Goal: Task Accomplishment & Management: Use online tool/utility

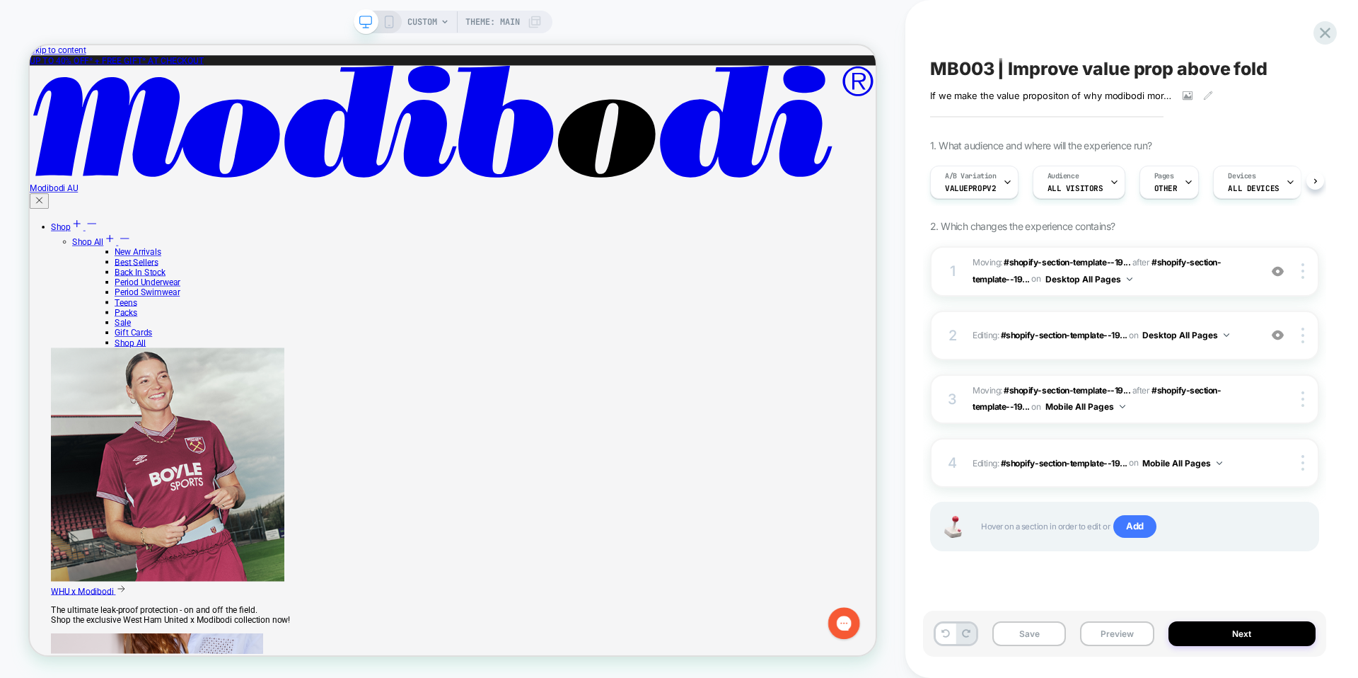
scroll to position [0, 1]
click at [1304, 273] on div at bounding box center [1305, 271] width 27 height 16
click at [1223, 226] on div "Add Before" at bounding box center [1219, 231] width 126 height 39
click at [1302, 397] on img at bounding box center [1303, 399] width 3 height 16
click at [1339, 406] on div "MB003 | Improve value prop above fold If we make the value propositon of why mo…" at bounding box center [1131, 339] width 453 height 678
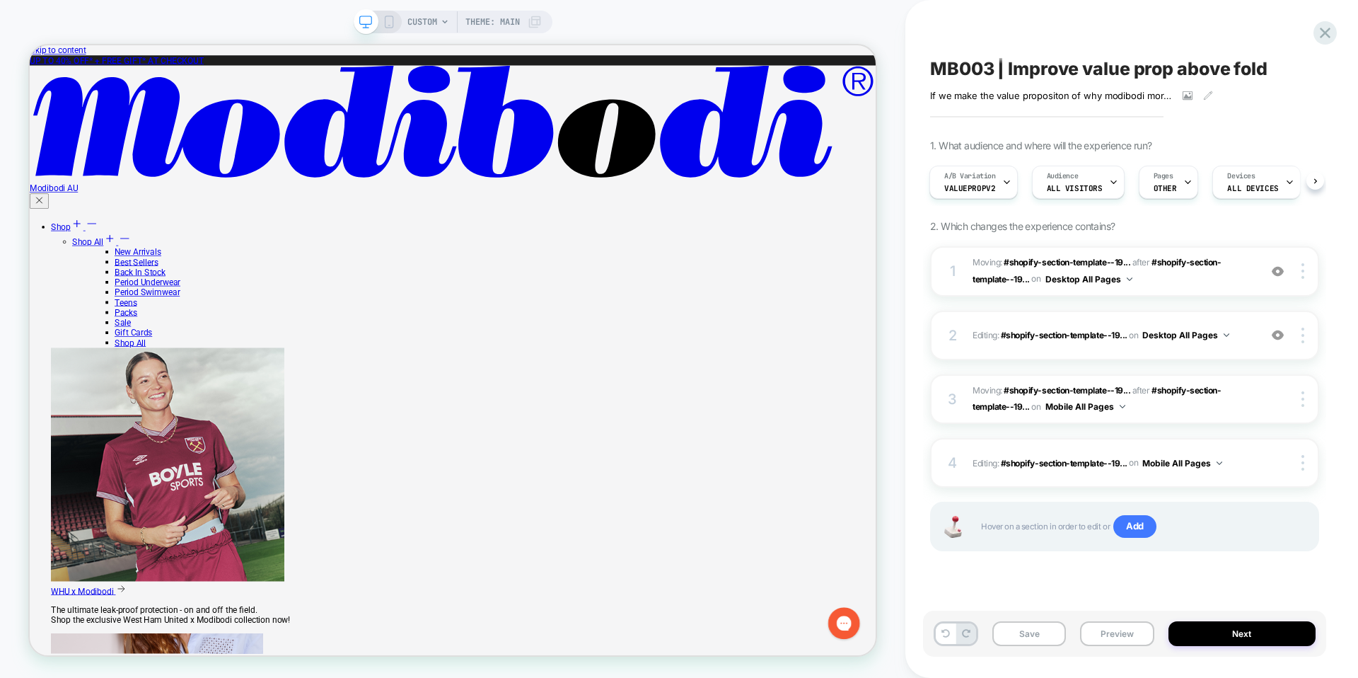
click at [1324, 293] on div "MB003 | Improve value prop above fold If we make the value propositon of why mo…" at bounding box center [1124, 338] width 403 height 649
click at [1327, 36] on icon at bounding box center [1325, 32] width 19 height 19
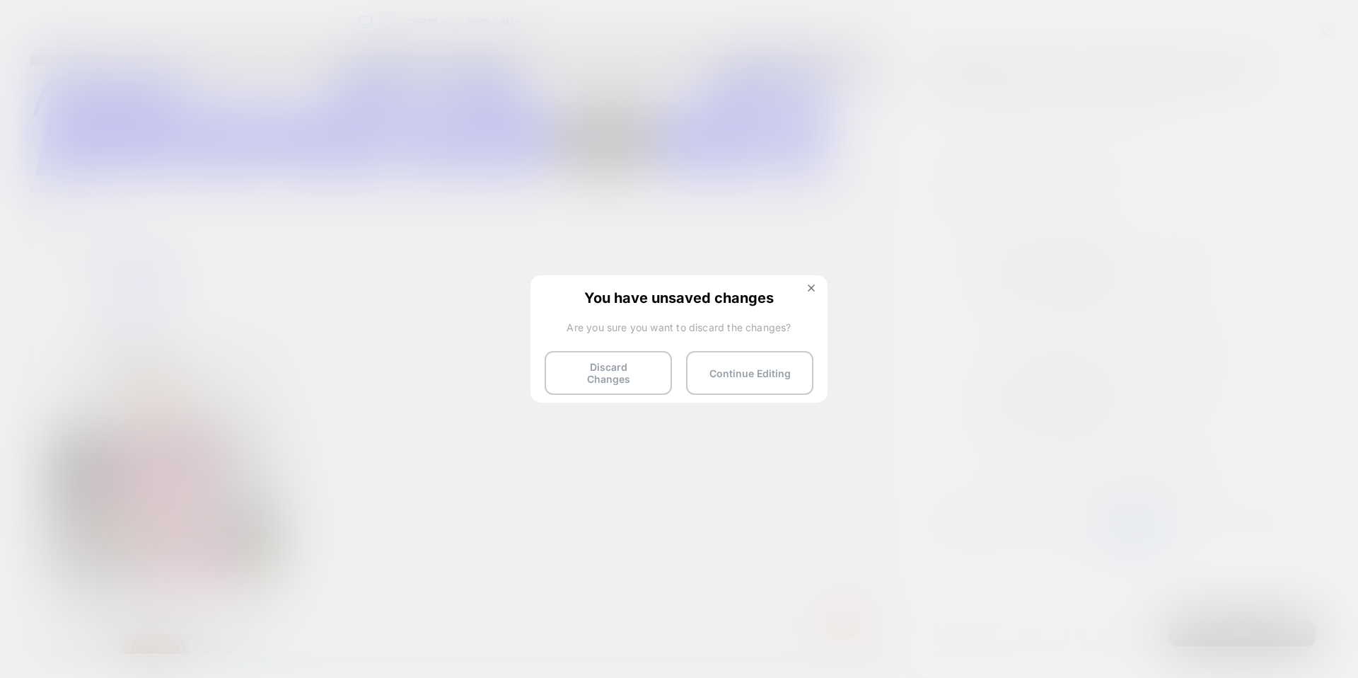
click at [819, 283] on div "You have unsaved changes Are you sure you want to discard the changes? Discard …" at bounding box center [679, 337] width 297 height 125
click at [636, 371] on button "Discard Changes" at bounding box center [608, 373] width 127 height 44
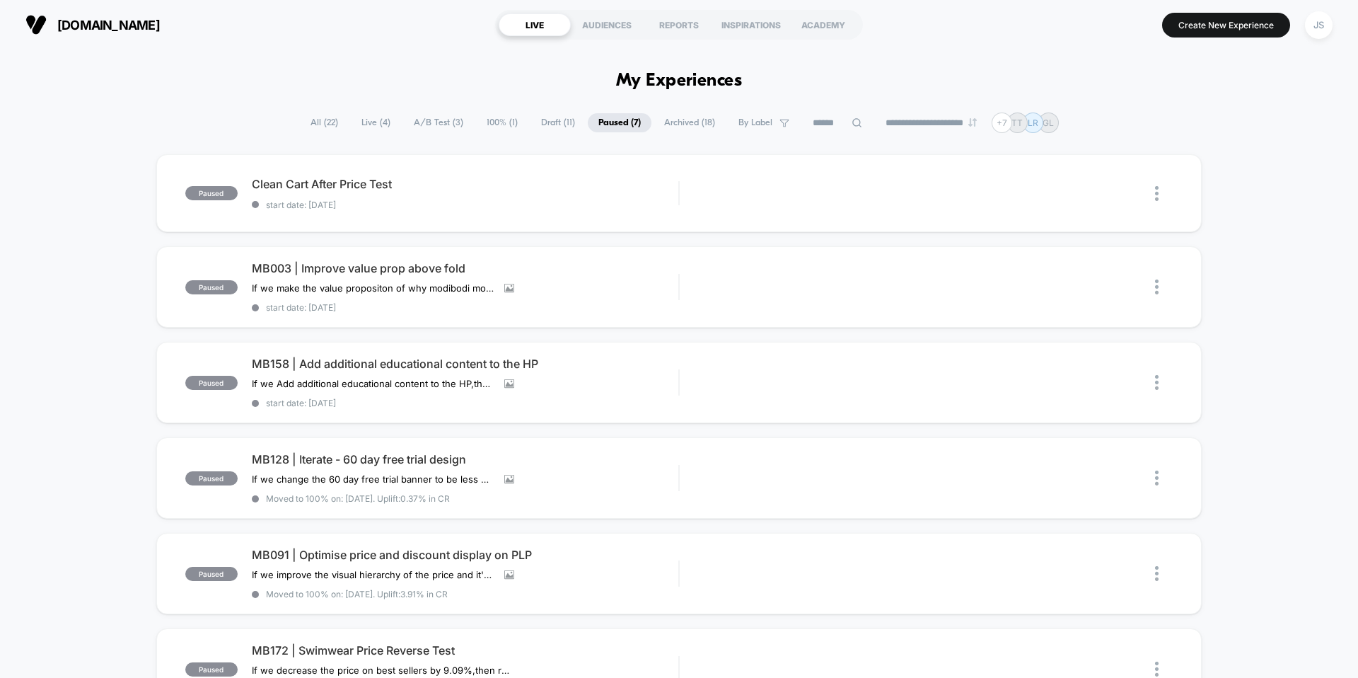
click at [540, 129] on span "Draft ( 11 )" at bounding box center [558, 122] width 55 height 19
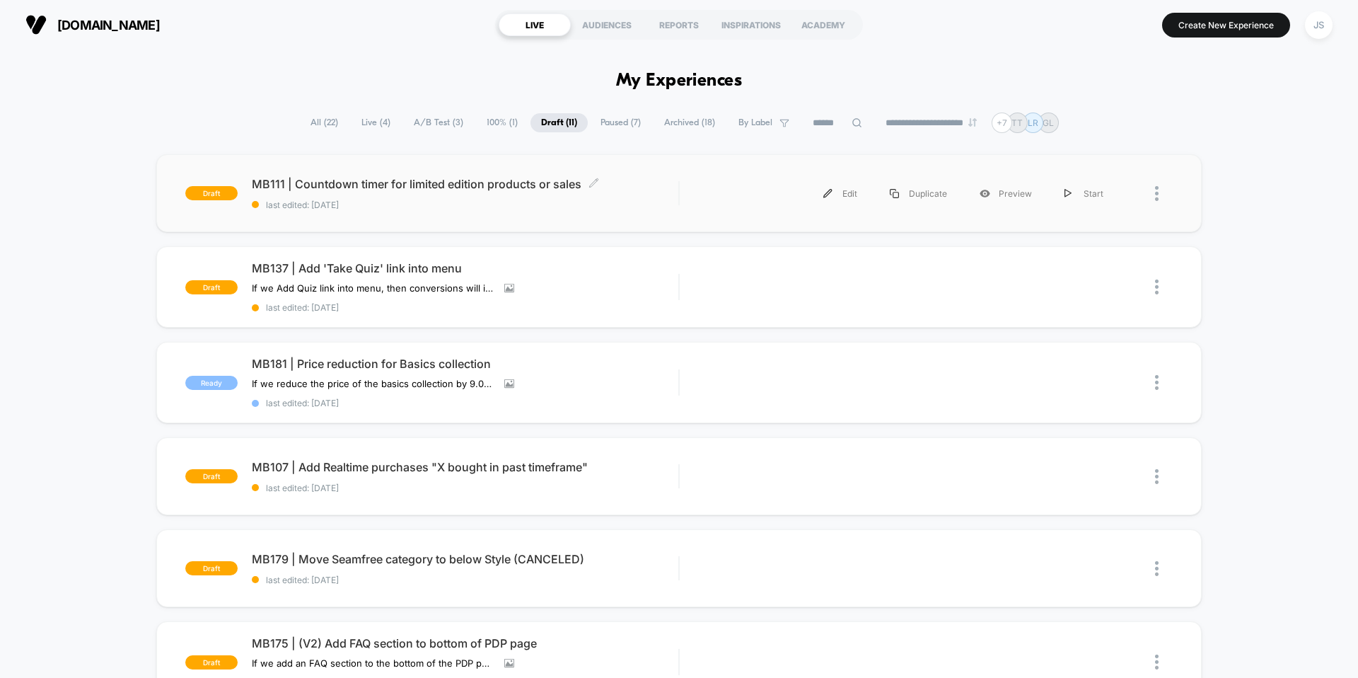
click at [460, 178] on span "MB111 | Countdown timer for limited edition products or sales Click to edit exp…" at bounding box center [465, 184] width 427 height 14
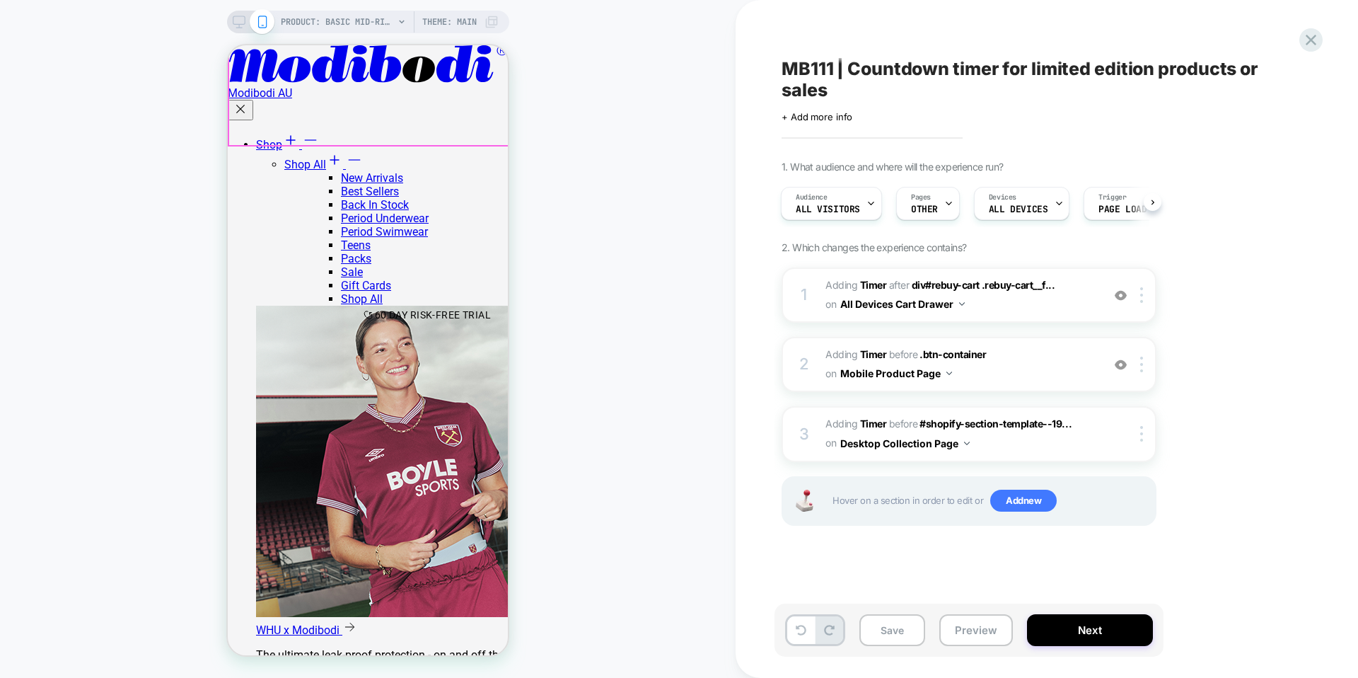
scroll to position [479, 0]
click at [1122, 366] on img at bounding box center [1121, 365] width 12 height 12
click at [1140, 366] on img at bounding box center [1141, 365] width 3 height 16
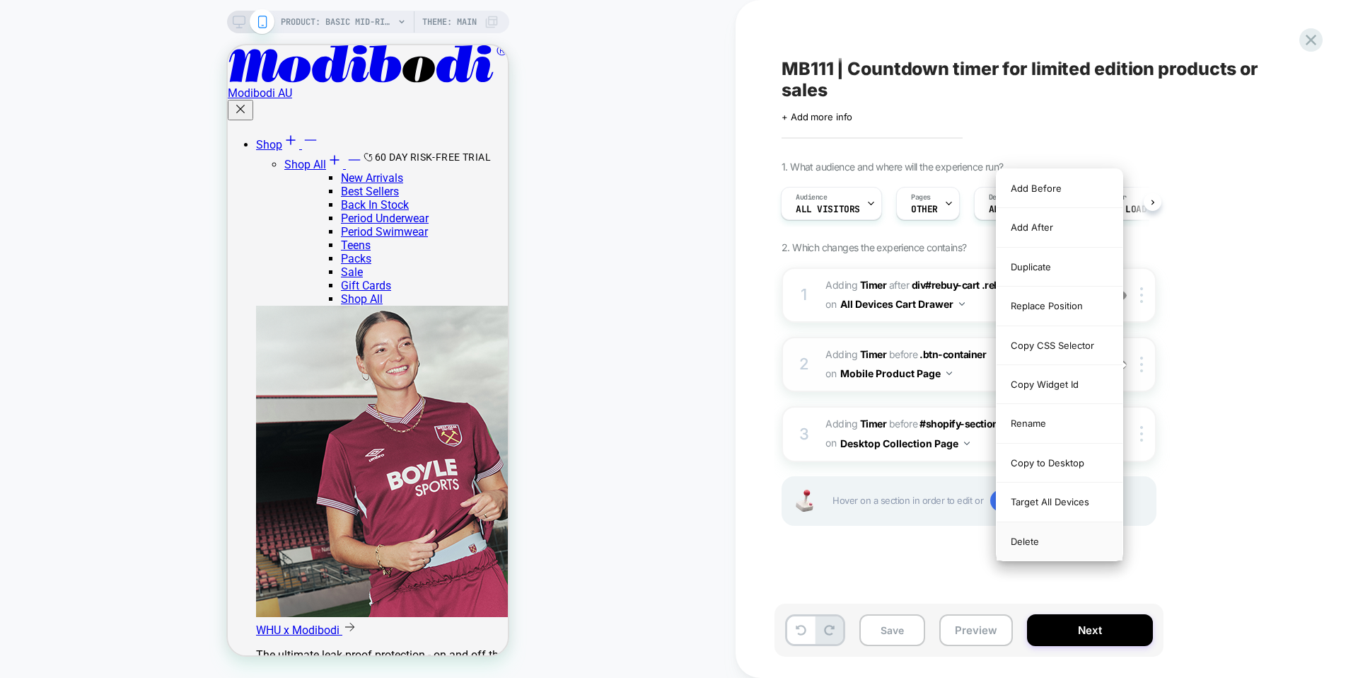
click at [1041, 534] on div "Delete" at bounding box center [1060, 541] width 126 height 38
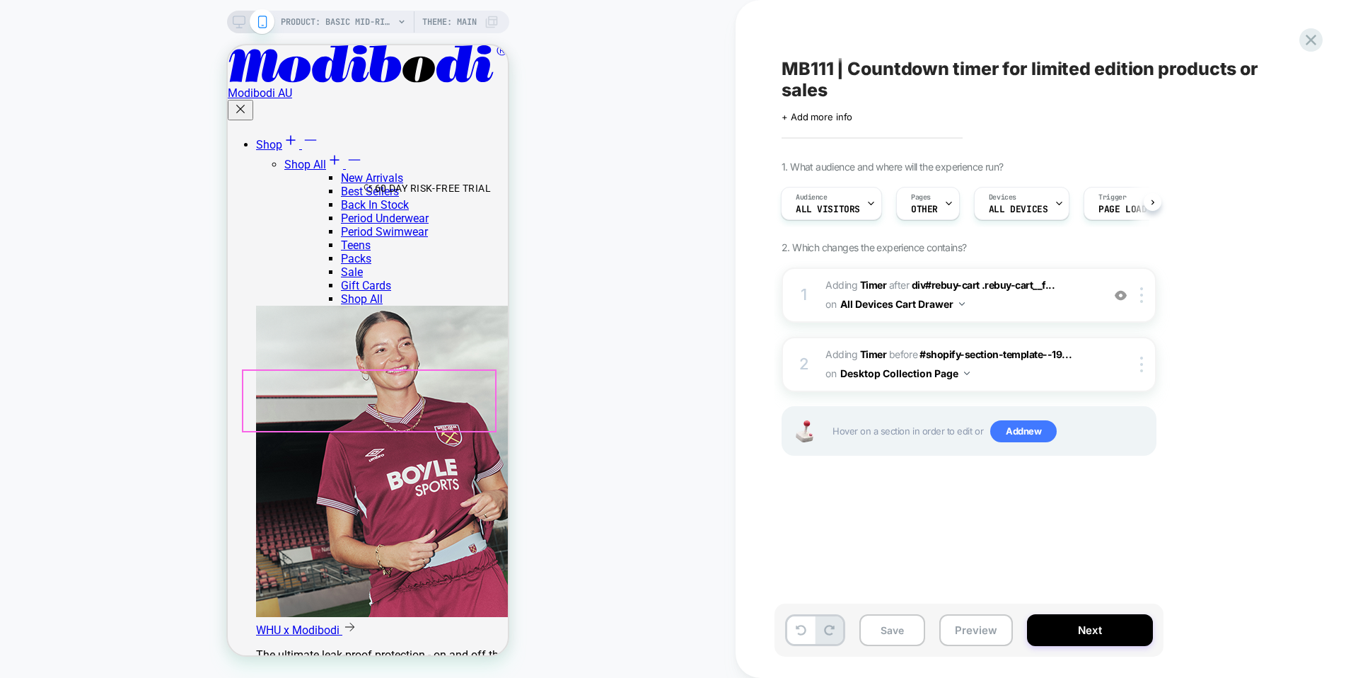
scroll to position [402, 0]
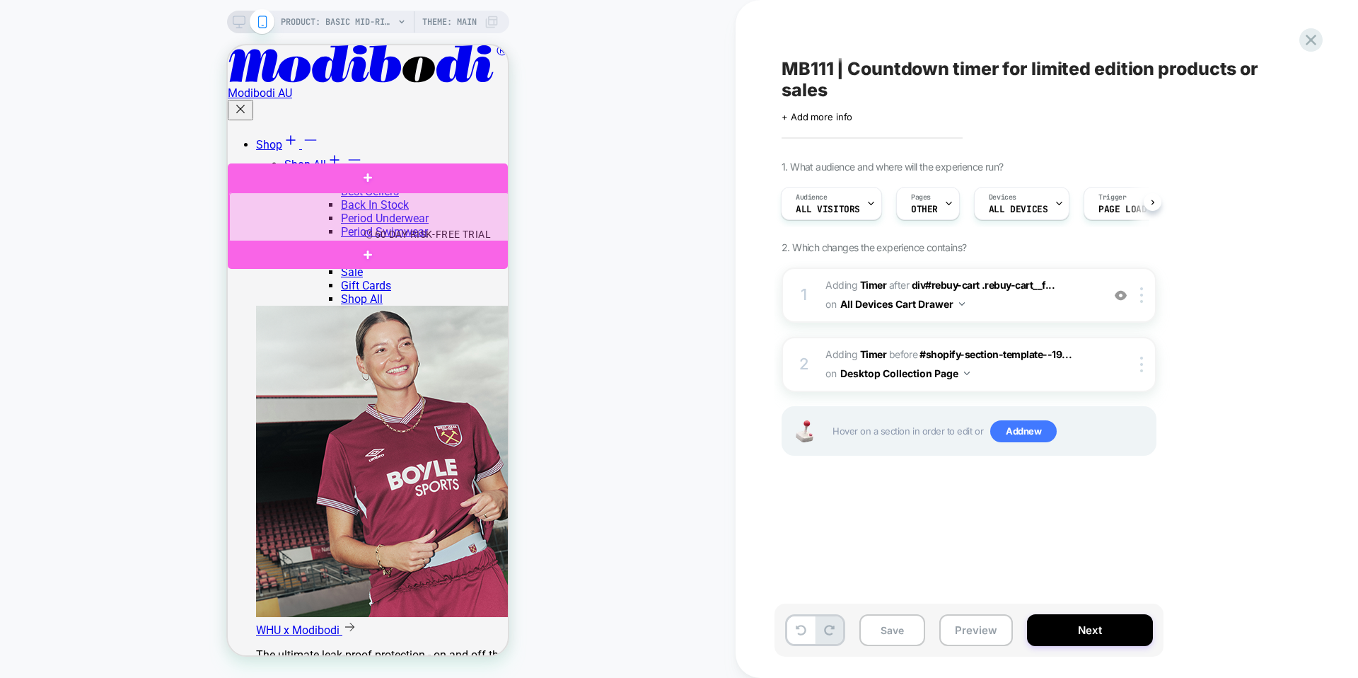
click at [441, 229] on div at bounding box center [369, 217] width 280 height 50
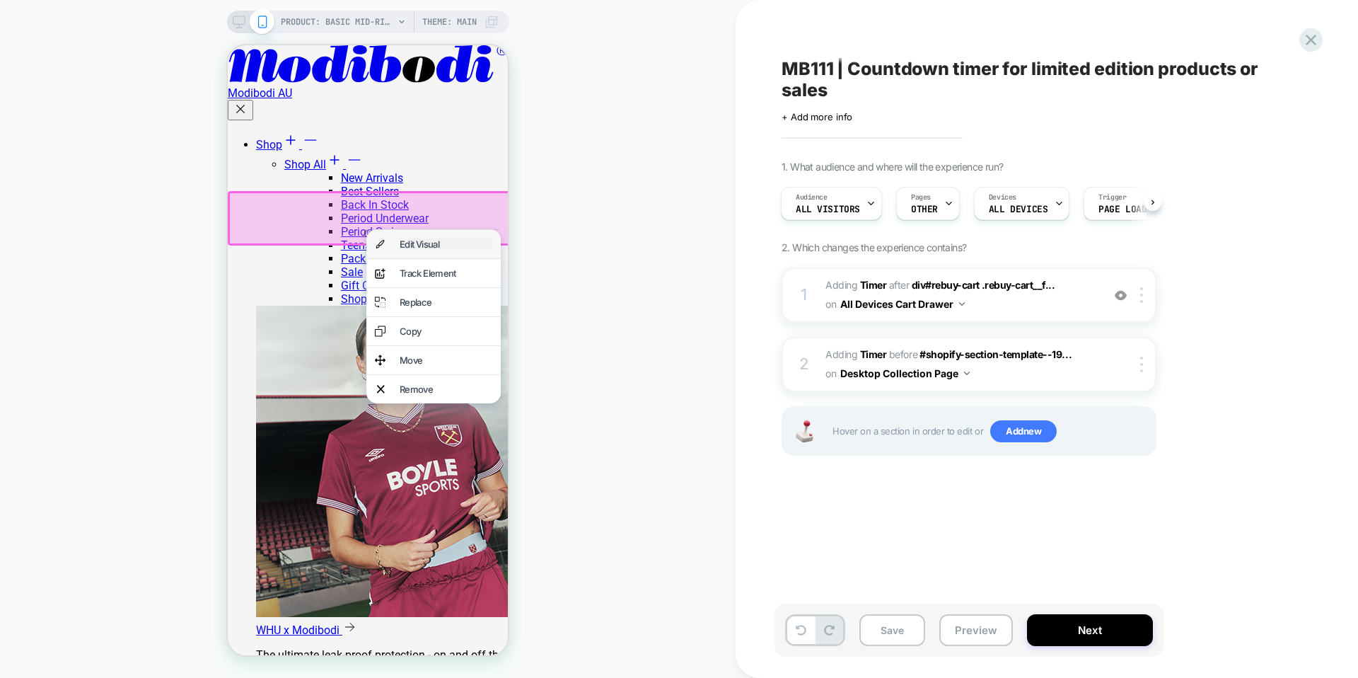
click at [446, 245] on div "Edit Visual" at bounding box center [446, 243] width 93 height 11
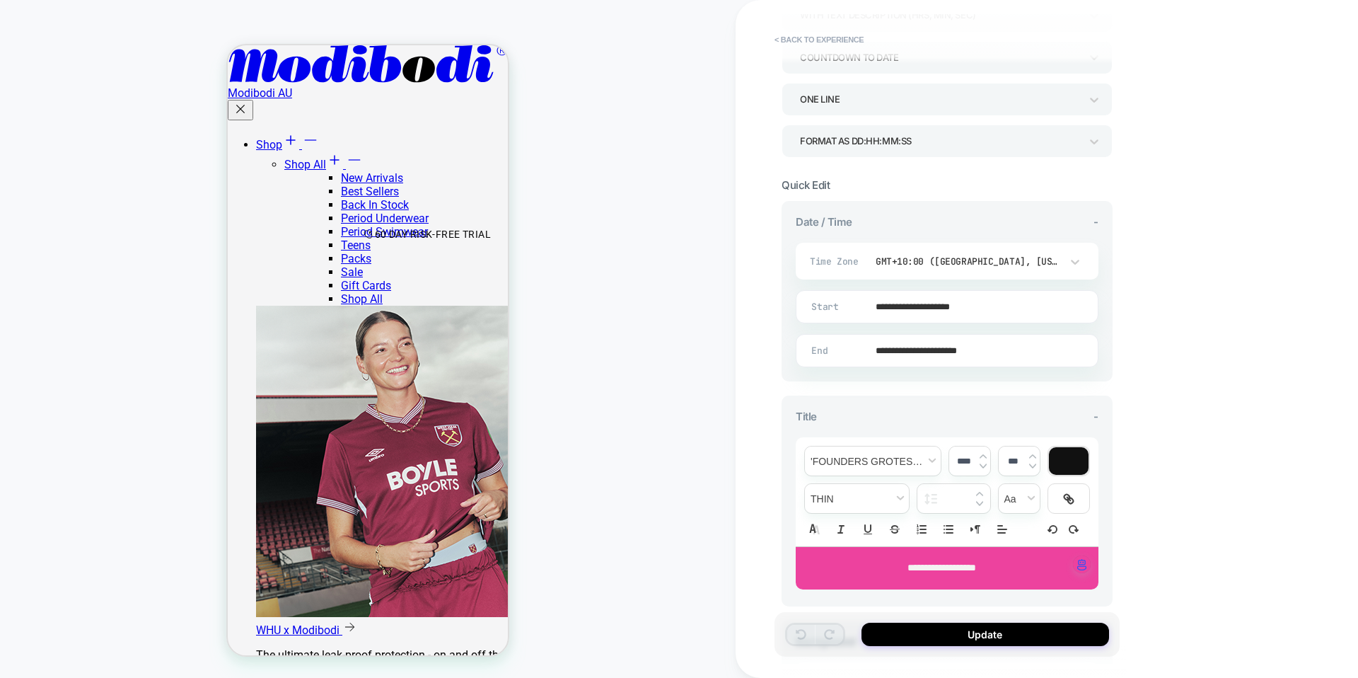
scroll to position [332, 0]
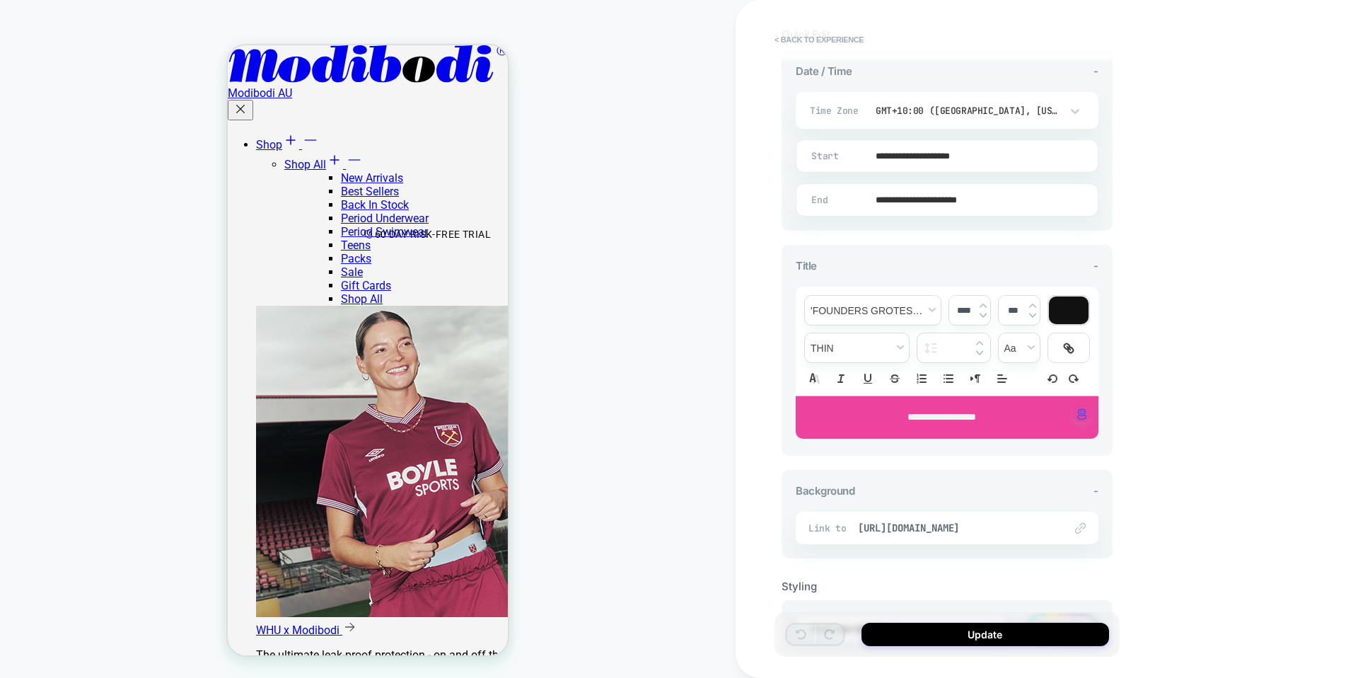
click at [927, 415] on span "**********" at bounding box center [942, 417] width 69 height 10
click at [927, 415] on span "********" at bounding box center [922, 417] width 29 height 10
click at [1160, 434] on div "**********" at bounding box center [1047, 339] width 623 height 678
click at [609, 154] on div "PRODUCT: Basic Mid-Rise Brief Moderate Black PRODUCT: Basic Mid-Rise Brief Mode…" at bounding box center [368, 338] width 736 height 649
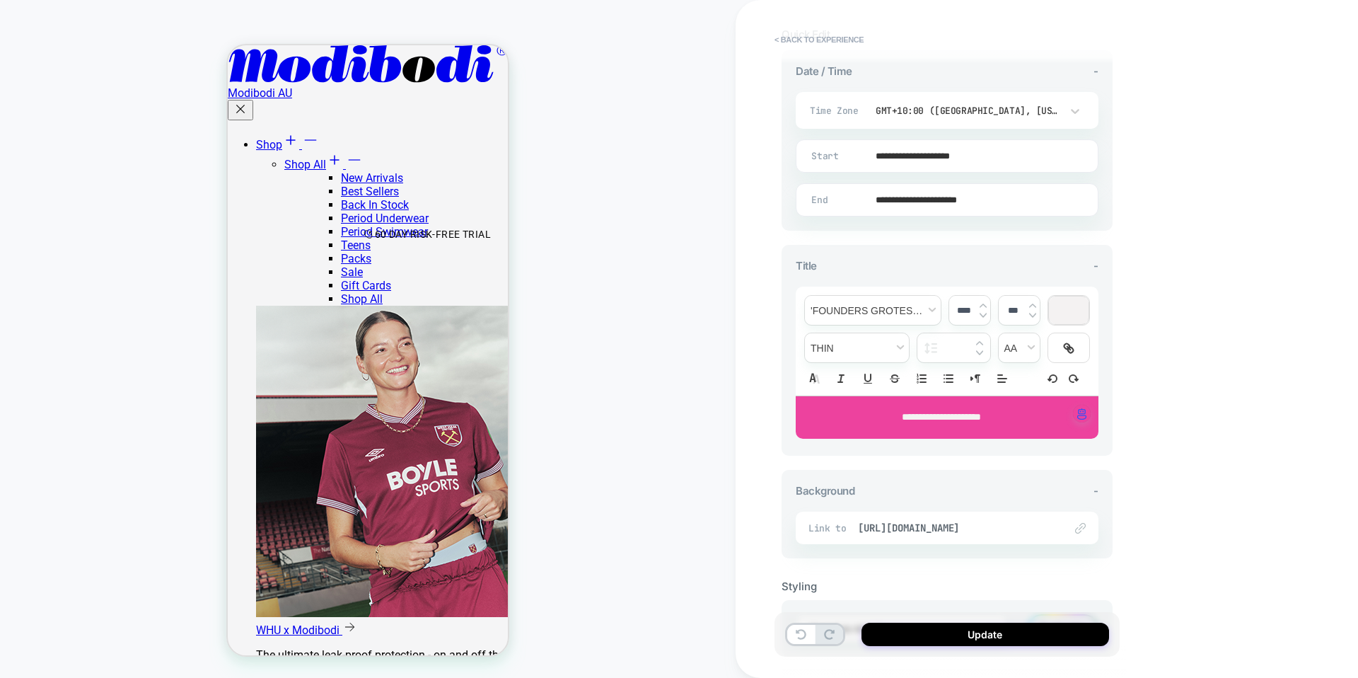
click at [537, 207] on div "PRODUCT: Basic Mid-Rise Brief Moderate Black PRODUCT: Basic Mid-Rise Brief Mode…" at bounding box center [368, 338] width 736 height 649
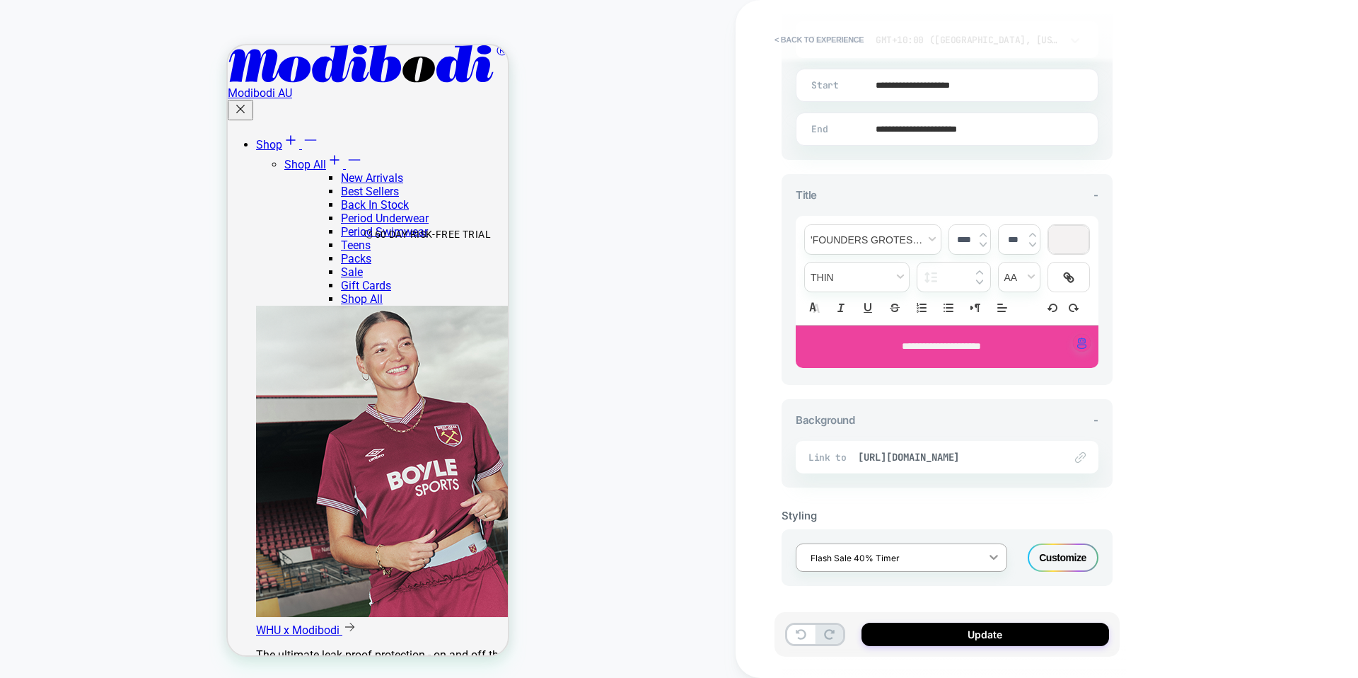
click at [981, 567] on div at bounding box center [993, 556] width 25 height 25
click at [1088, 509] on div "Styling" at bounding box center [947, 515] width 331 height 13
click at [1006, 632] on button "Update" at bounding box center [986, 634] width 248 height 23
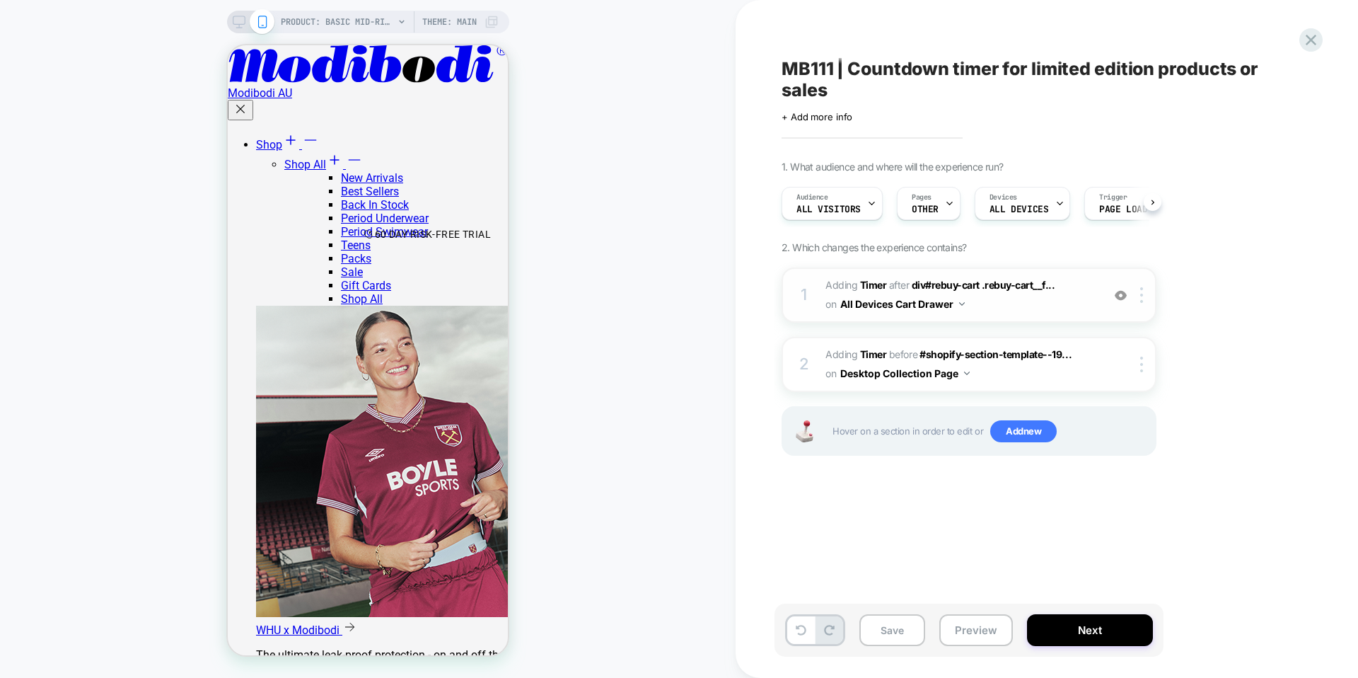
scroll to position [0, 1]
click at [867, 205] on icon at bounding box center [871, 203] width 9 height 9
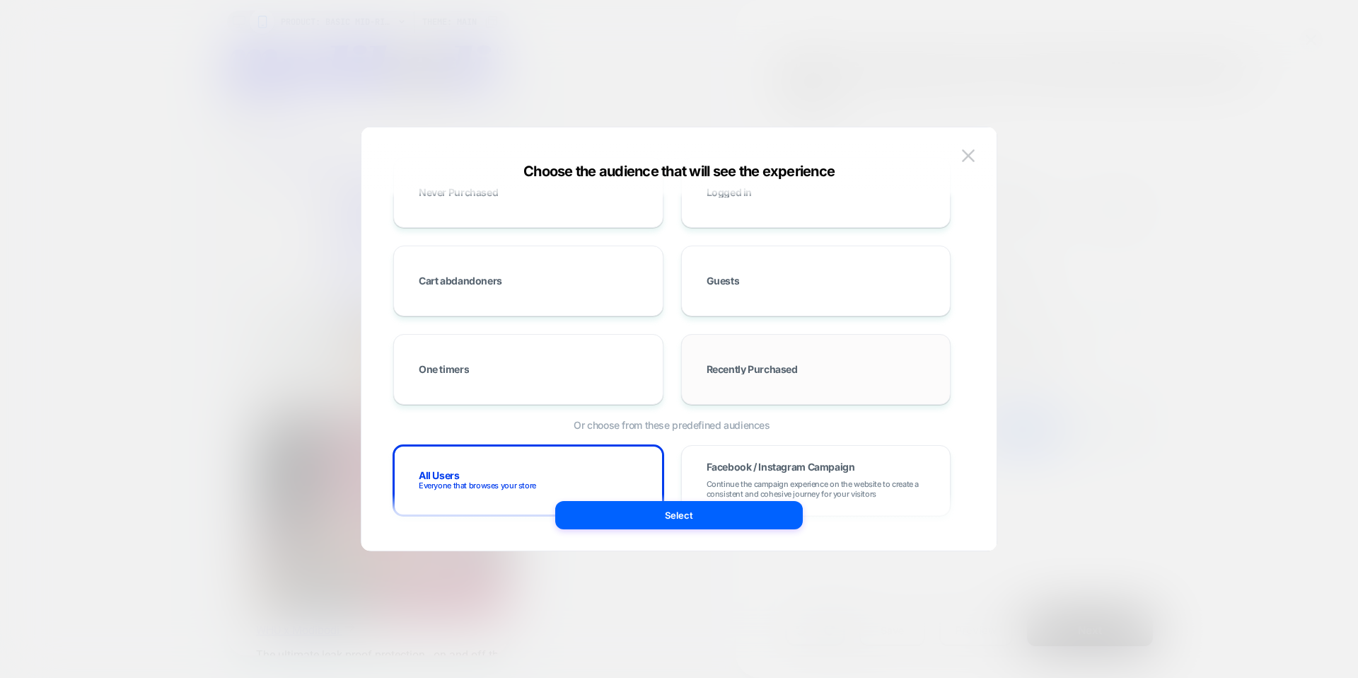
scroll to position [162, 0]
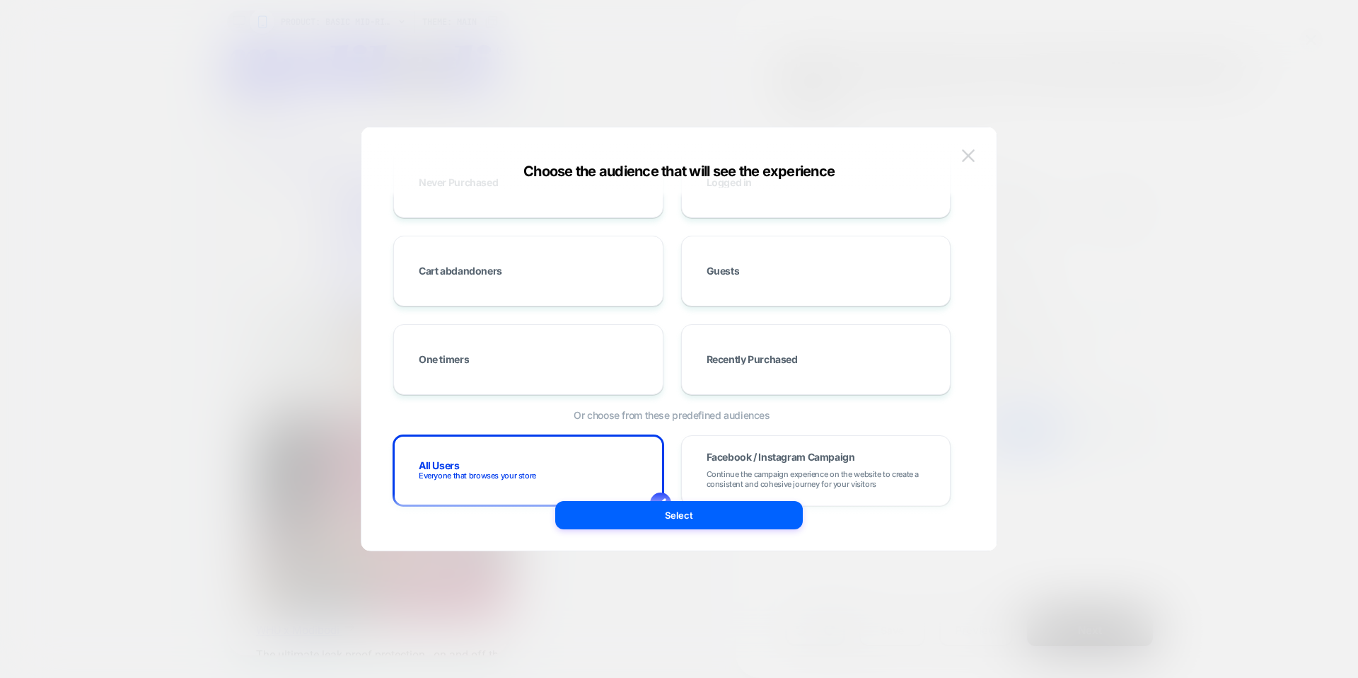
click at [966, 158] on img at bounding box center [968, 155] width 13 height 12
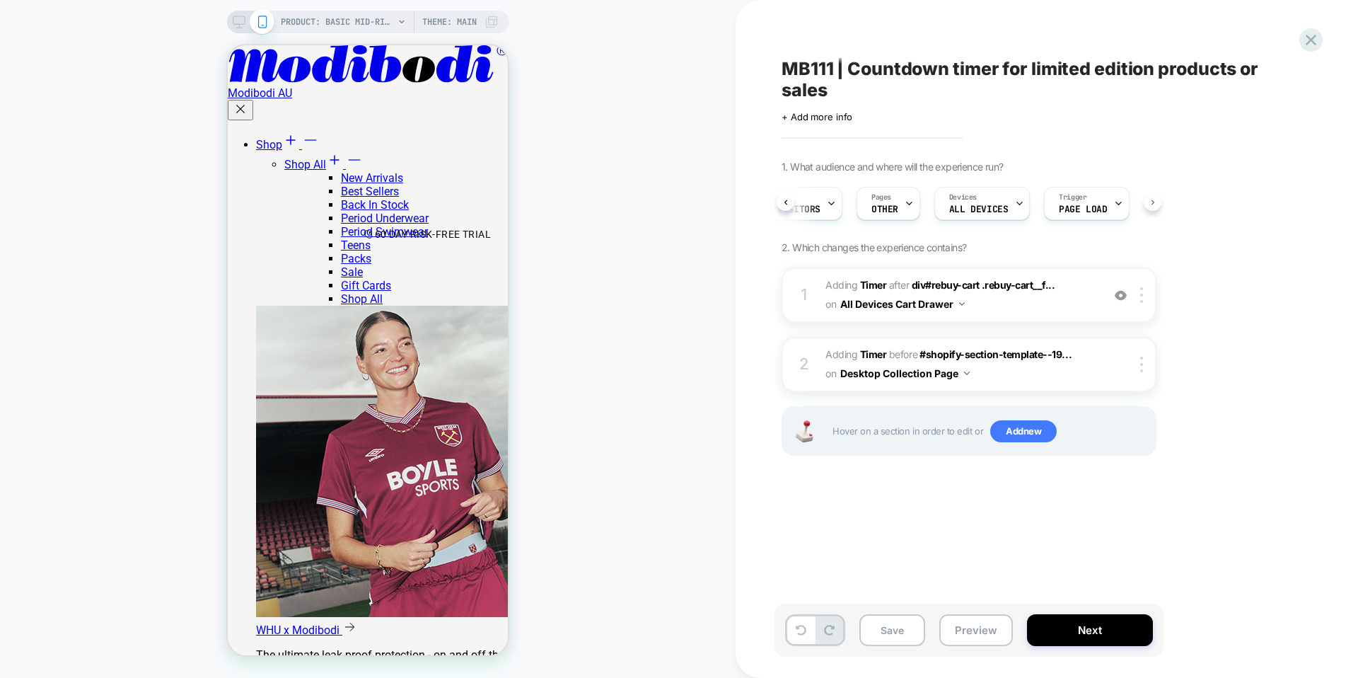
scroll to position [0, 53]
click at [1074, 202] on div "Trigger Page Load" at bounding box center [1070, 203] width 76 height 32
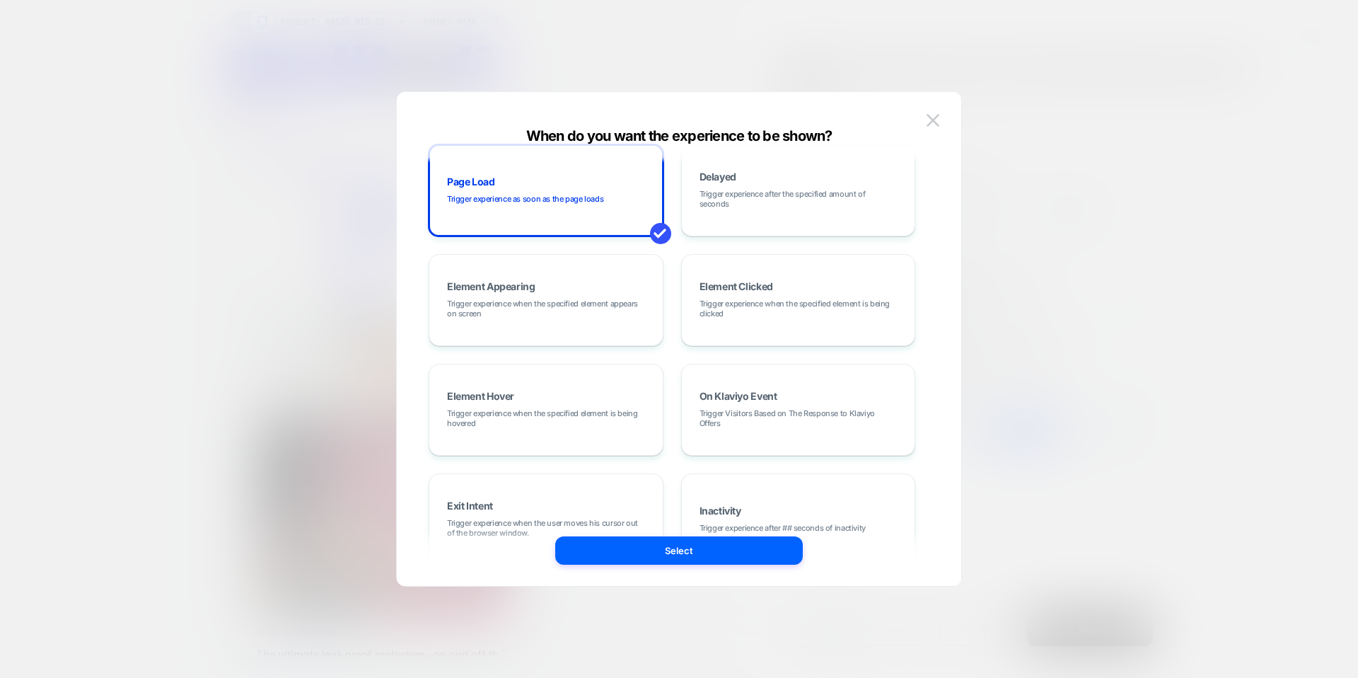
scroll to position [178, 0]
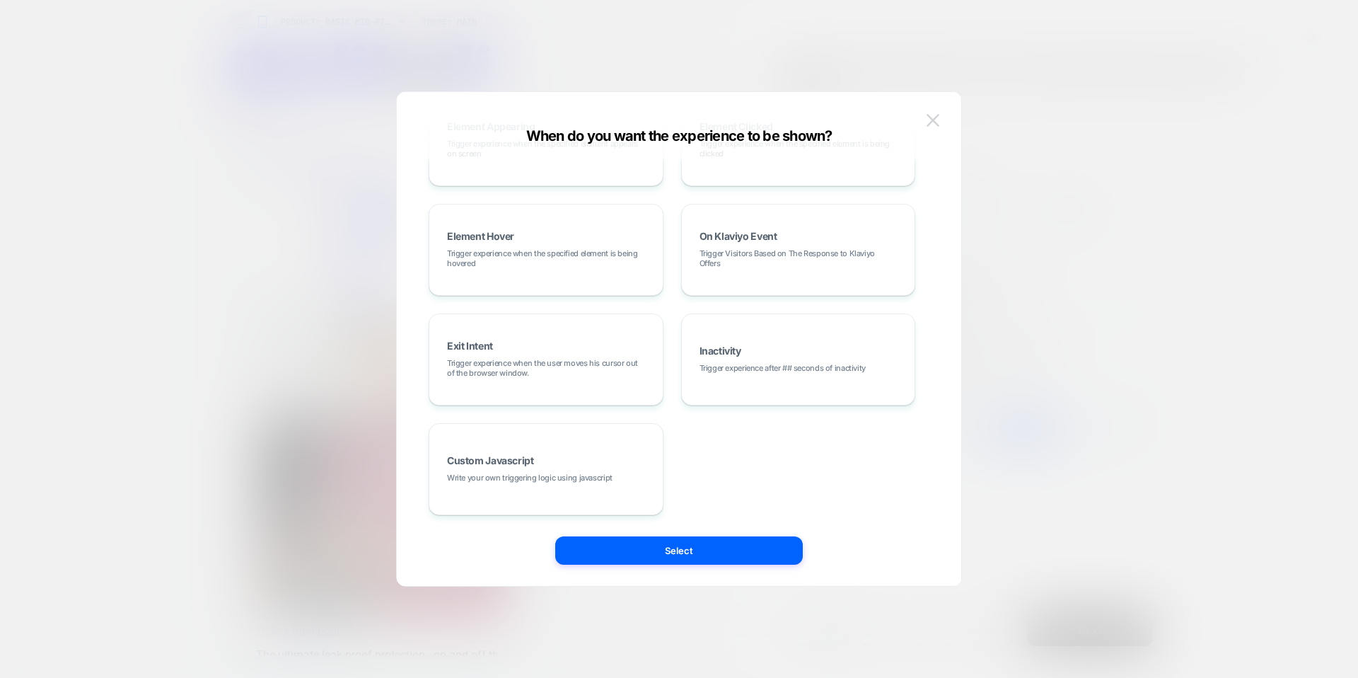
click at [929, 115] on img at bounding box center [933, 120] width 13 height 12
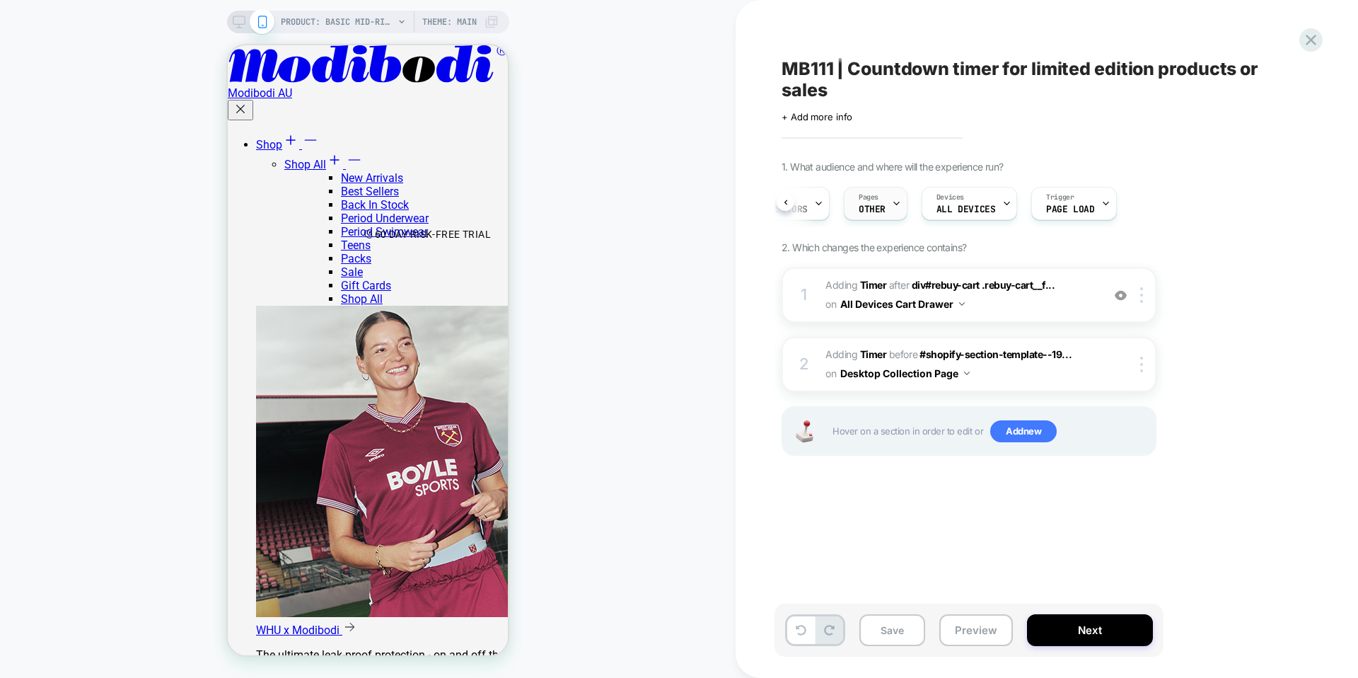
click at [877, 208] on span "OTHER" at bounding box center [872, 209] width 27 height 10
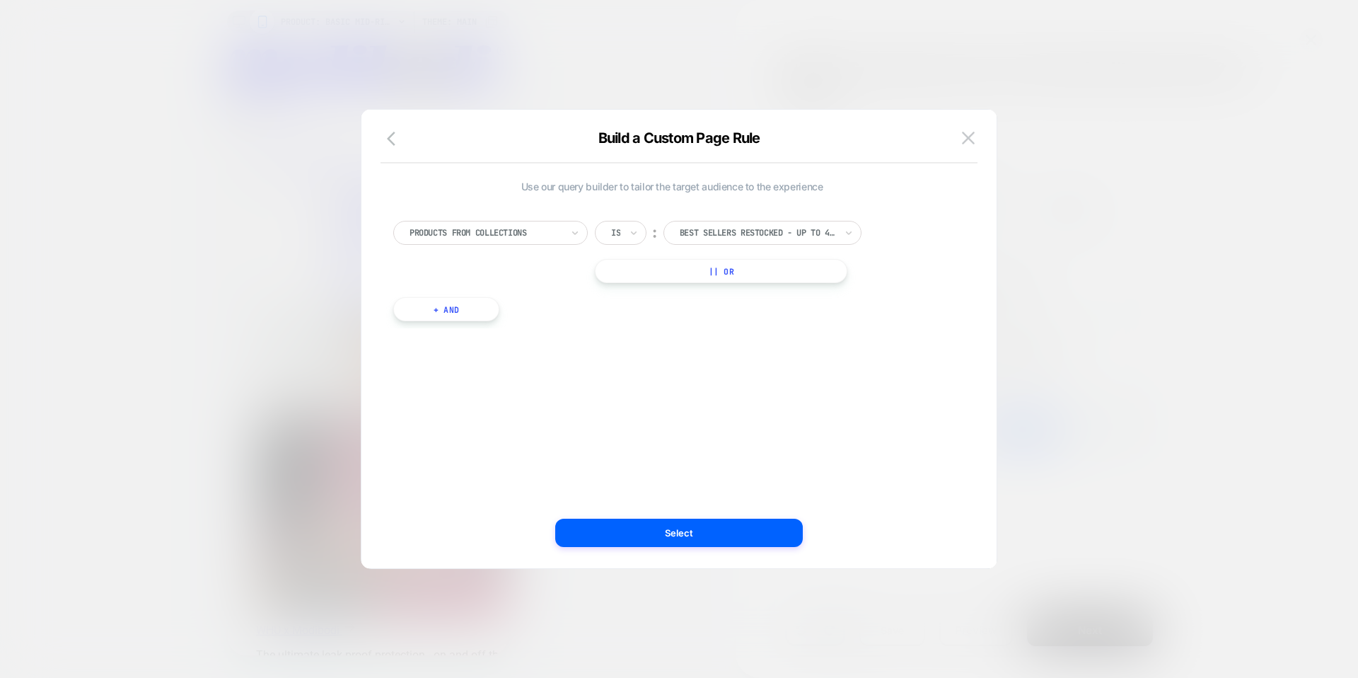
click at [552, 238] on div at bounding box center [486, 232] width 152 height 13
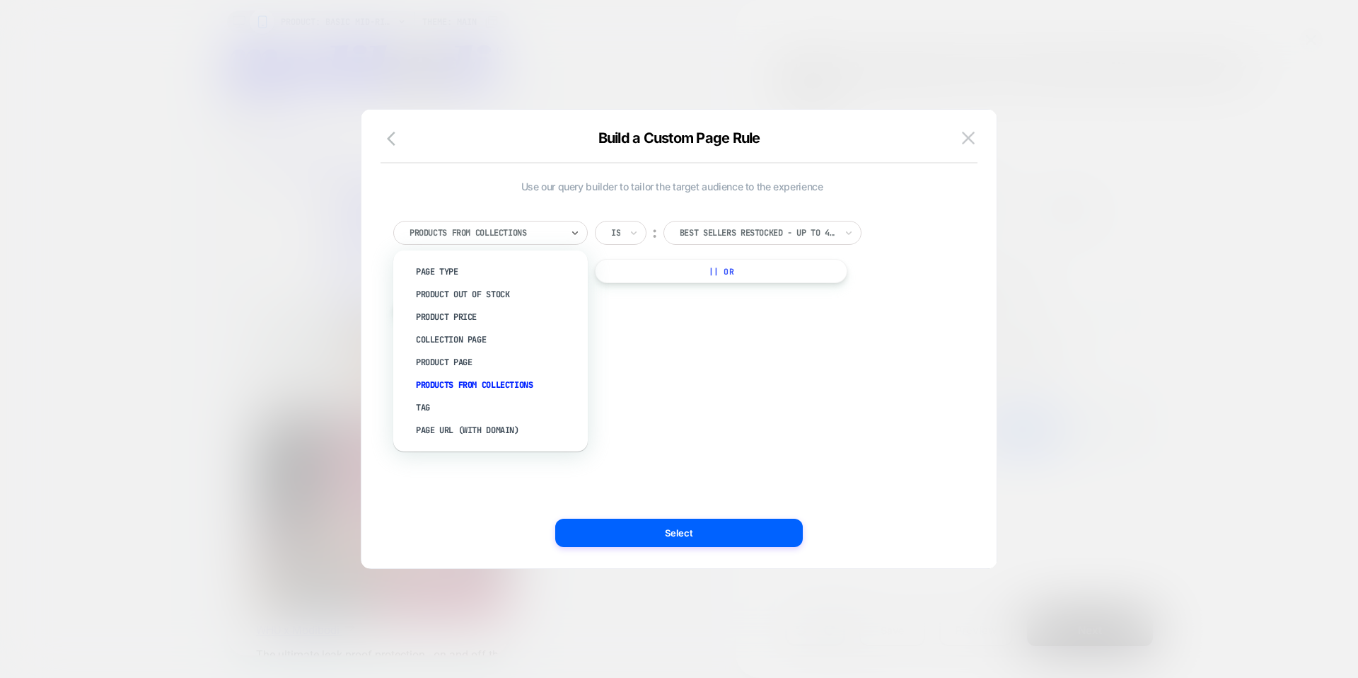
click at [630, 301] on div "option Page Type focused, 1 of 8. 8 results available. Use Up and Down to choos…" at bounding box center [672, 263] width 572 height 129
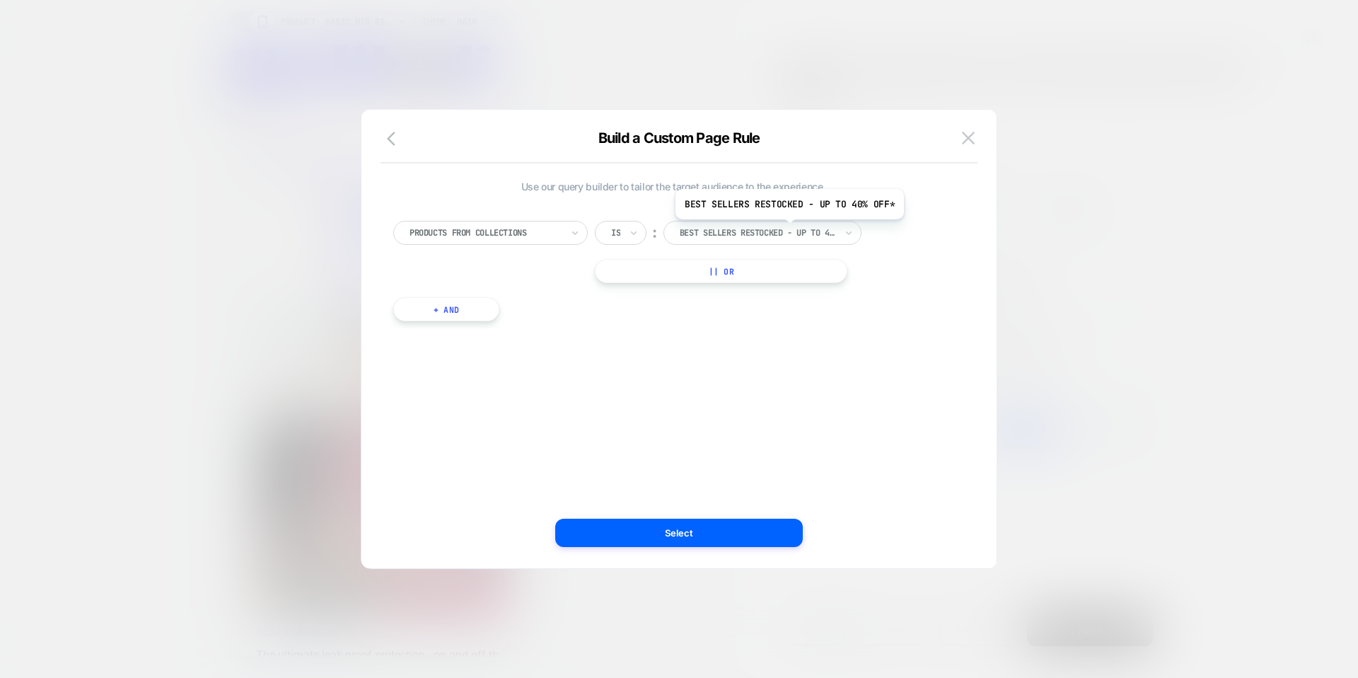
click at [787, 230] on div at bounding box center [758, 232] width 156 height 13
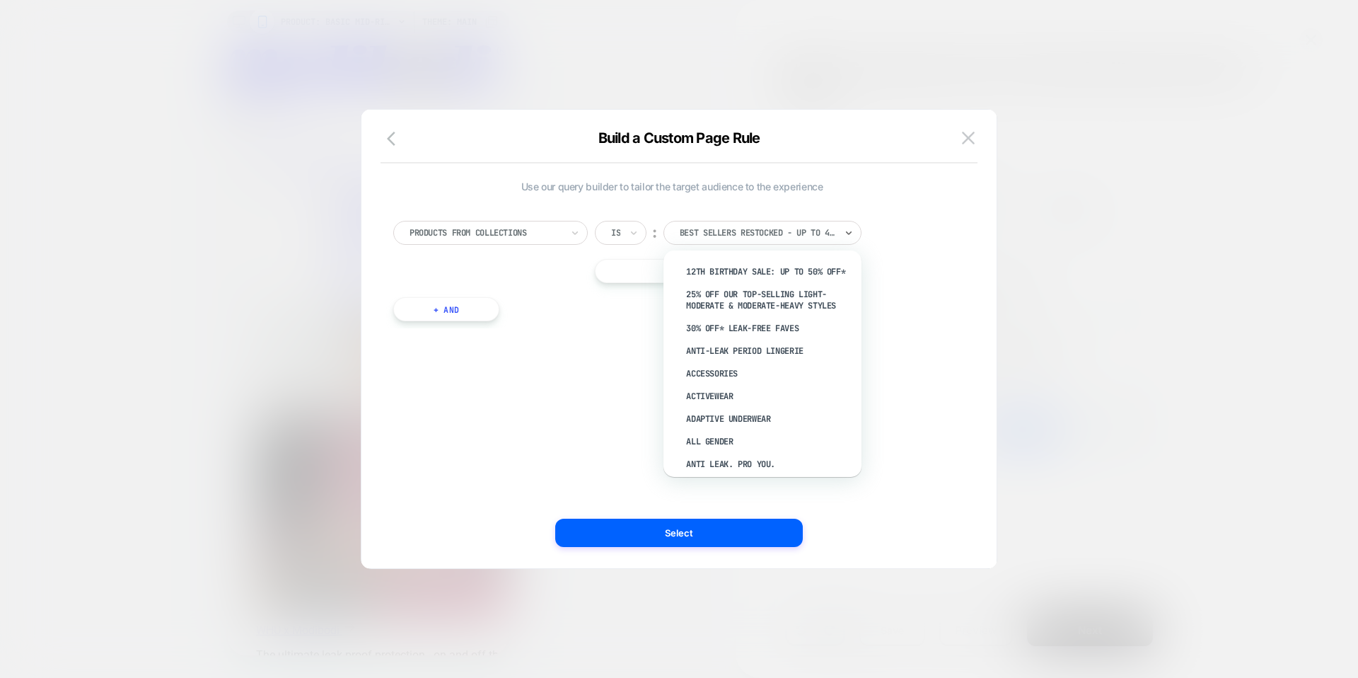
click at [876, 226] on div "Is ︰ option 12th Birthday Sale: Up to 50% Off* focused, 1 of 125. 125 results a…" at bounding box center [740, 233] width 291 height 24
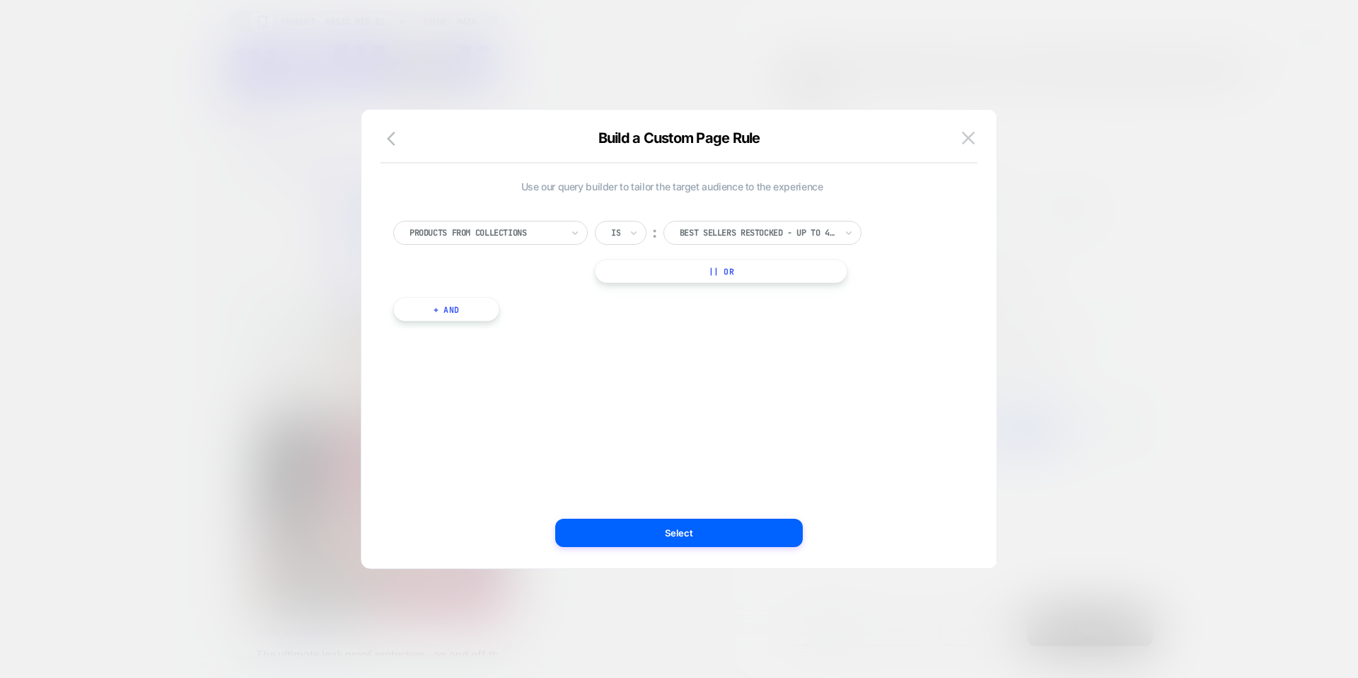
click at [660, 526] on button "Select" at bounding box center [679, 533] width 248 height 28
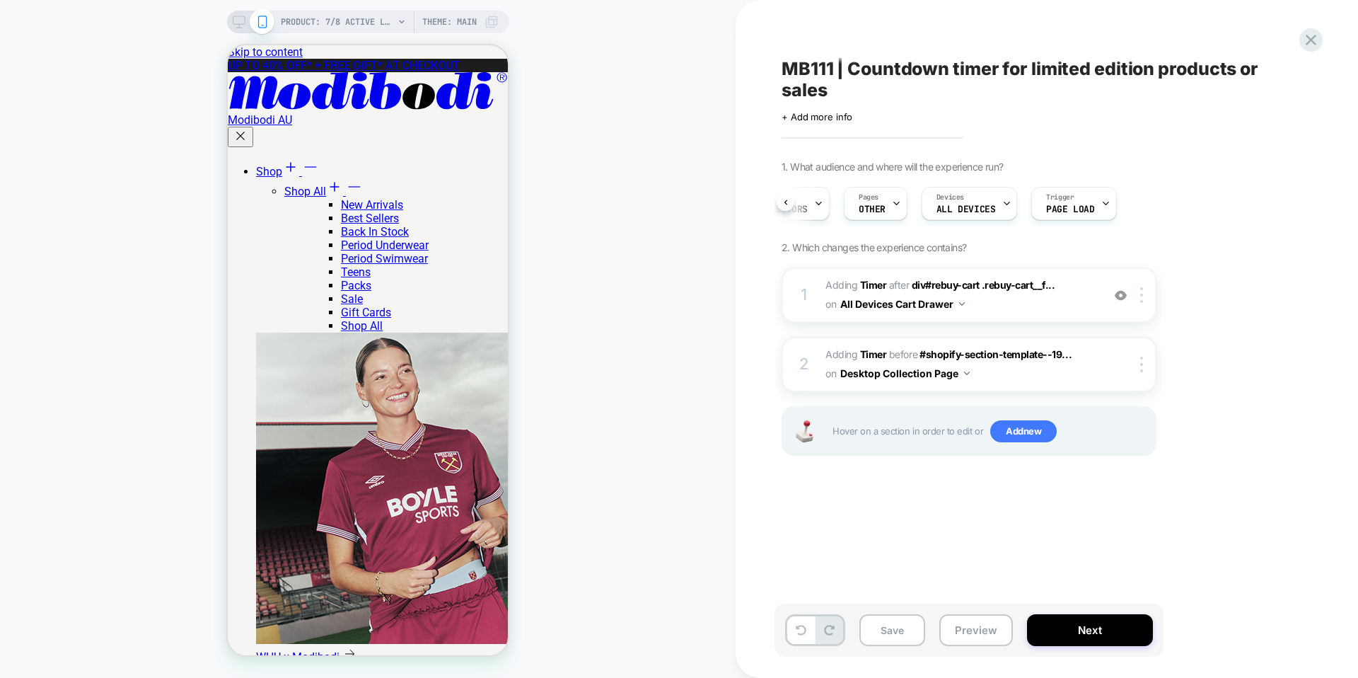
scroll to position [0, 54]
click at [905, 618] on button "Save" at bounding box center [892, 630] width 66 height 32
click at [964, 618] on button "Preview" at bounding box center [976, 630] width 74 height 32
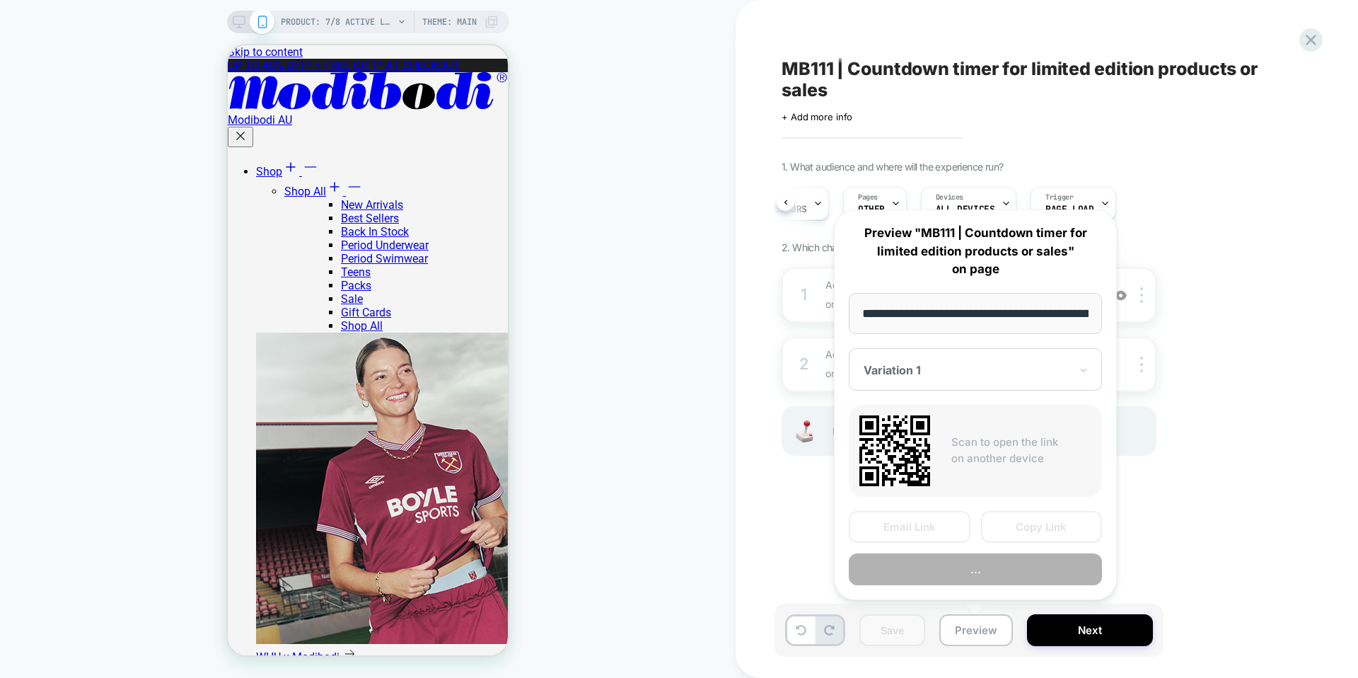
scroll to position [0, 289]
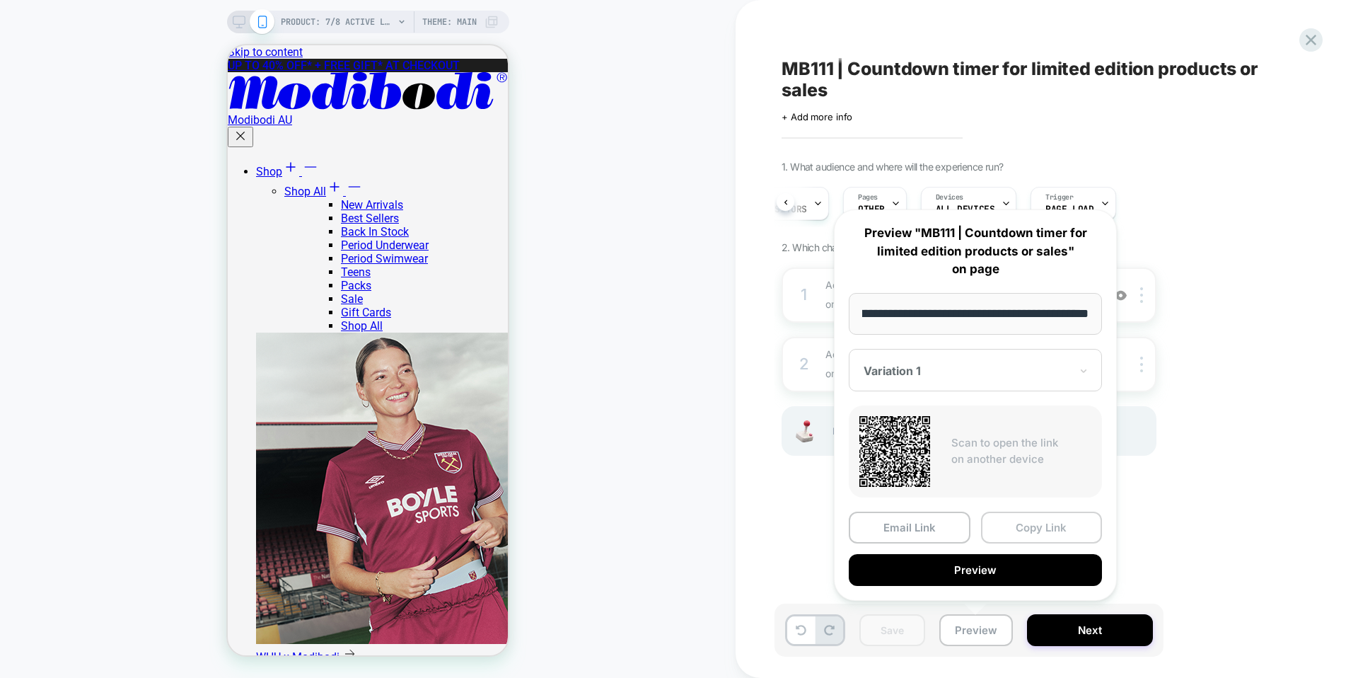
click at [1017, 531] on button "Copy Link" at bounding box center [1042, 527] width 122 height 32
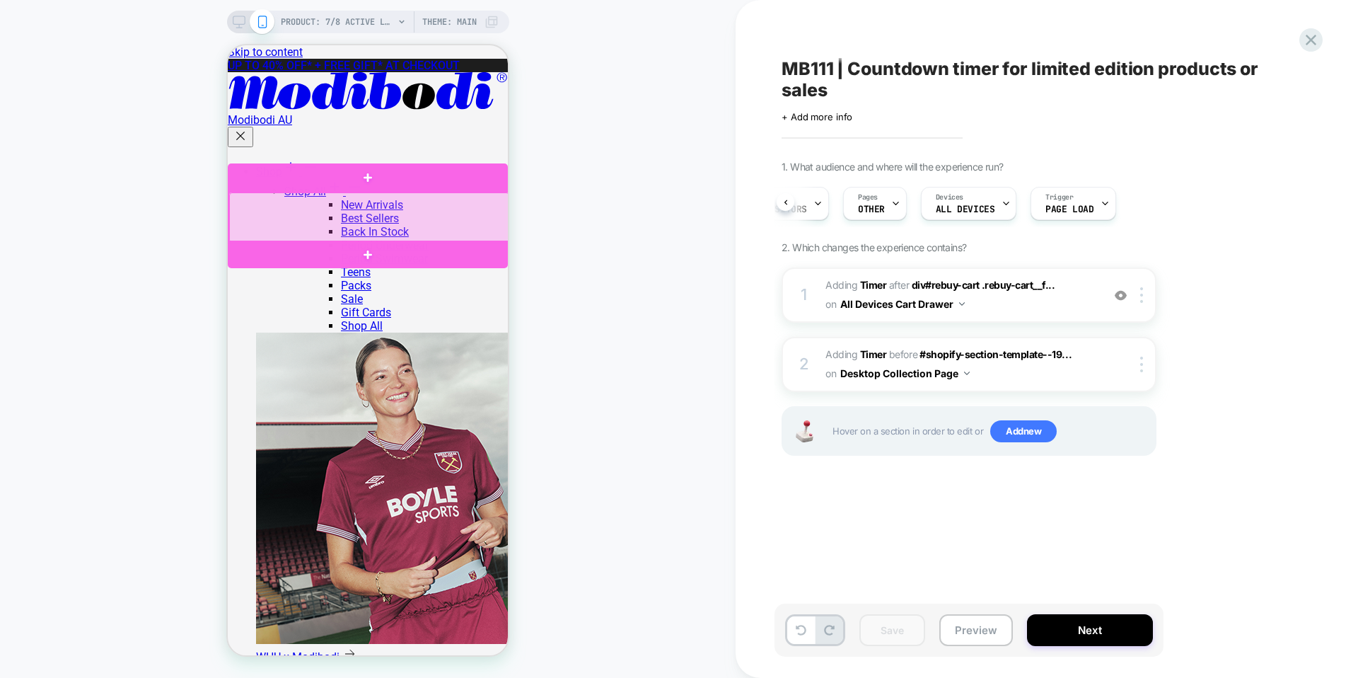
click at [342, 219] on div at bounding box center [369, 217] width 280 height 50
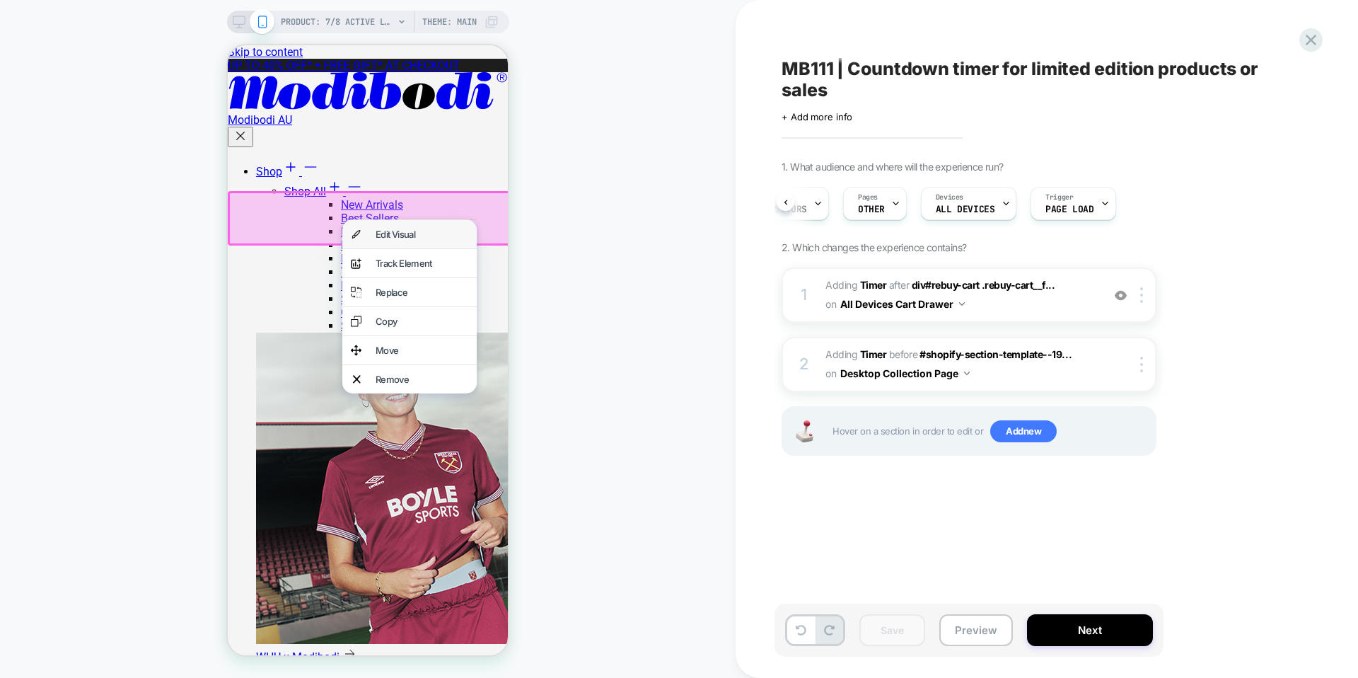
click at [388, 243] on div "Edit Visual" at bounding box center [409, 234] width 134 height 28
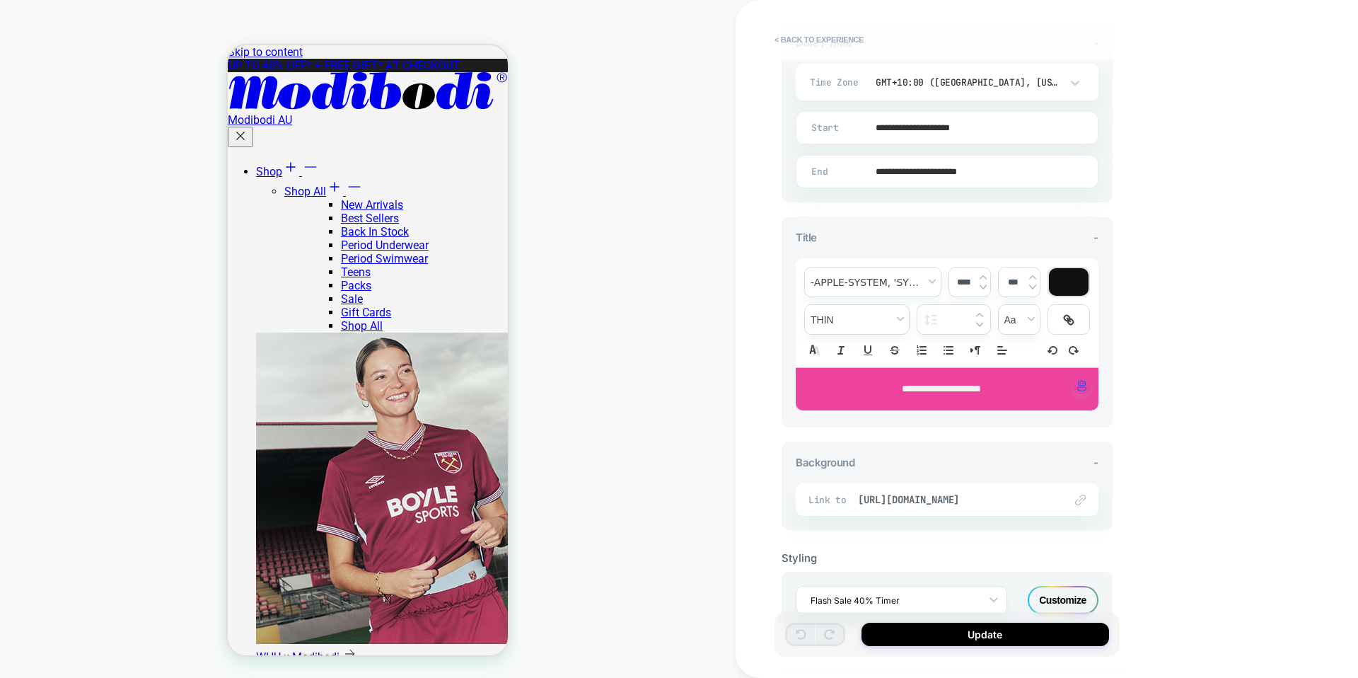
scroll to position [390, 0]
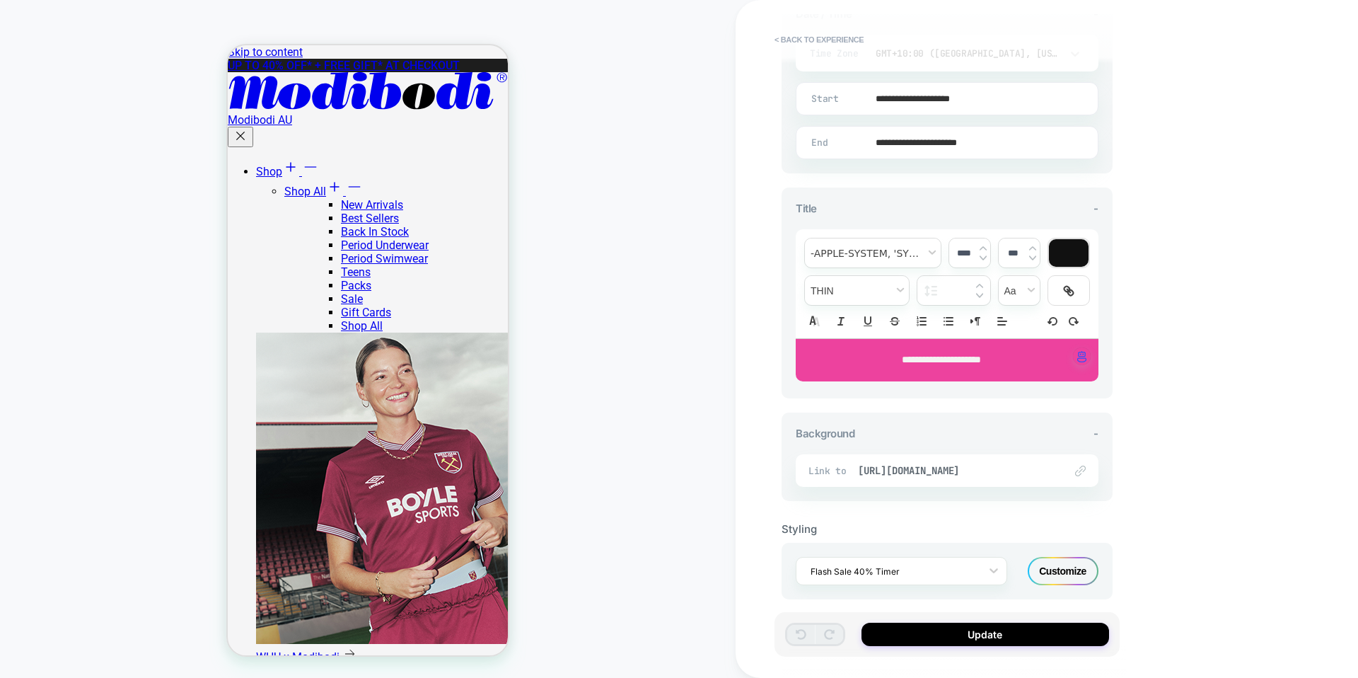
click at [956, 359] on span "**********" at bounding box center [941, 359] width 79 height 10
drag, startPoint x: 953, startPoint y: 358, endPoint x: 875, endPoint y: 346, distance: 78.7
click at [875, 346] on div "**********" at bounding box center [947, 360] width 303 height 42
click at [997, 631] on button "Update" at bounding box center [986, 634] width 248 height 23
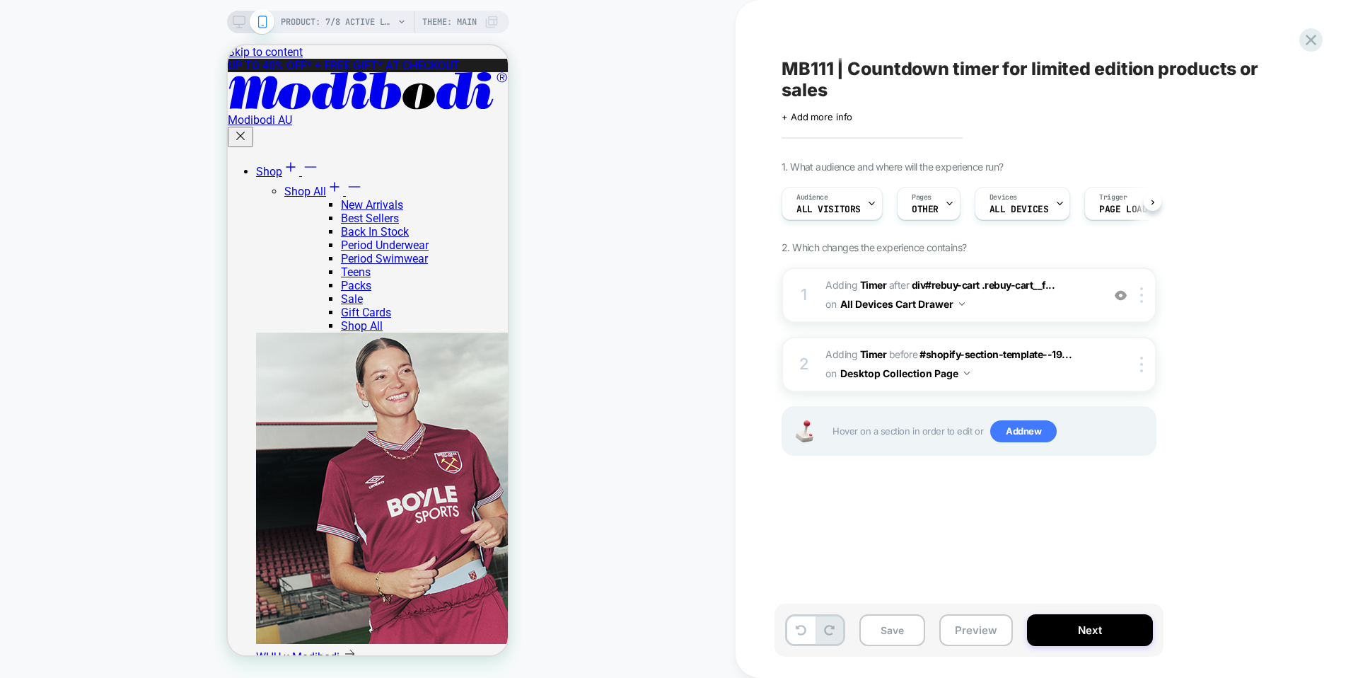
scroll to position [0, 1]
click at [898, 626] on button "Save" at bounding box center [892, 630] width 66 height 32
click at [992, 628] on button "Preview" at bounding box center [976, 630] width 74 height 32
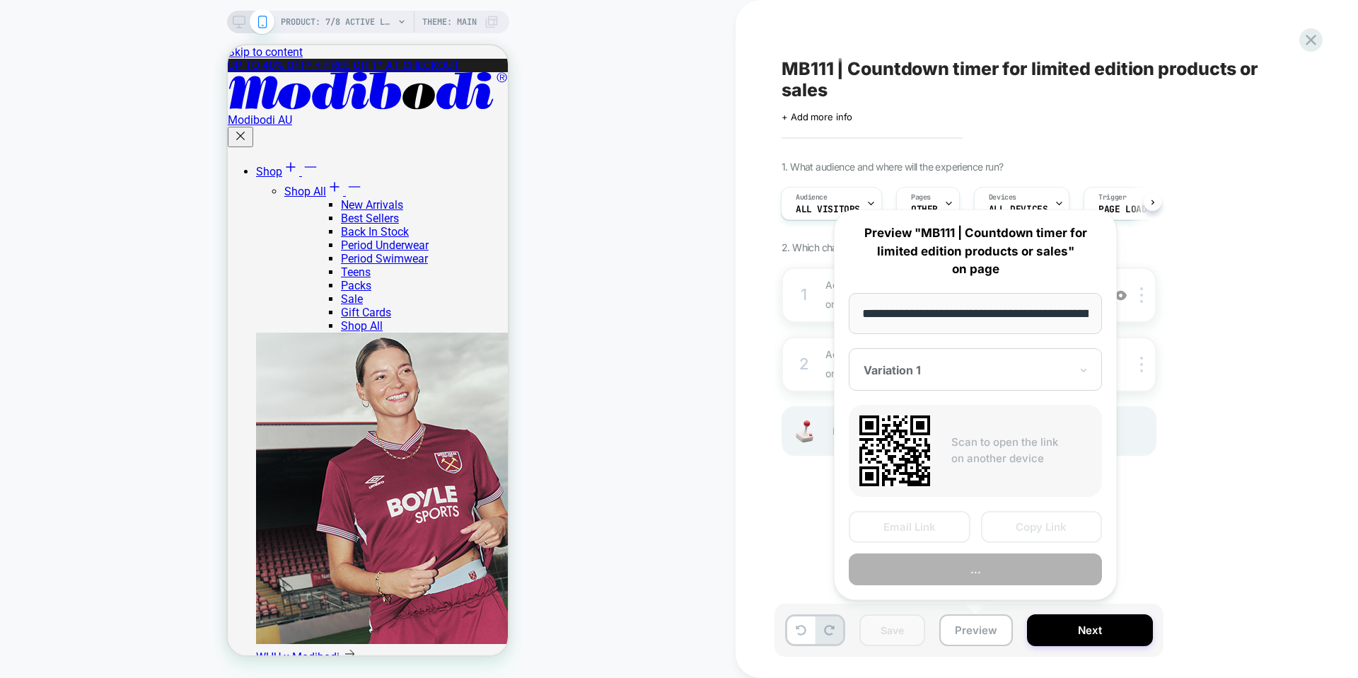
scroll to position [0, 289]
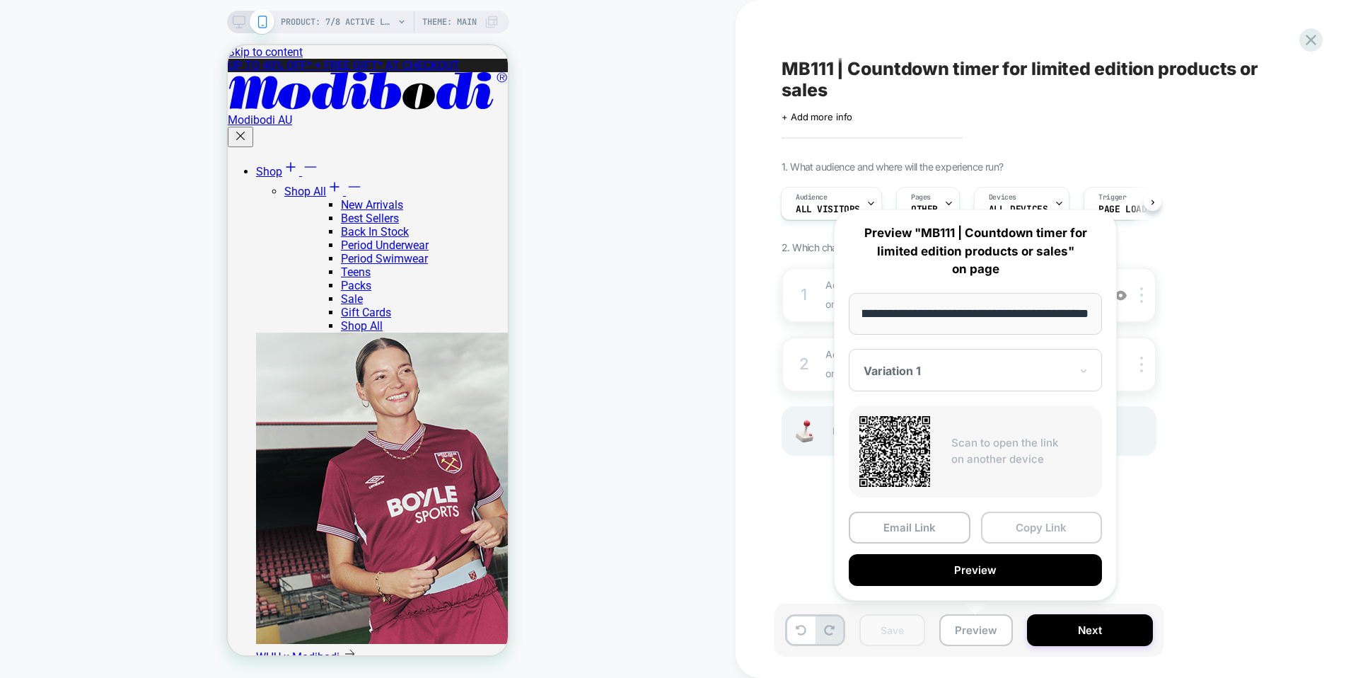
click at [1025, 531] on button "Copy Link" at bounding box center [1042, 527] width 122 height 32
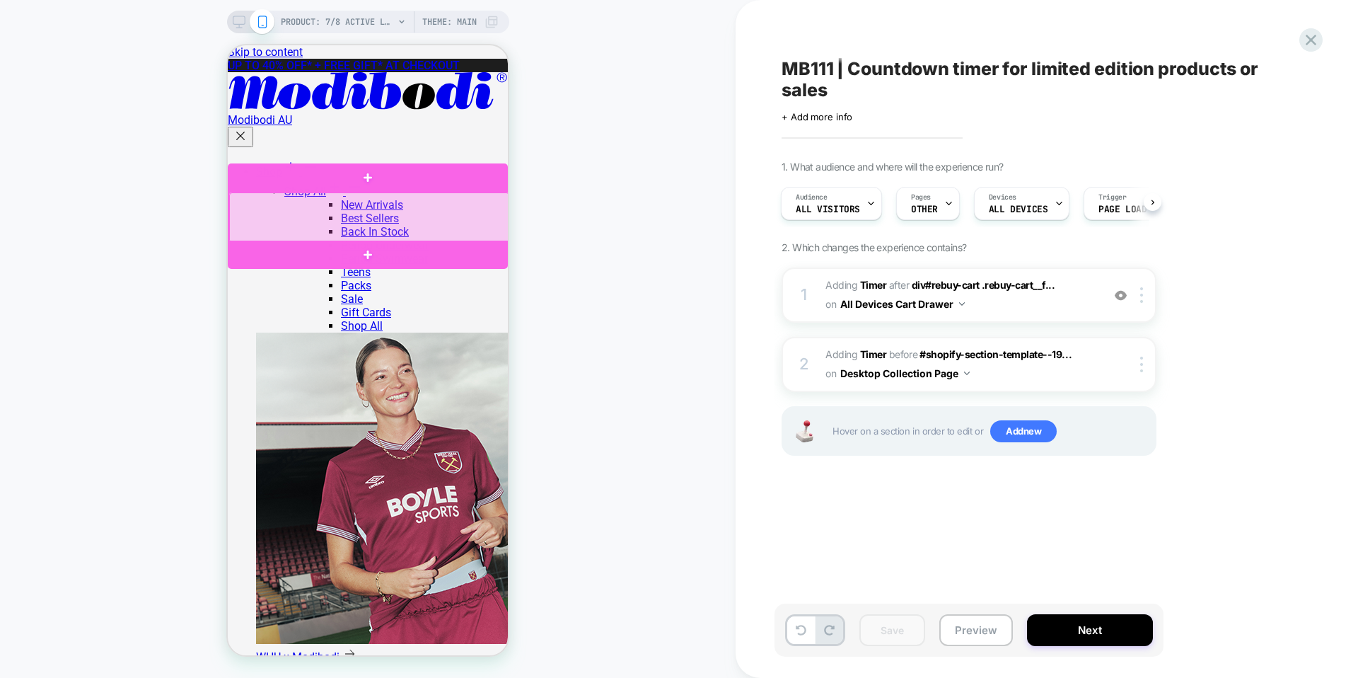
click at [435, 212] on div at bounding box center [369, 217] width 280 height 50
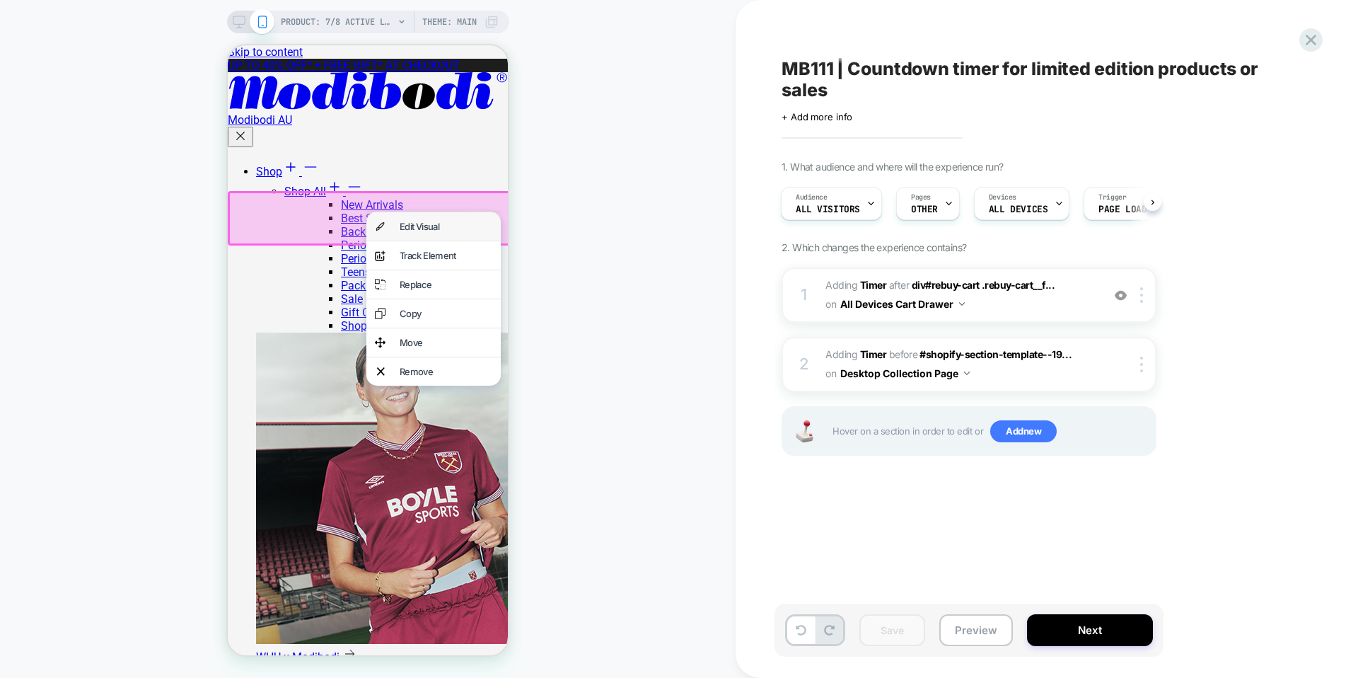
click at [442, 236] on div "Edit Visual" at bounding box center [433, 226] width 134 height 28
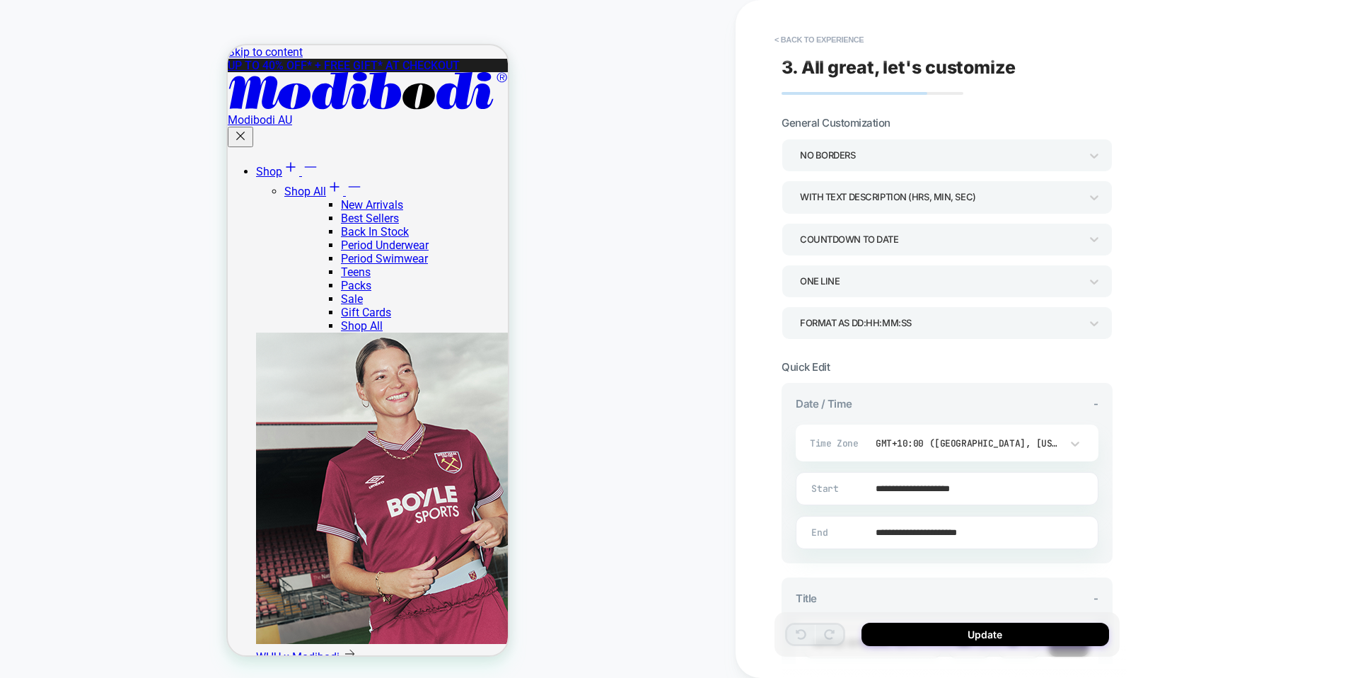
click at [909, 277] on div "ONE LINE" at bounding box center [940, 281] width 280 height 19
click at [898, 326] on div "ONE LINE" at bounding box center [947, 320] width 320 height 29
click at [905, 367] on section "**********" at bounding box center [947, 674] width 331 height 629
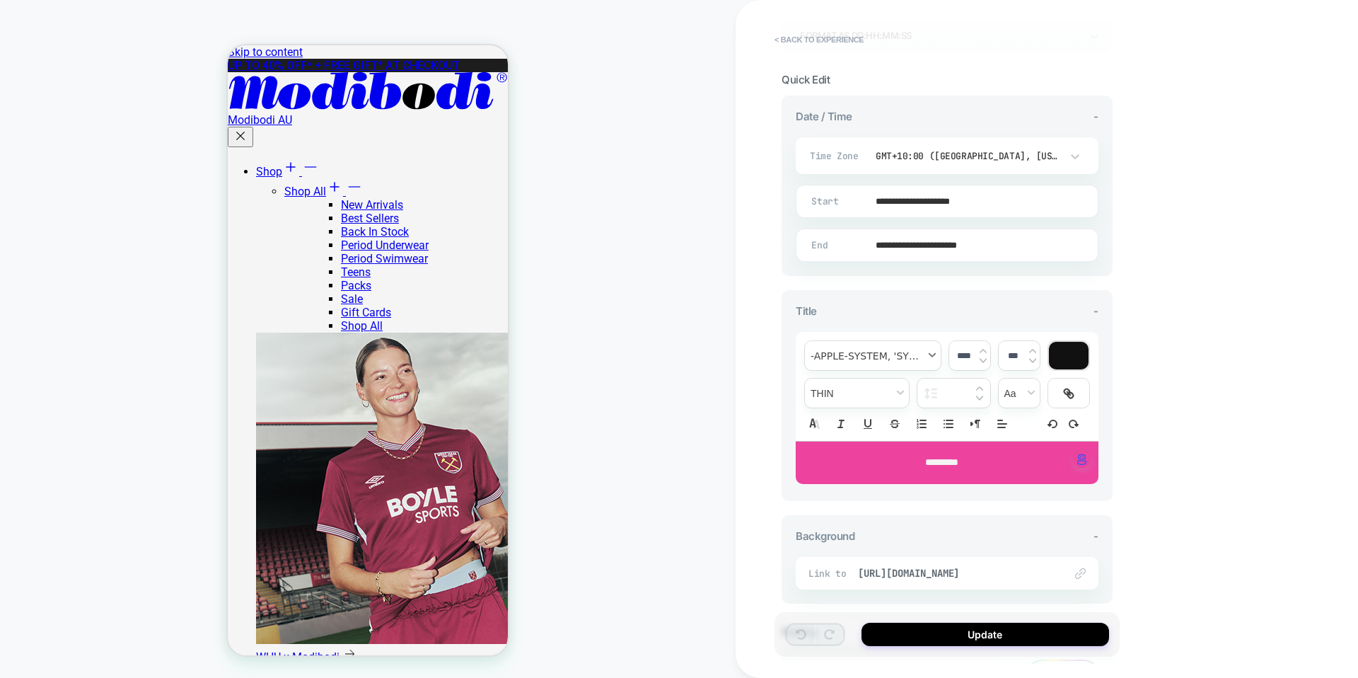
scroll to position [403, 0]
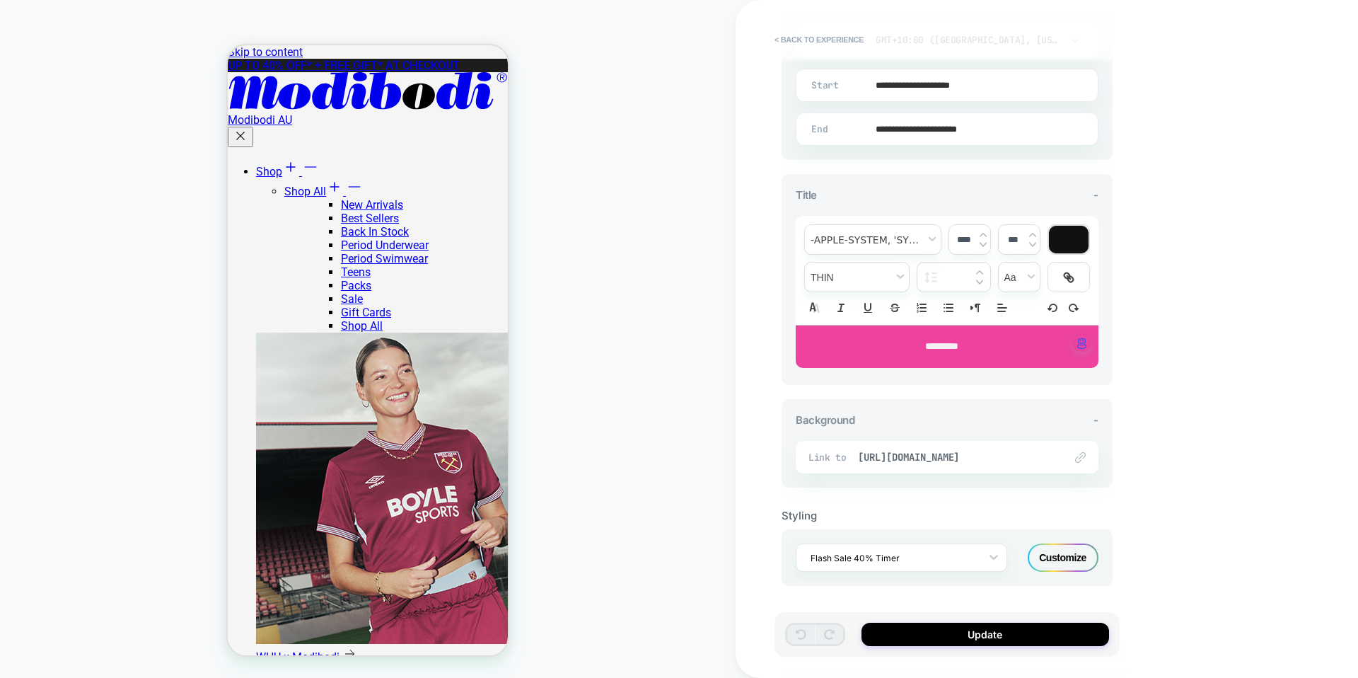
click at [908, 625] on button "Update" at bounding box center [986, 634] width 248 height 23
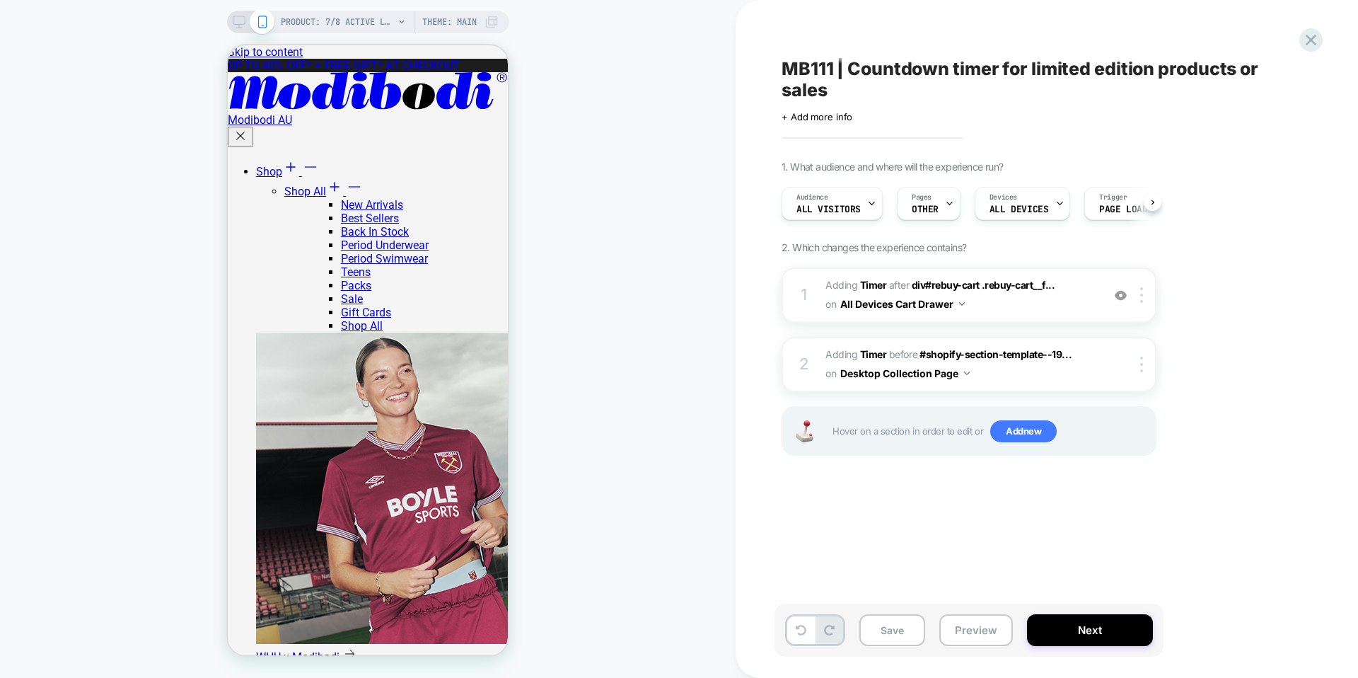
scroll to position [0, 1]
click at [233, 23] on icon at bounding box center [239, 22] width 13 height 13
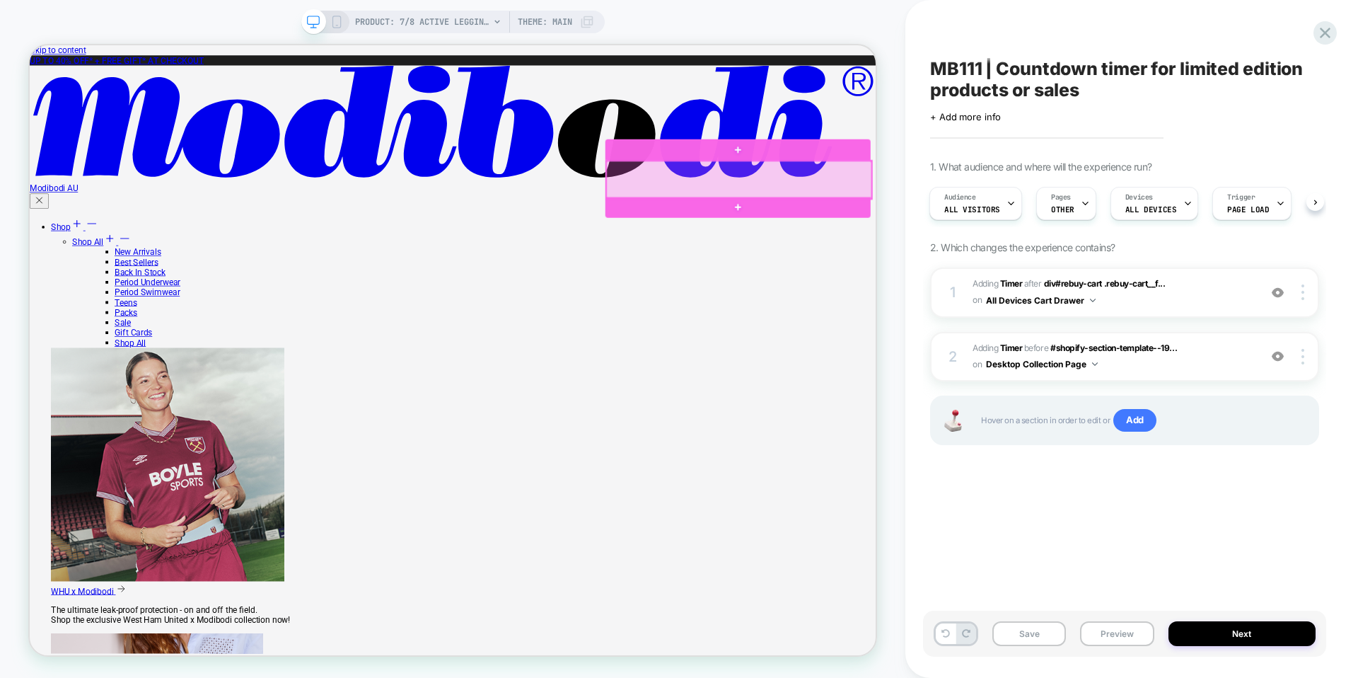
click at [1115, 242] on div at bounding box center [976, 224] width 354 height 50
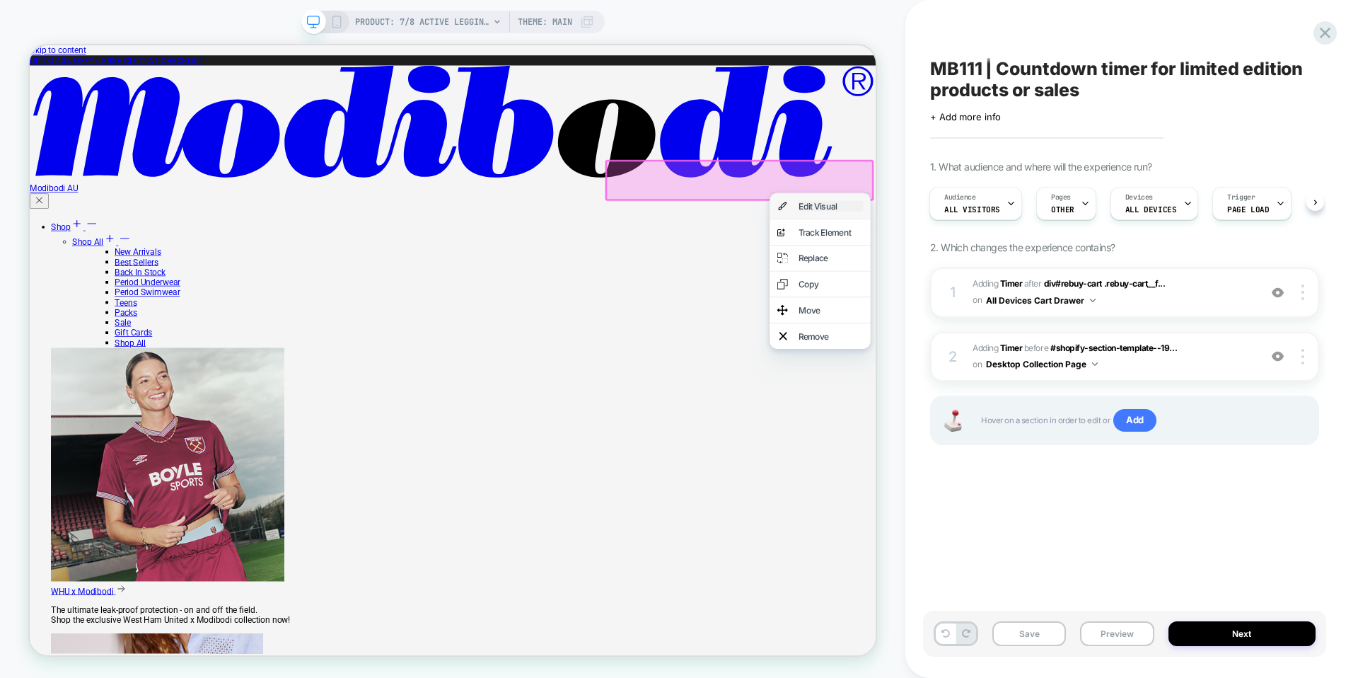
click at [1116, 258] on div "Edit Visual" at bounding box center [1098, 260] width 86 height 14
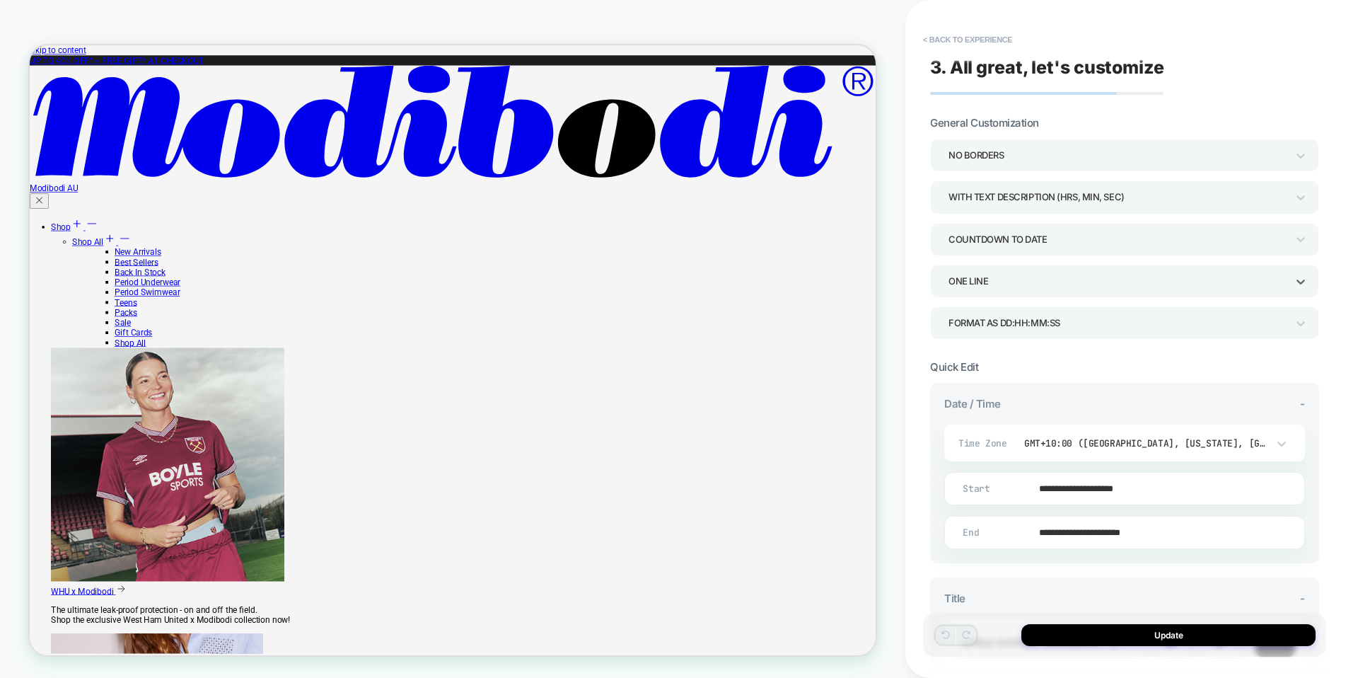
click at [1048, 279] on div "ONE LINE" at bounding box center [1118, 281] width 338 height 19
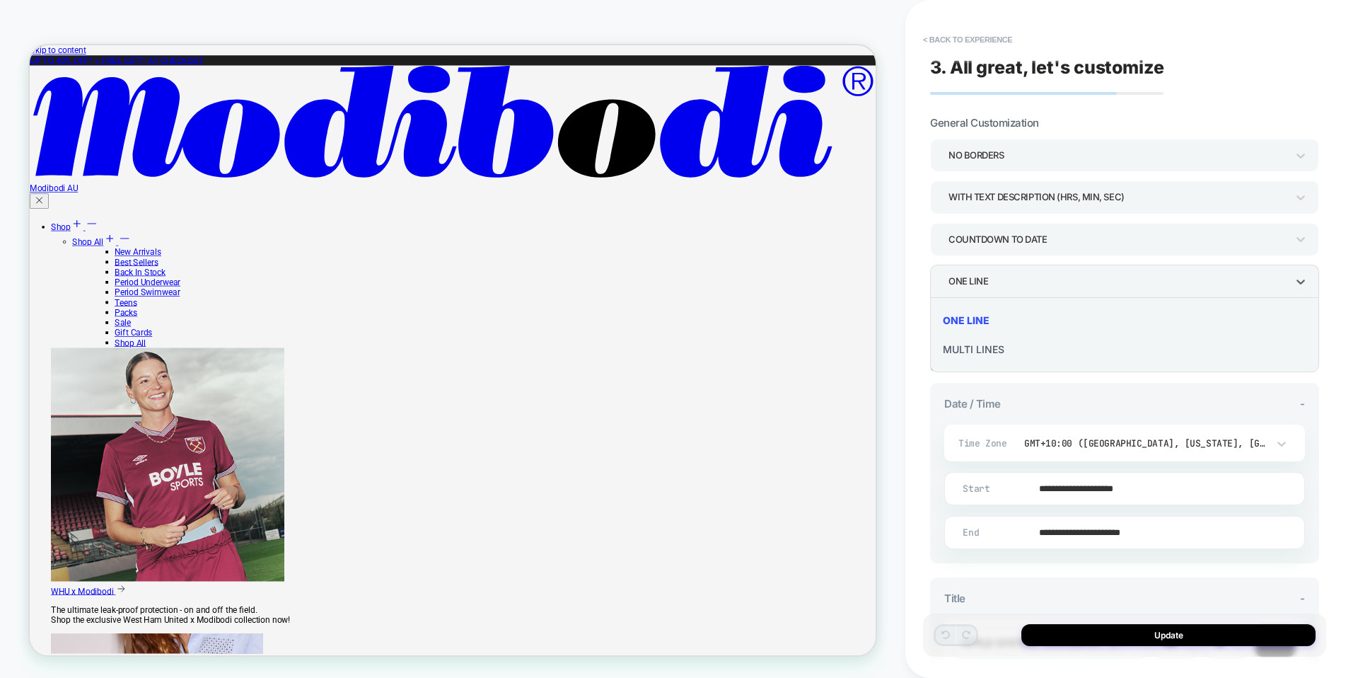
click at [990, 347] on div "MULTI LINES" at bounding box center [1125, 349] width 378 height 29
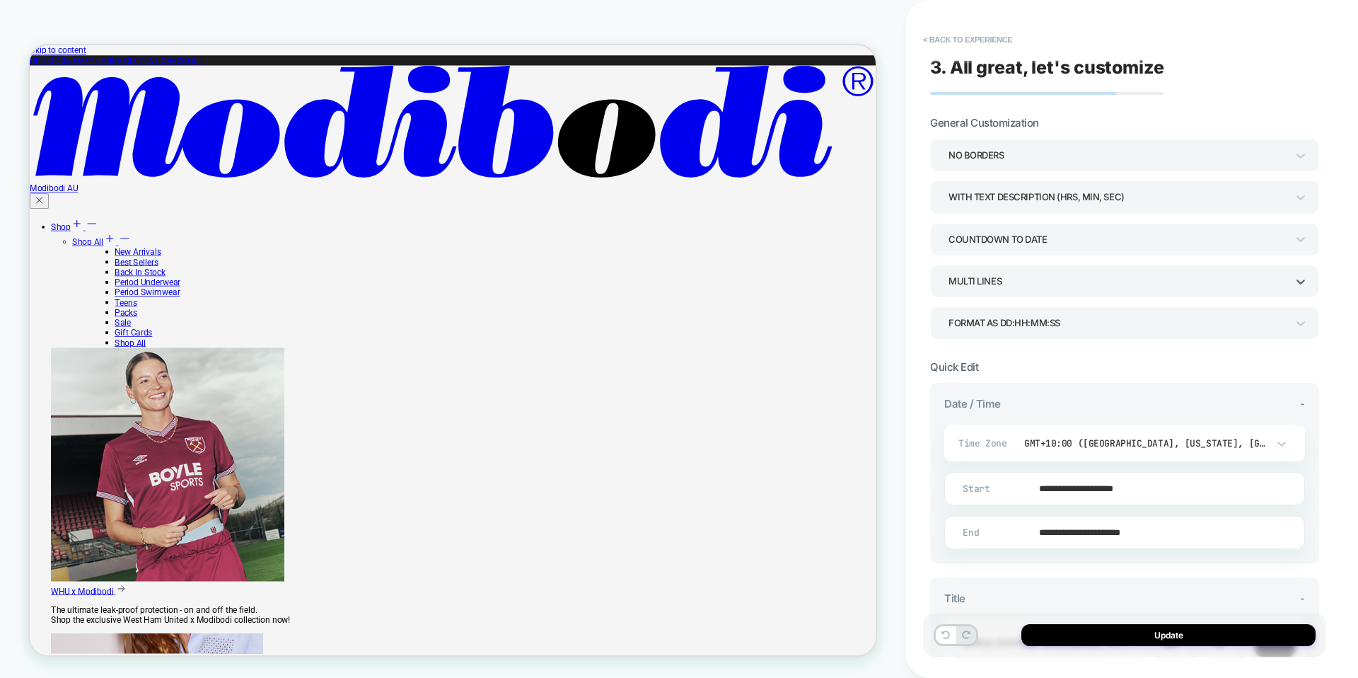
click at [987, 274] on div "MULTI LINES" at bounding box center [1118, 281] width 338 height 19
click at [988, 317] on div "ONE LINE" at bounding box center [1125, 320] width 378 height 29
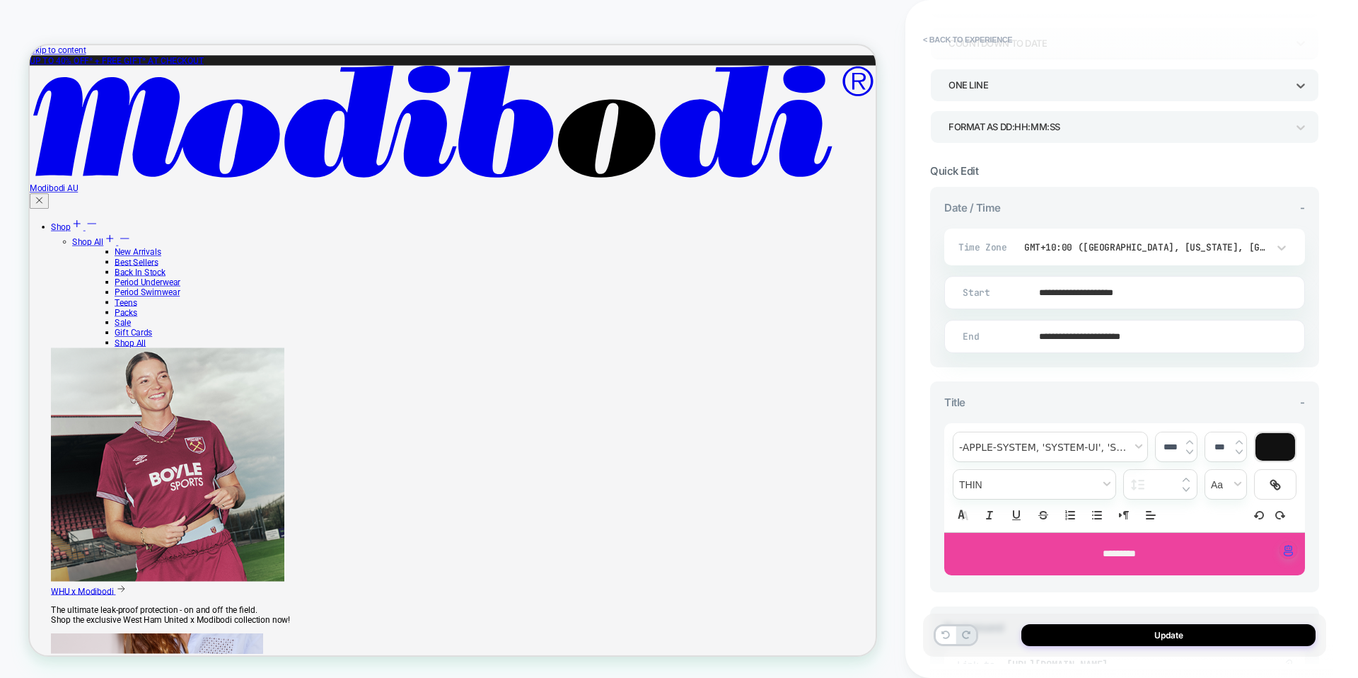
scroll to position [202, 0]
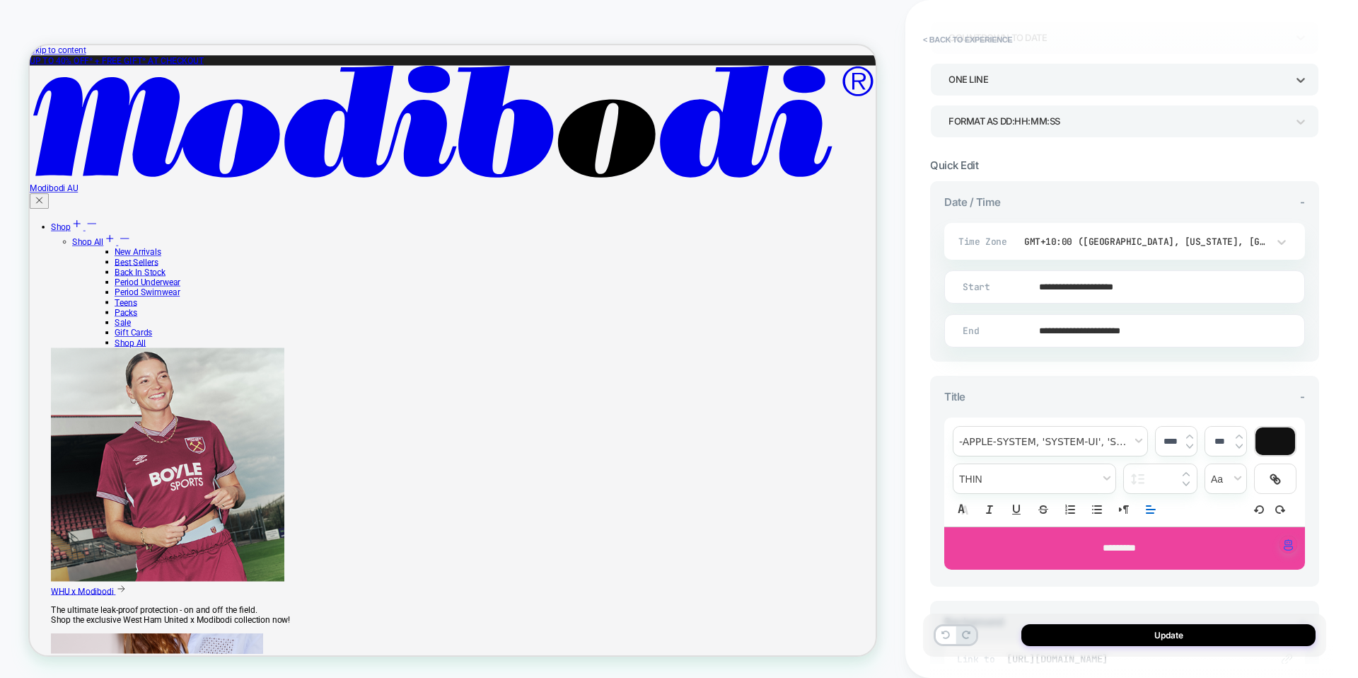
click at [1154, 511] on icon "Align" at bounding box center [1151, 509] width 13 height 13
click at [1152, 525] on icon "Align" at bounding box center [1150, 527] width 11 height 11
click at [1154, 509] on icon "Align" at bounding box center [1151, 509] width 13 height 13
click at [1152, 544] on icon "Align" at bounding box center [1150, 544] width 11 height 11
click at [1136, 548] on span "*********" at bounding box center [1119, 548] width 33 height 10
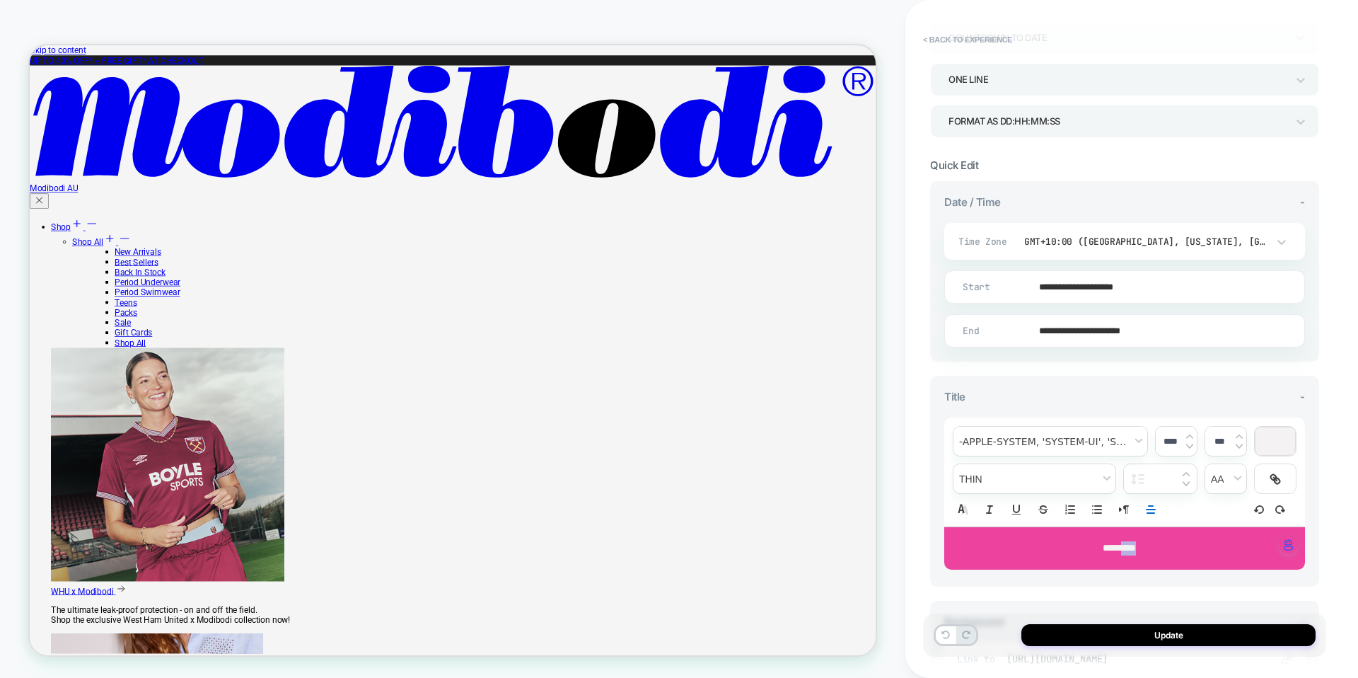
click at [1136, 548] on span "*********" at bounding box center [1119, 548] width 33 height 10
click at [1146, 512] on icon "Align" at bounding box center [1151, 509] width 13 height 13
click at [1191, 512] on div "**********" at bounding box center [1124, 471] width 361 height 109
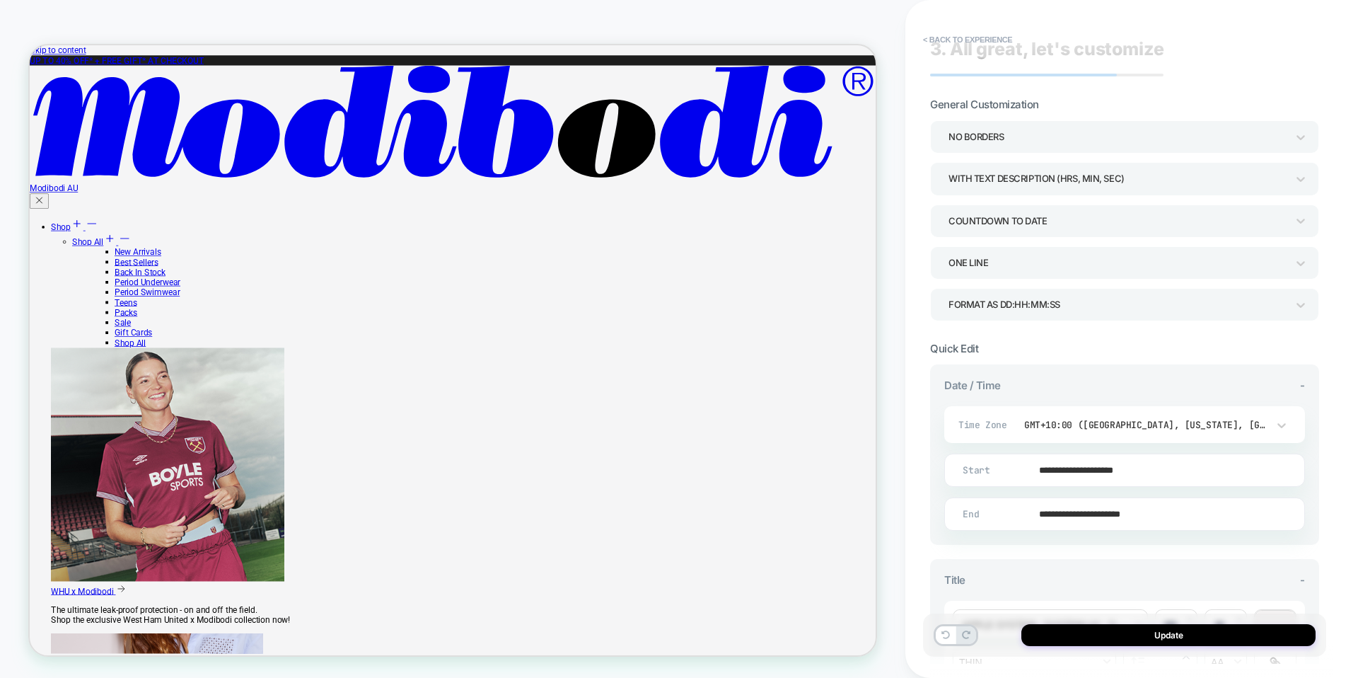
scroll to position [0, 0]
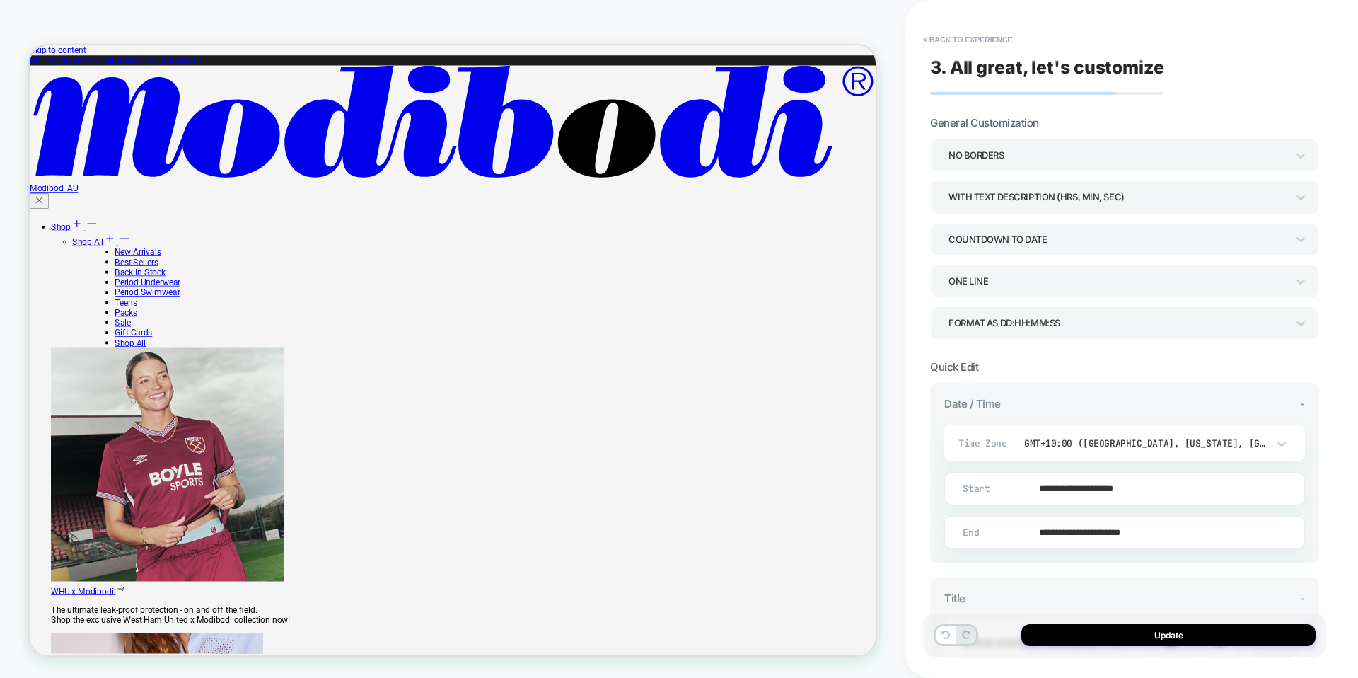
click at [1041, 211] on div "WITH TEXT DESCRIPTION (HRS, MIN, SEC)" at bounding box center [1124, 196] width 389 height 33
click at [1021, 149] on div at bounding box center [679, 339] width 1358 height 678
click at [1021, 152] on div "NO BORDERS" at bounding box center [1118, 155] width 338 height 19
click at [1021, 152] on div at bounding box center [679, 339] width 1358 height 678
click at [992, 236] on div "COUNTDOWN TO DATE" at bounding box center [1118, 239] width 338 height 19
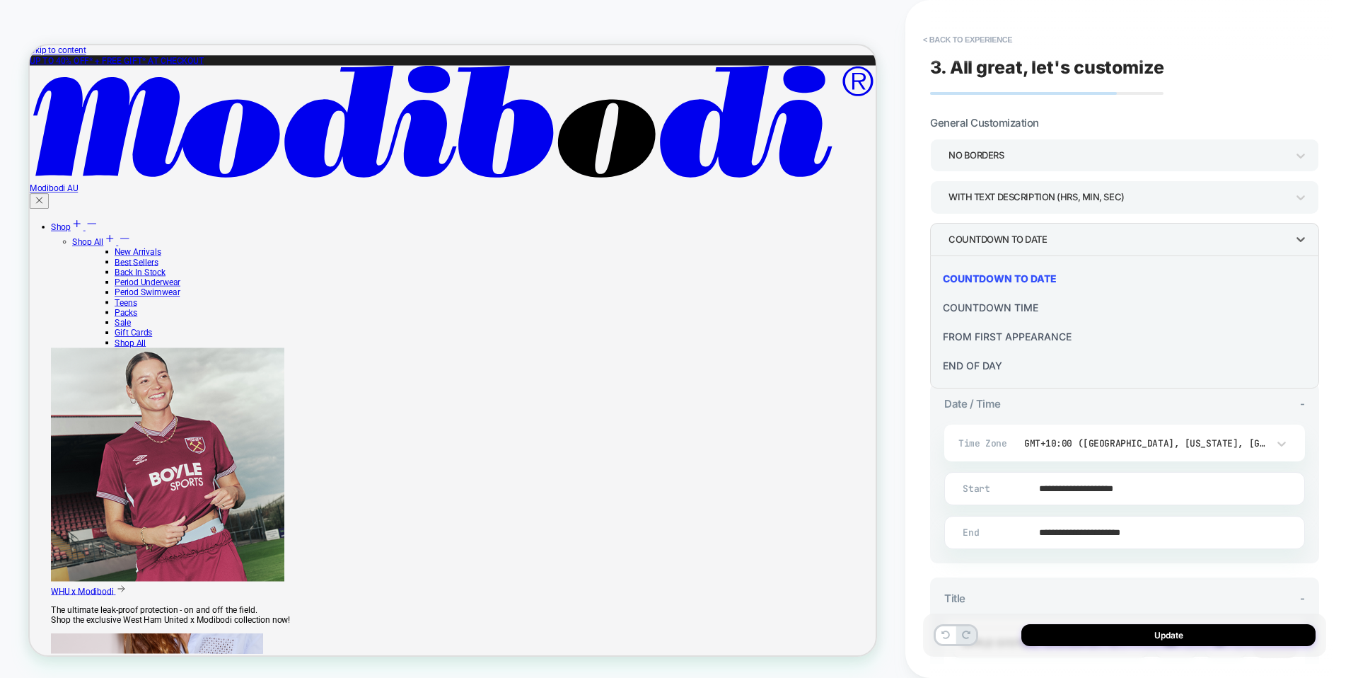
click at [918, 226] on div at bounding box center [679, 339] width 1358 height 678
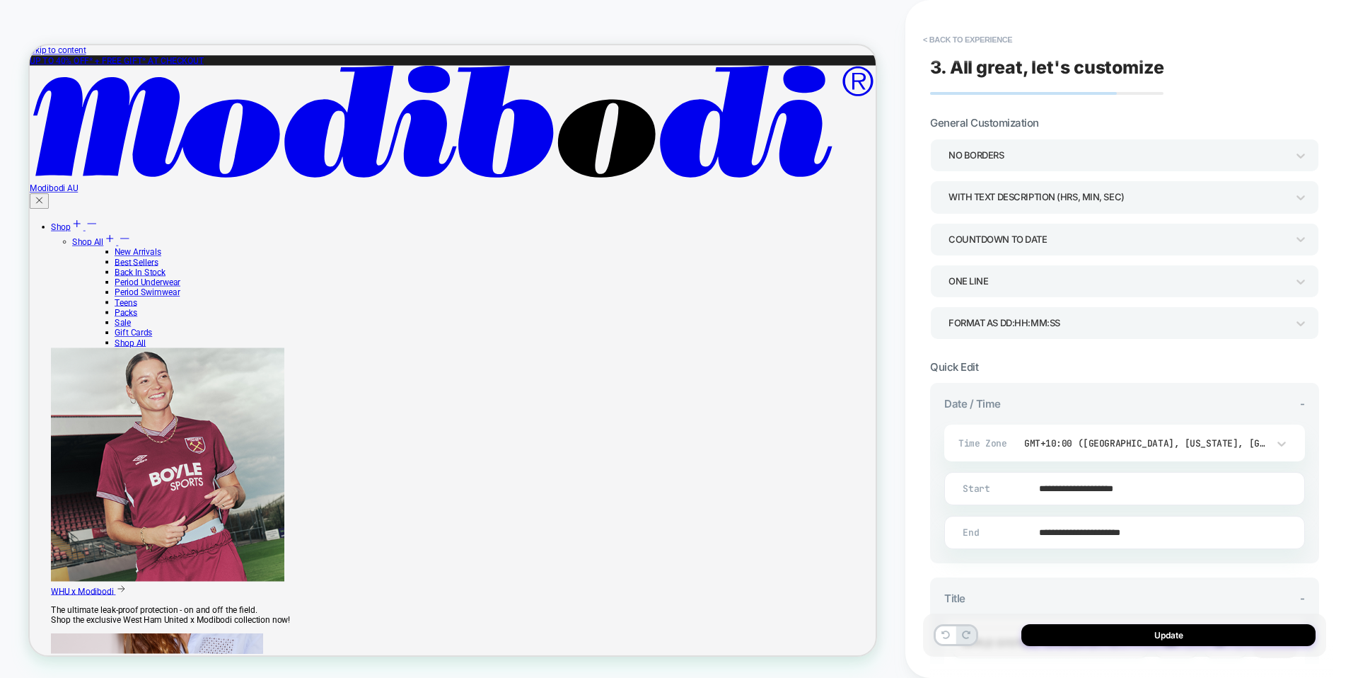
click at [978, 289] on div "ONE LINE" at bounding box center [1118, 281] width 338 height 19
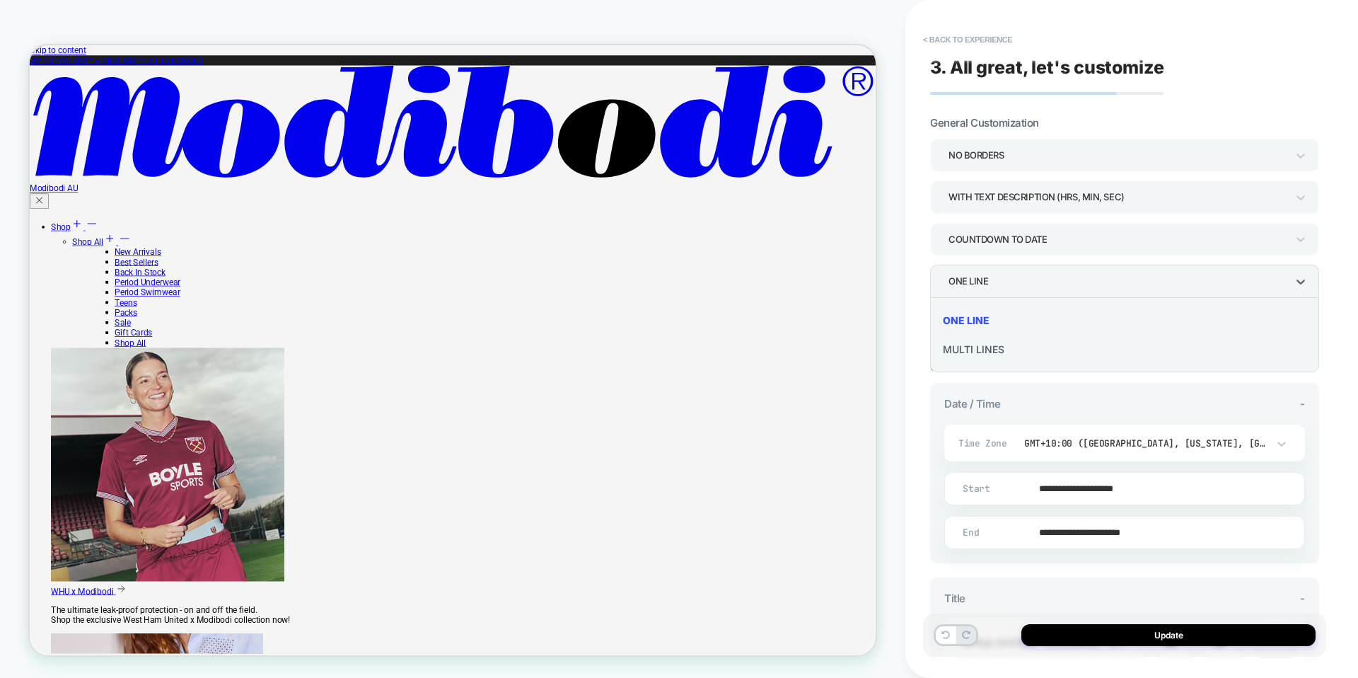
click at [978, 289] on div at bounding box center [679, 339] width 1358 height 678
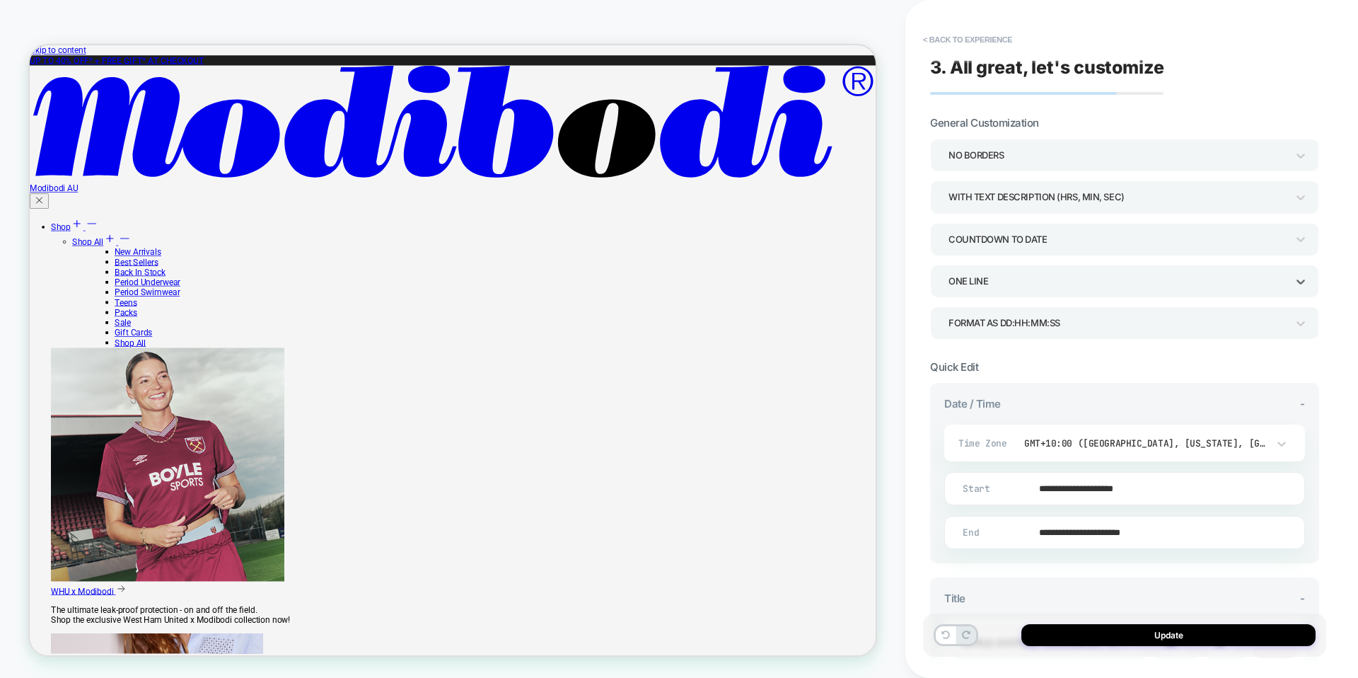
click at [983, 286] on div "ONE LINE" at bounding box center [1118, 281] width 338 height 19
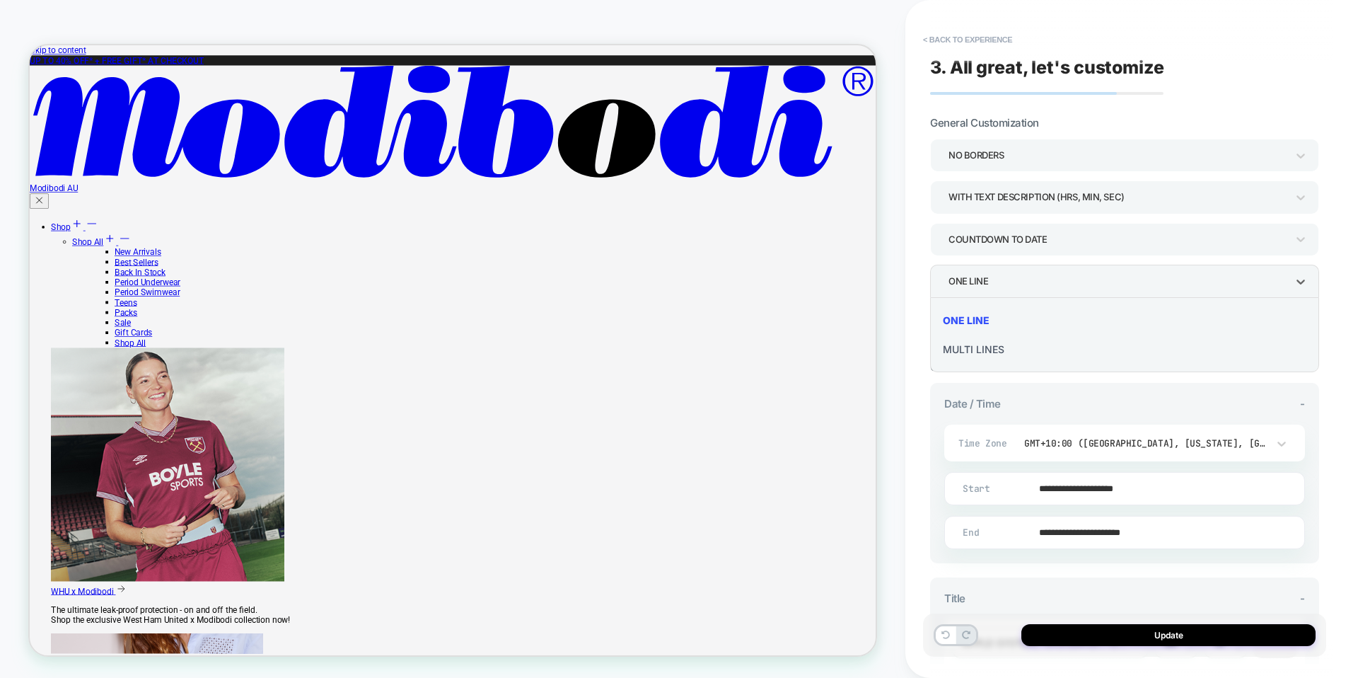
click at [988, 352] on div "MULTI LINES" at bounding box center [1125, 349] width 378 height 29
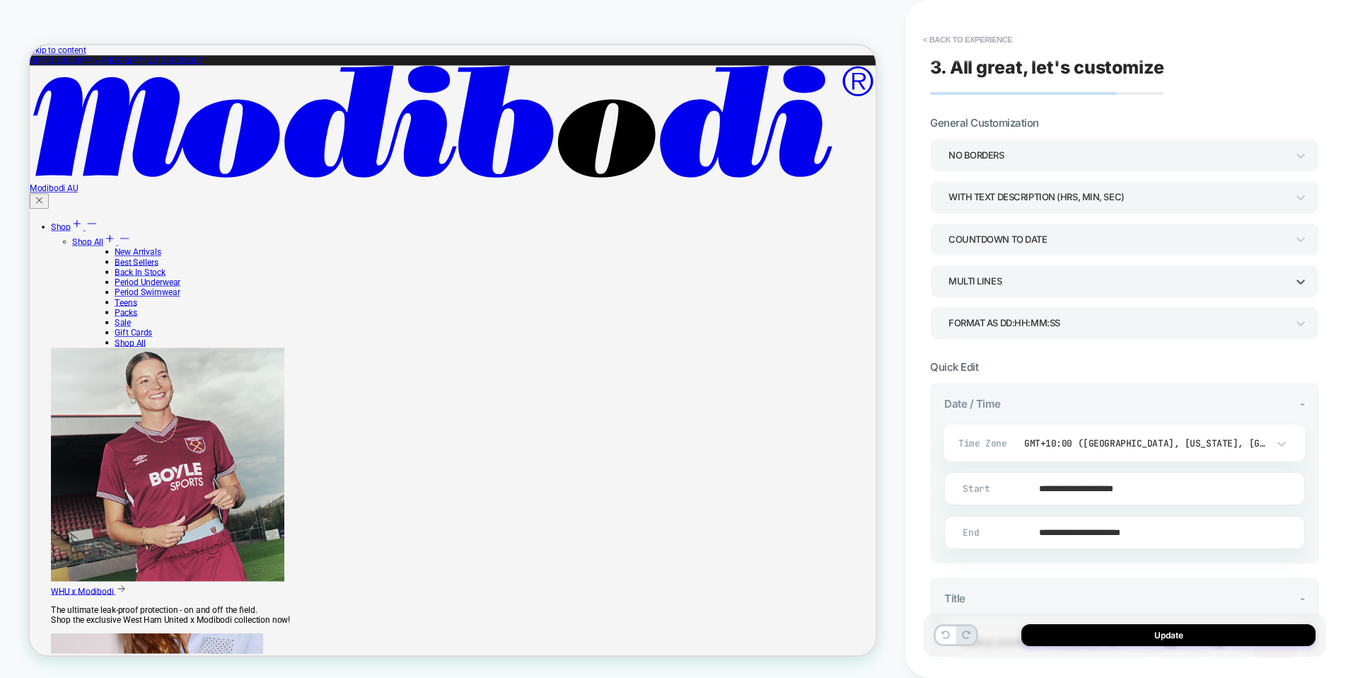
click at [1157, 618] on div "Update" at bounding box center [1124, 634] width 403 height 43
click at [1163, 626] on button "Update" at bounding box center [1168, 635] width 294 height 22
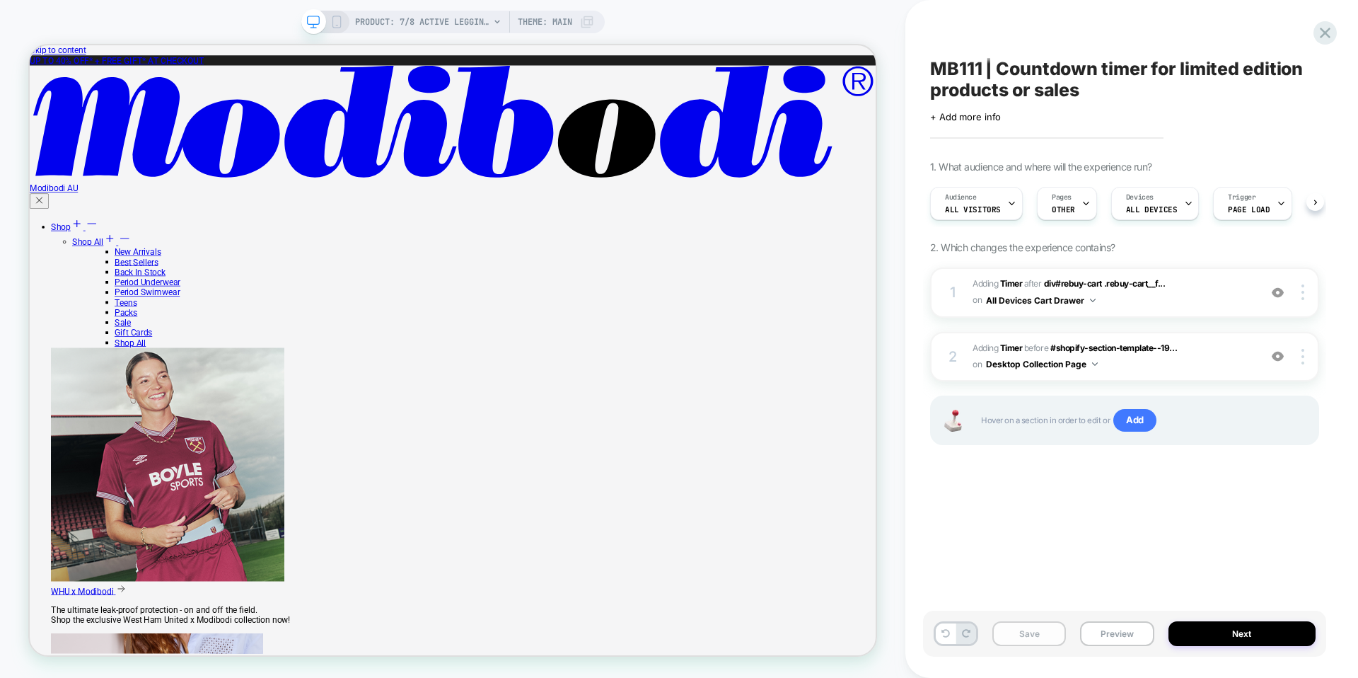
scroll to position [0, 1]
click at [1045, 624] on button "Save" at bounding box center [1029, 633] width 74 height 25
click at [1130, 632] on button "Preview" at bounding box center [1117, 633] width 74 height 25
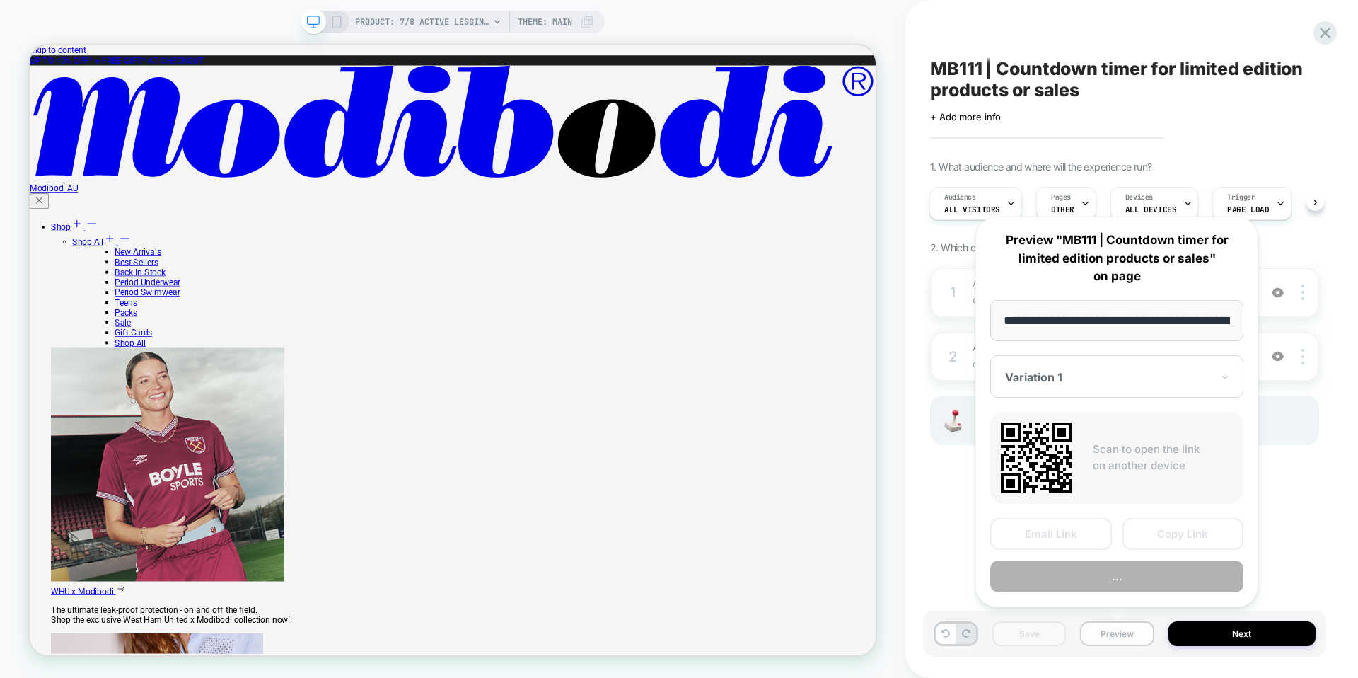
scroll to position [0, 289]
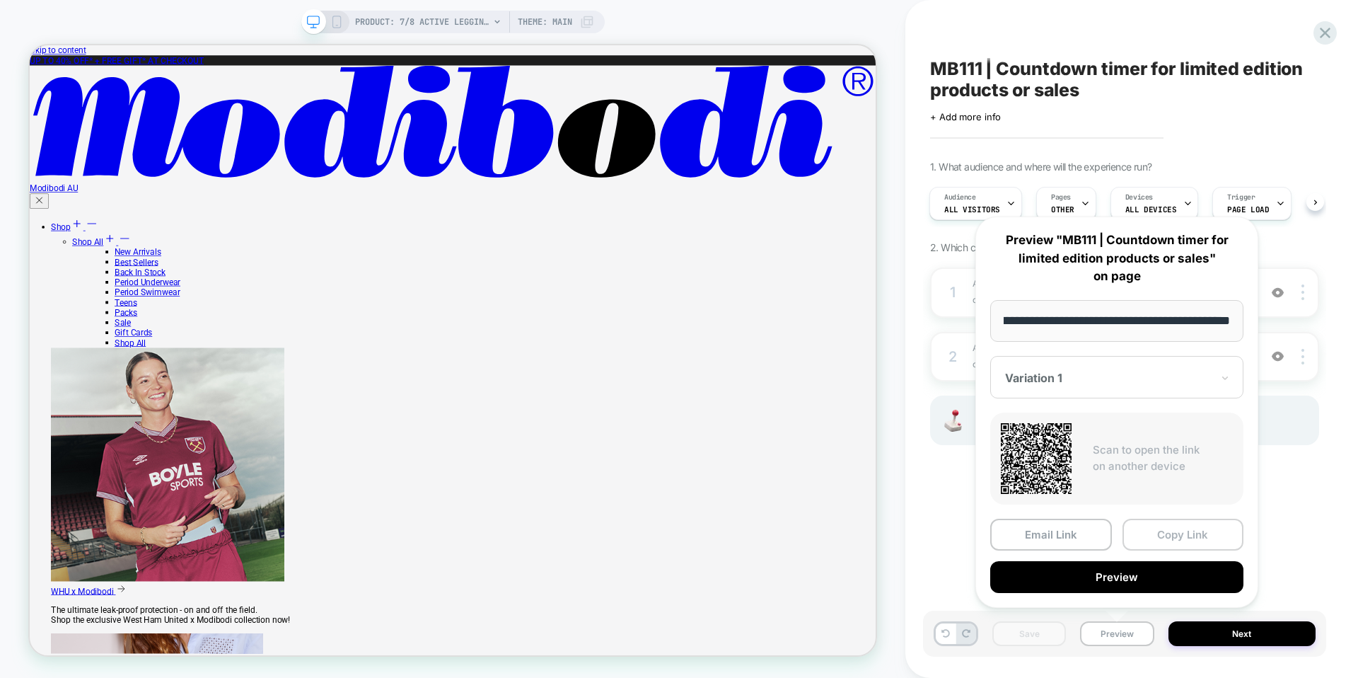
click at [1154, 533] on button "Copy Link" at bounding box center [1184, 535] width 122 height 32
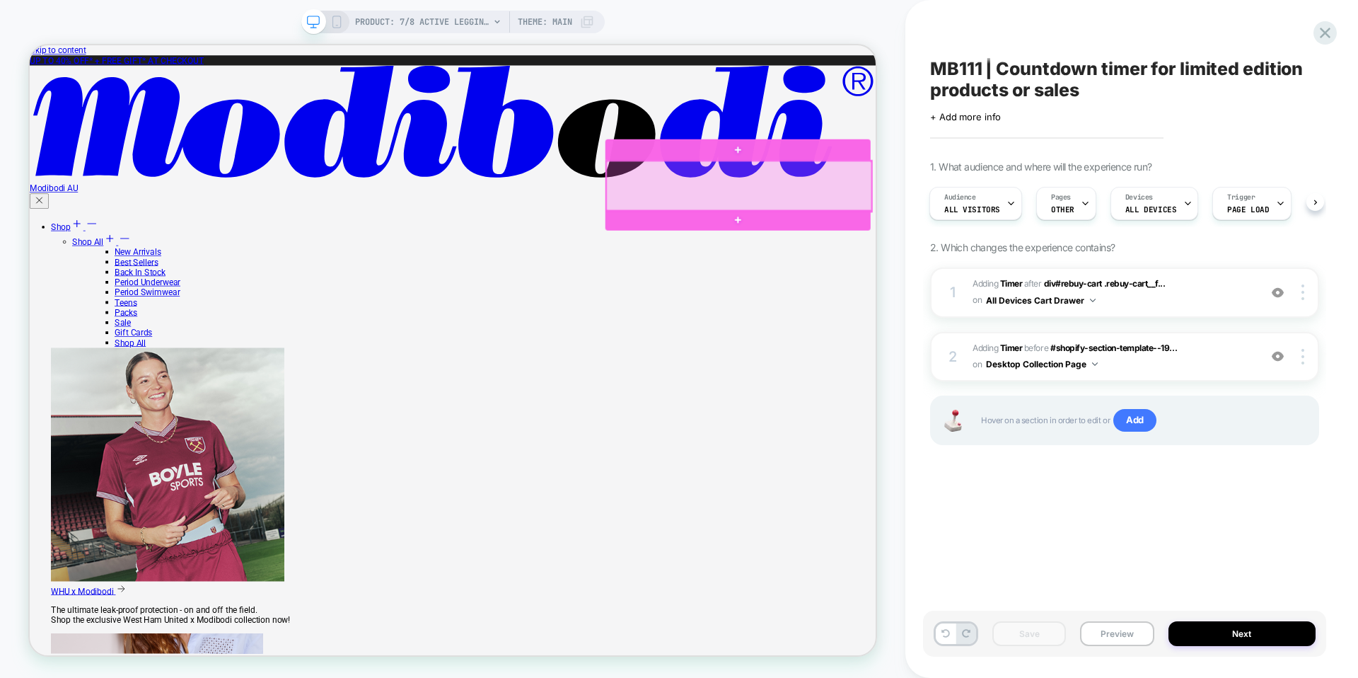
click at [932, 219] on div at bounding box center [976, 232] width 354 height 67
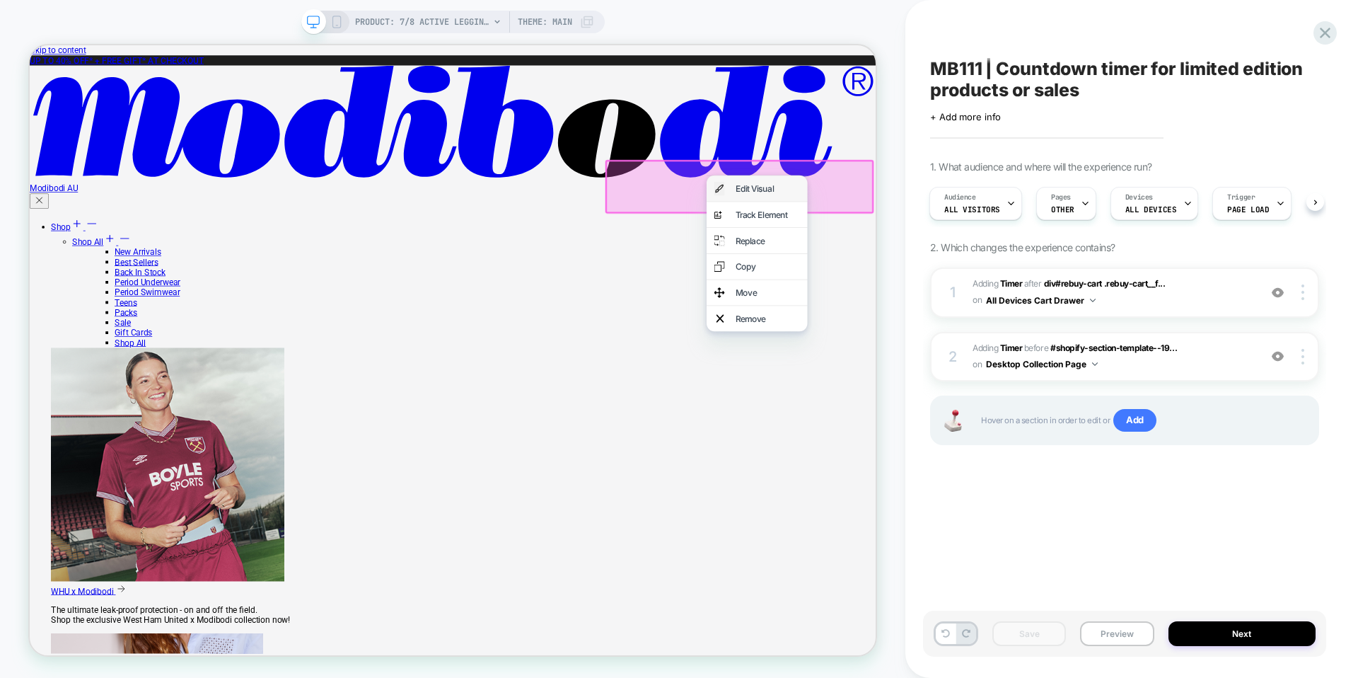
click at [951, 237] on img at bounding box center [949, 236] width 14 height 18
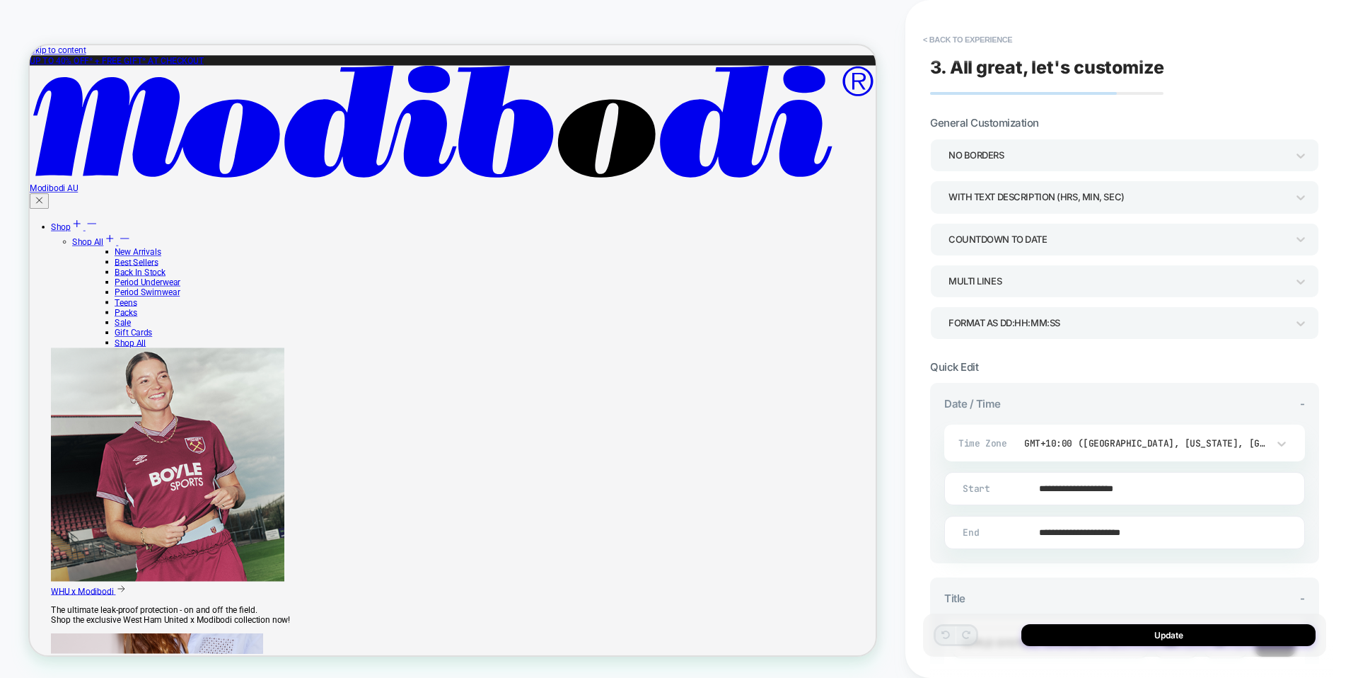
click at [1070, 280] on div "MULTI LINES" at bounding box center [1118, 281] width 338 height 19
click at [956, 318] on div "ONE LINE" at bounding box center [1125, 320] width 378 height 29
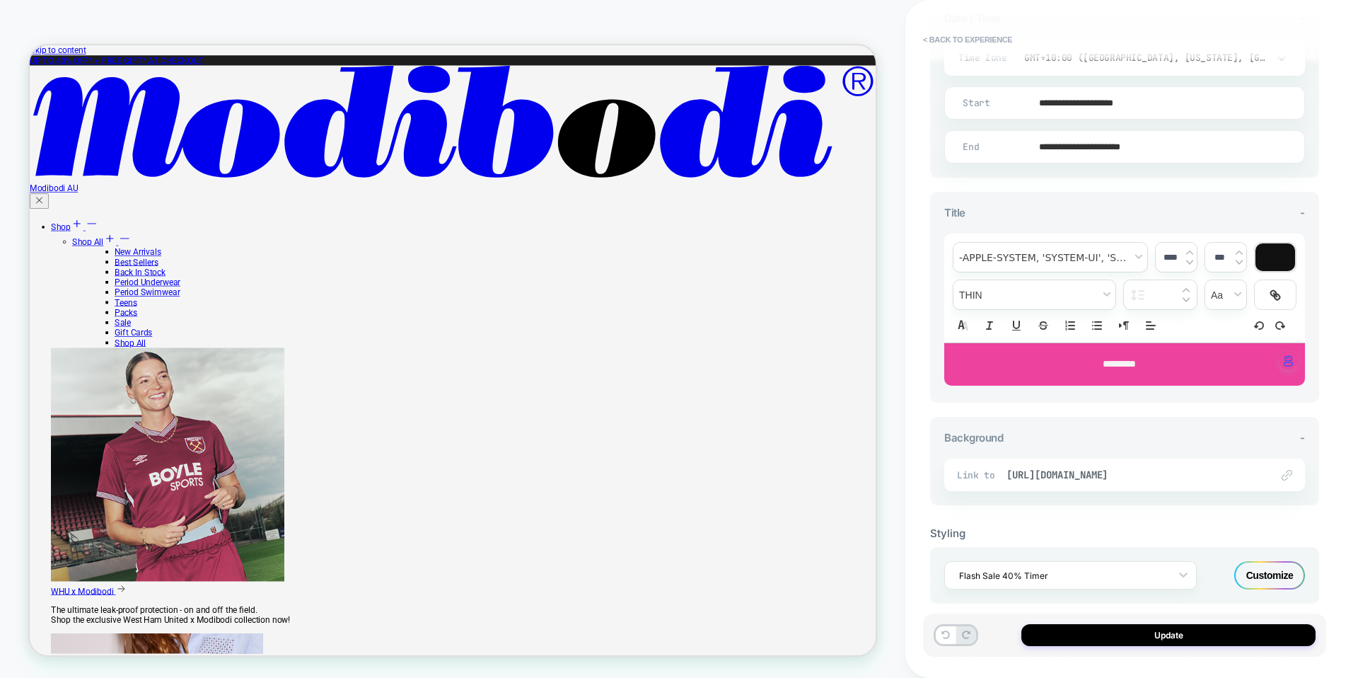
scroll to position [403, 0]
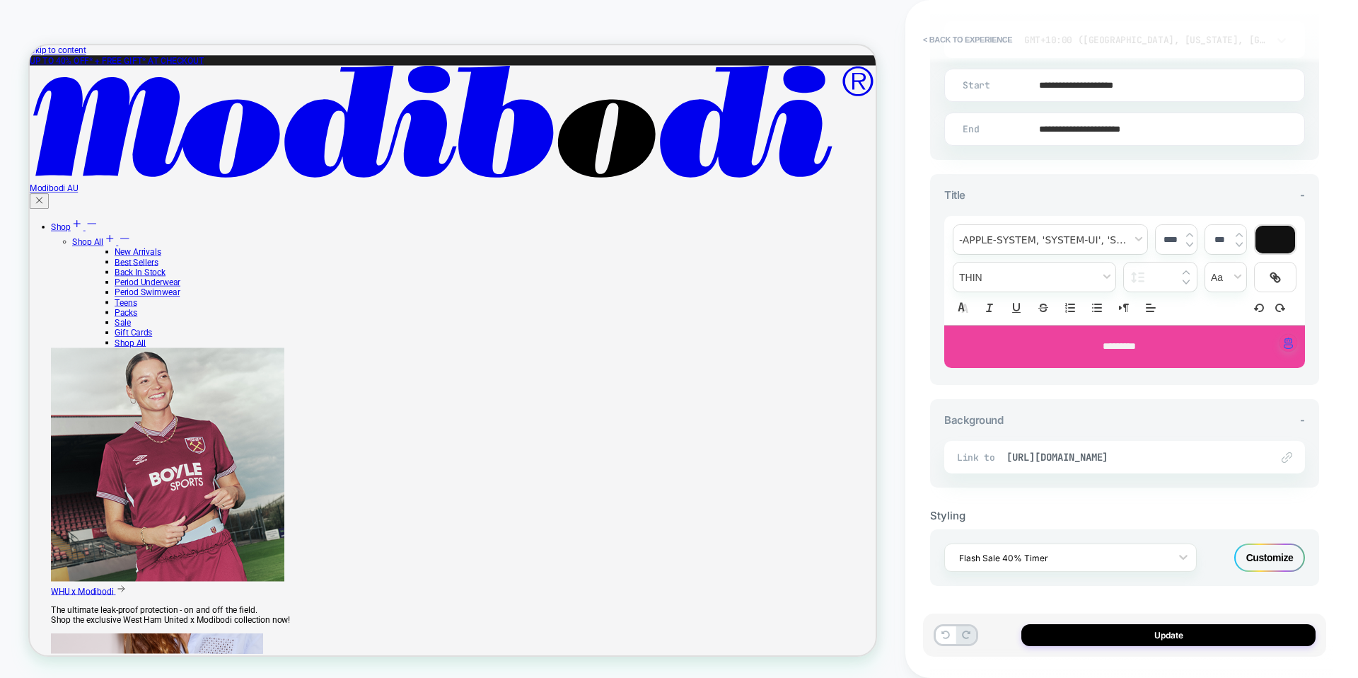
click at [1103, 350] on span "*********" at bounding box center [1119, 346] width 33 height 10
click at [1104, 349] on span "*********" at bounding box center [1119, 346] width 33 height 10
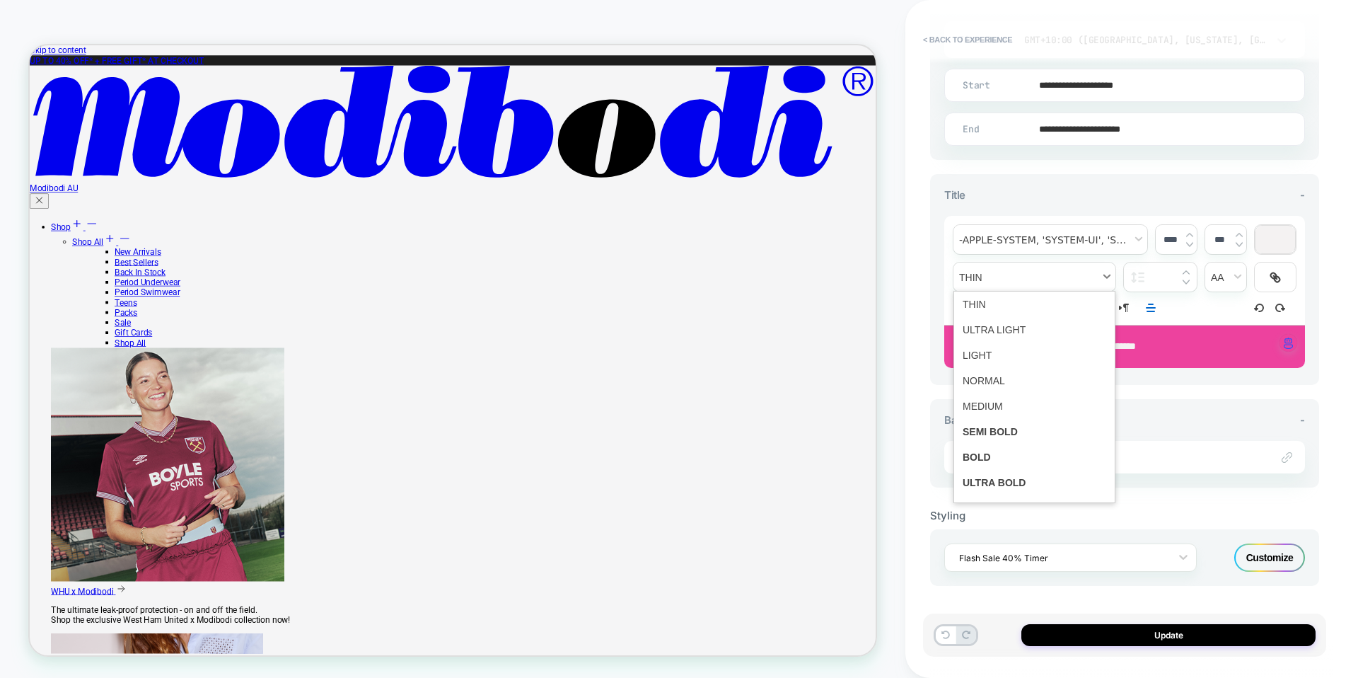
click at [1058, 284] on span "fontWeight" at bounding box center [1035, 276] width 162 height 29
click at [1136, 347] on span "*********" at bounding box center [1119, 346] width 33 height 10
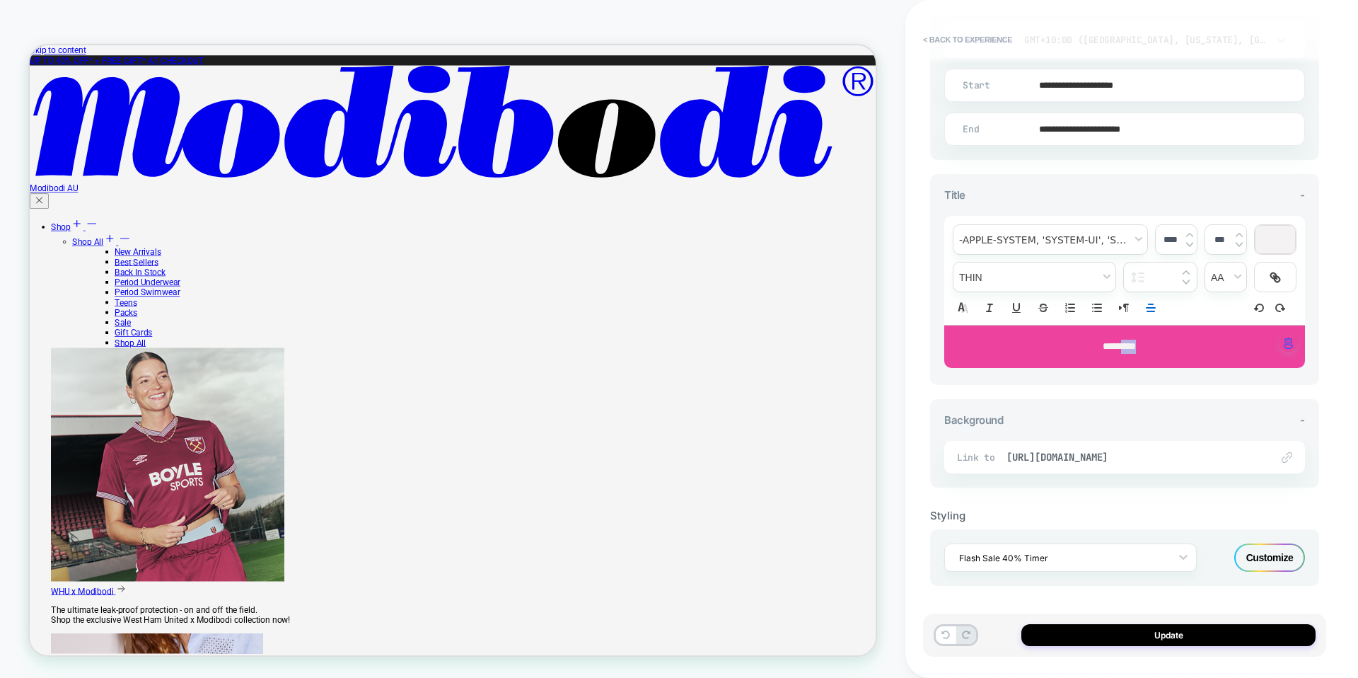
click at [1136, 347] on span "*********" at bounding box center [1119, 346] width 33 height 10
click at [1050, 276] on span "fontWeight" at bounding box center [1035, 276] width 162 height 29
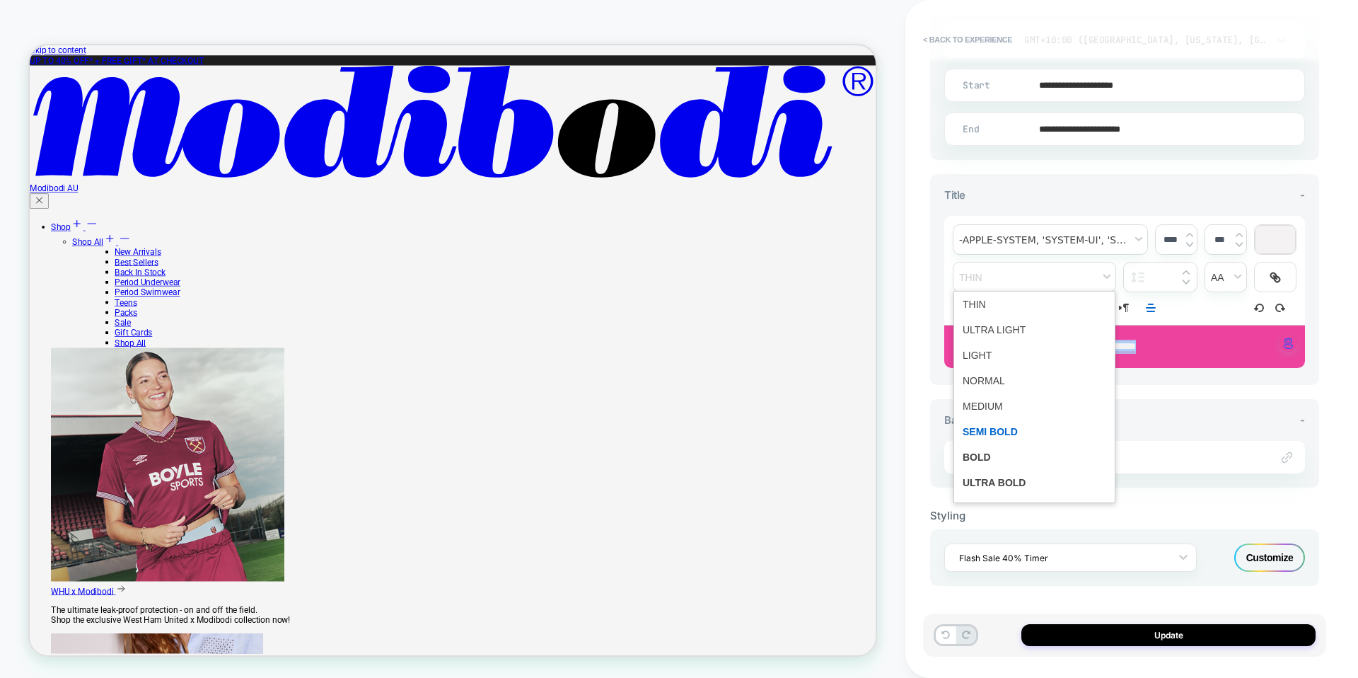
click at [992, 432] on span "fontWeight" at bounding box center [1035, 431] width 144 height 25
click at [1017, 284] on span "fontWeight" at bounding box center [1035, 276] width 162 height 29
click at [976, 460] on span "fontWeight" at bounding box center [1035, 456] width 144 height 25
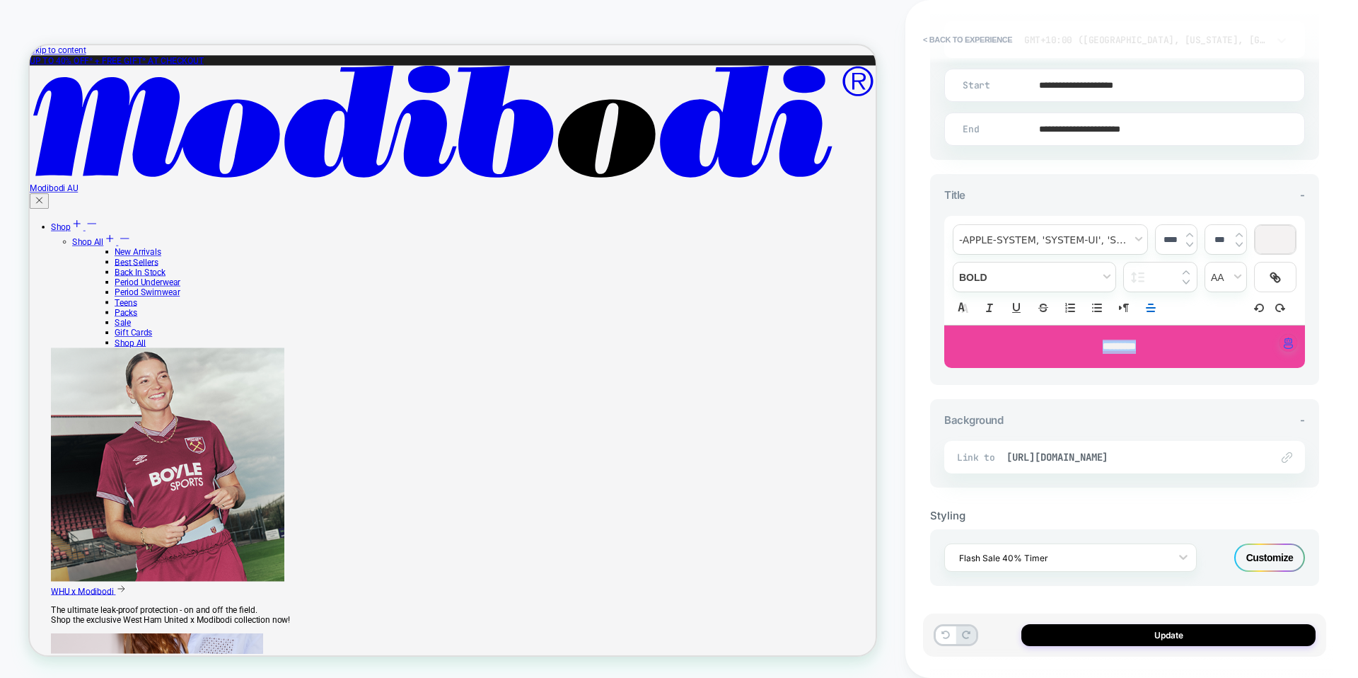
click at [1166, 340] on p "*********" at bounding box center [1120, 347] width 322 height 14
click at [1193, 459] on span "[URL][DOMAIN_NAME]" at bounding box center [1132, 457] width 250 height 13
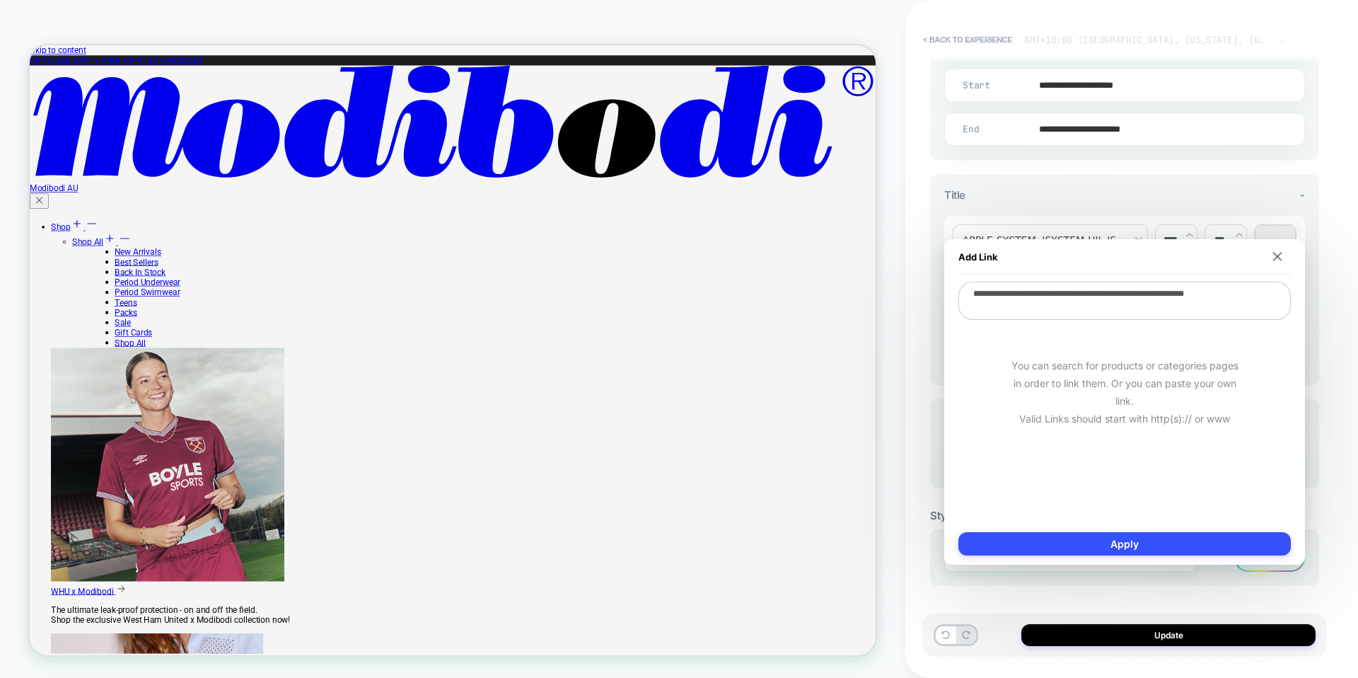
click at [1274, 262] on div "Add Link" at bounding box center [1125, 256] width 332 height 35
click at [1070, 311] on textarea "**********" at bounding box center [1125, 301] width 332 height 38
paste textarea
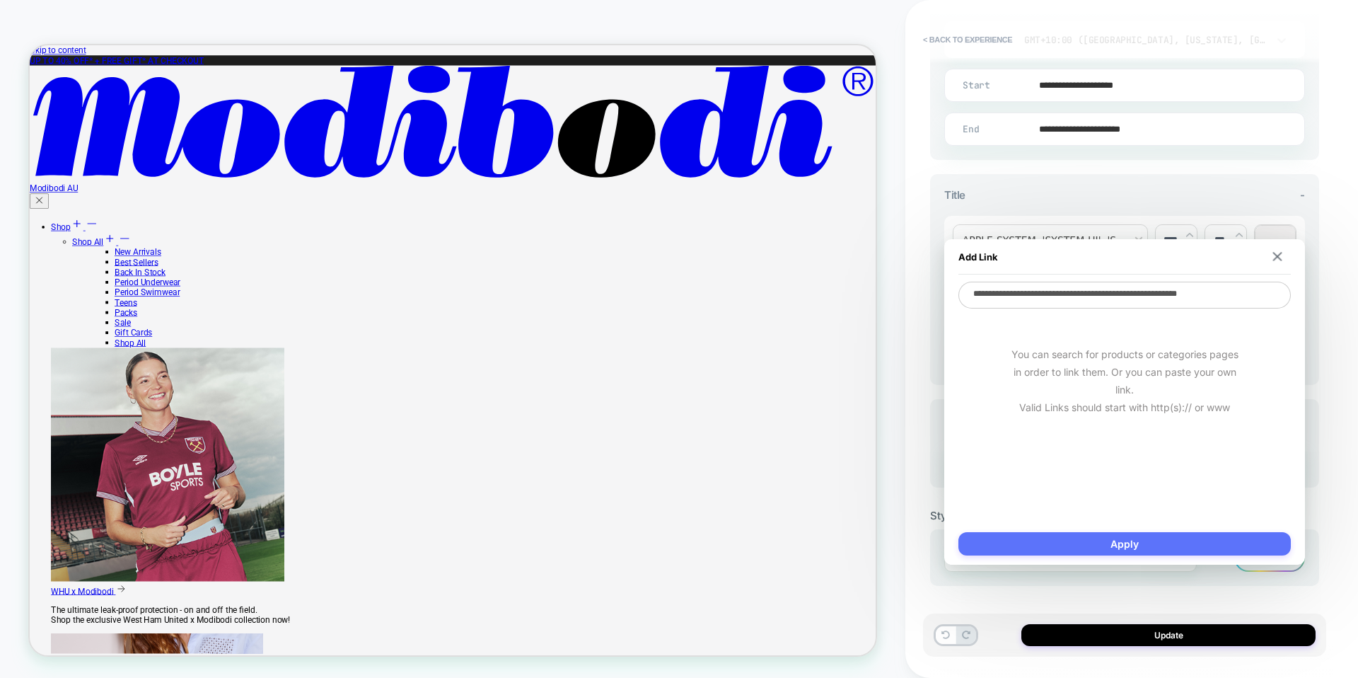
type textarea "**********"
click at [1036, 540] on button "Apply" at bounding box center [1125, 543] width 332 height 23
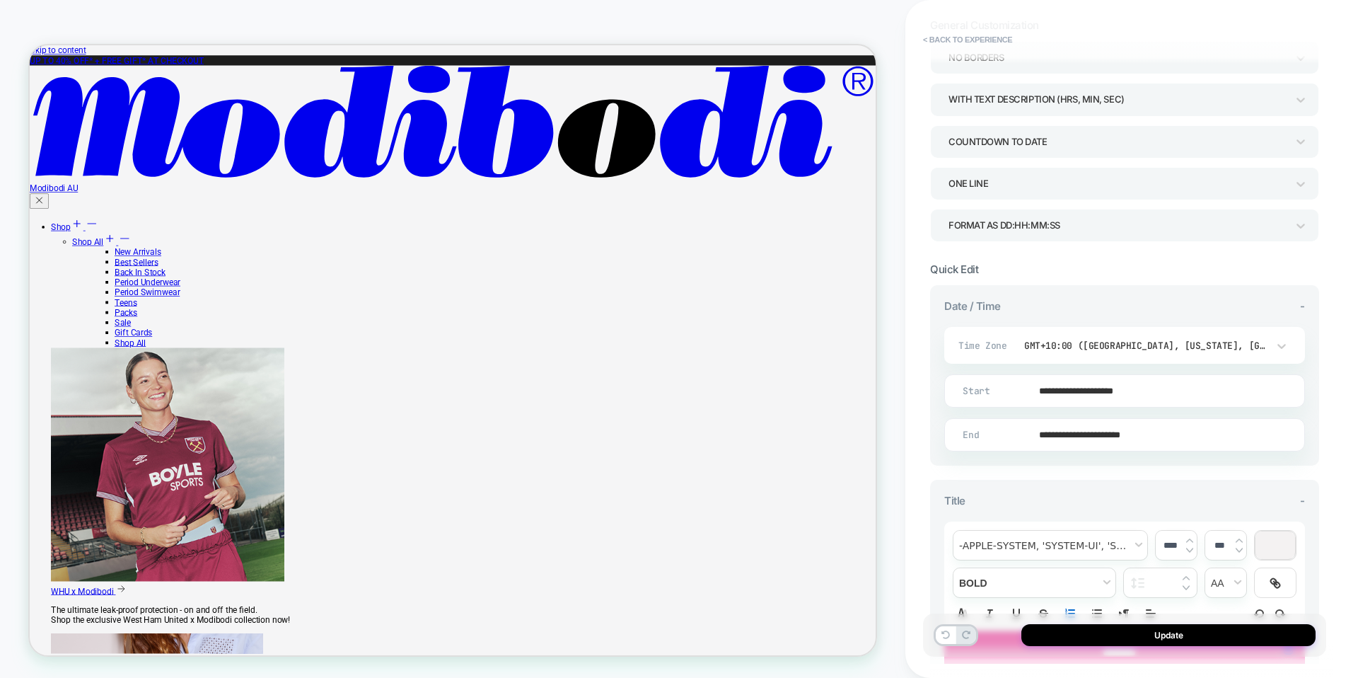
scroll to position [98, 0]
click at [1073, 637] on button "Update" at bounding box center [1168, 635] width 294 height 22
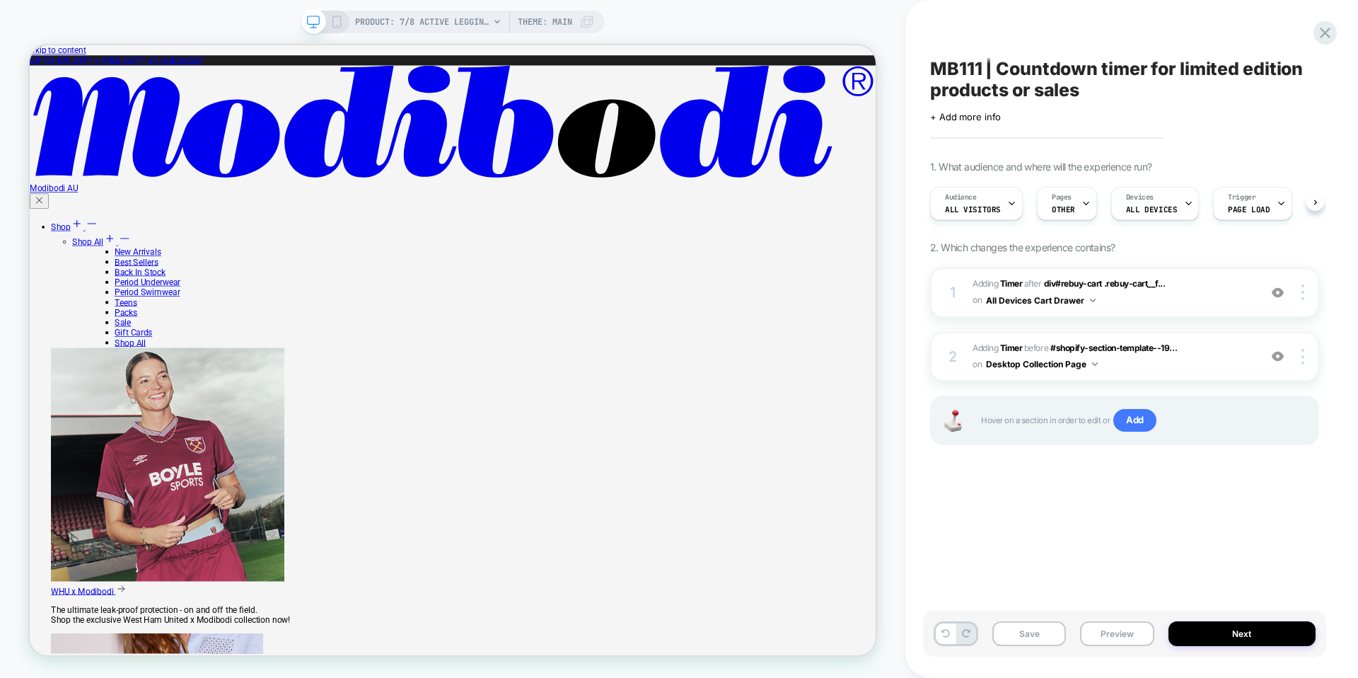
scroll to position [0, 1]
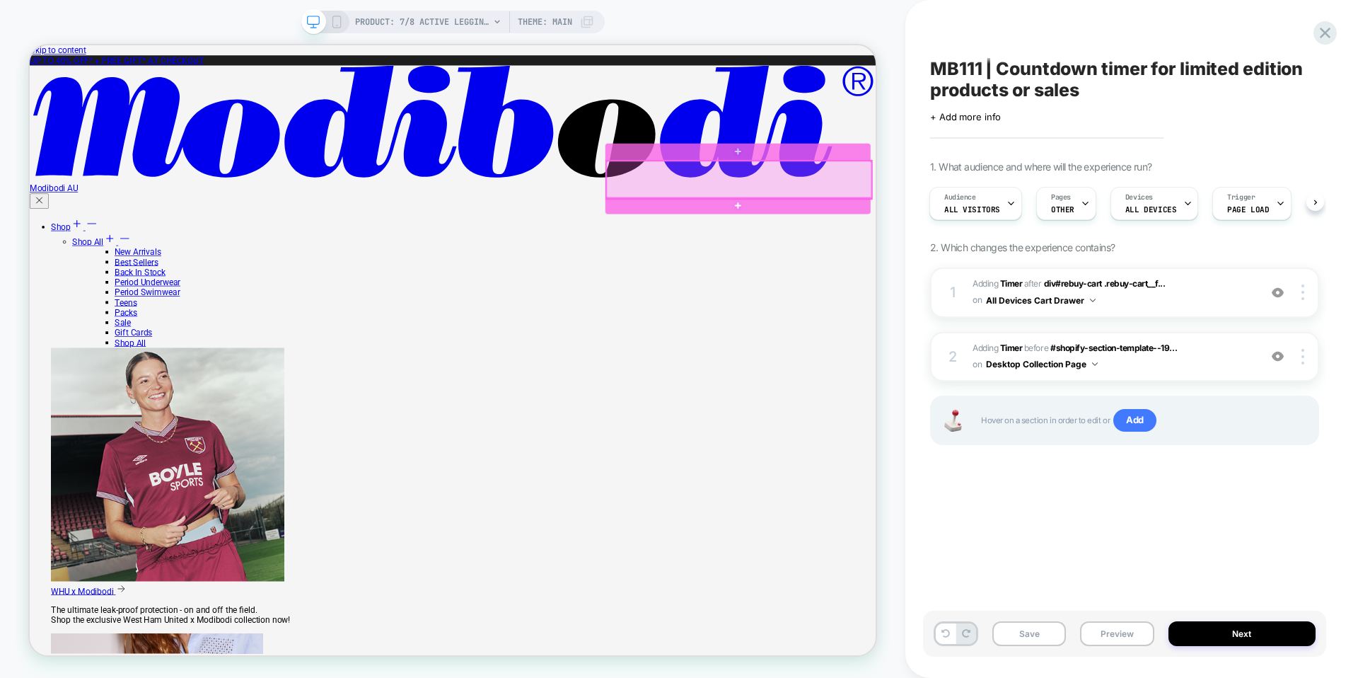
click at [1118, 236] on div at bounding box center [976, 224] width 354 height 50
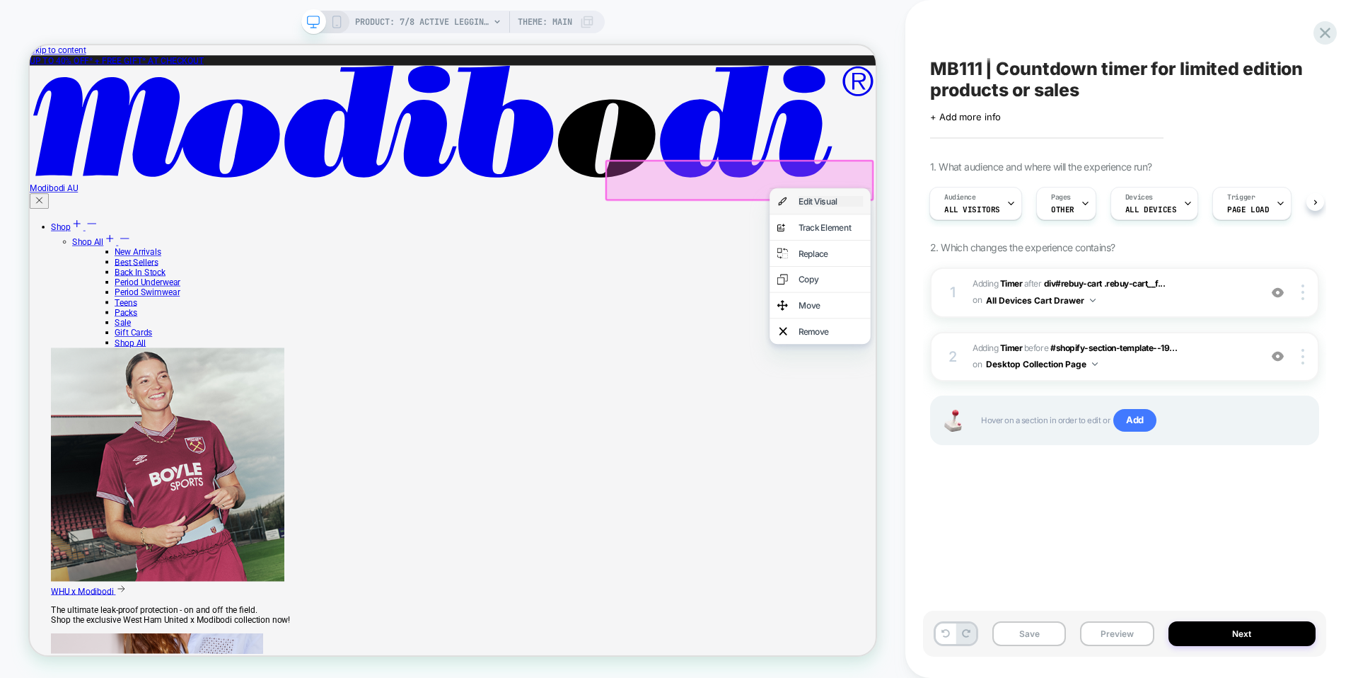
click at [1077, 260] on div "Edit Visual" at bounding box center [1098, 253] width 86 height 14
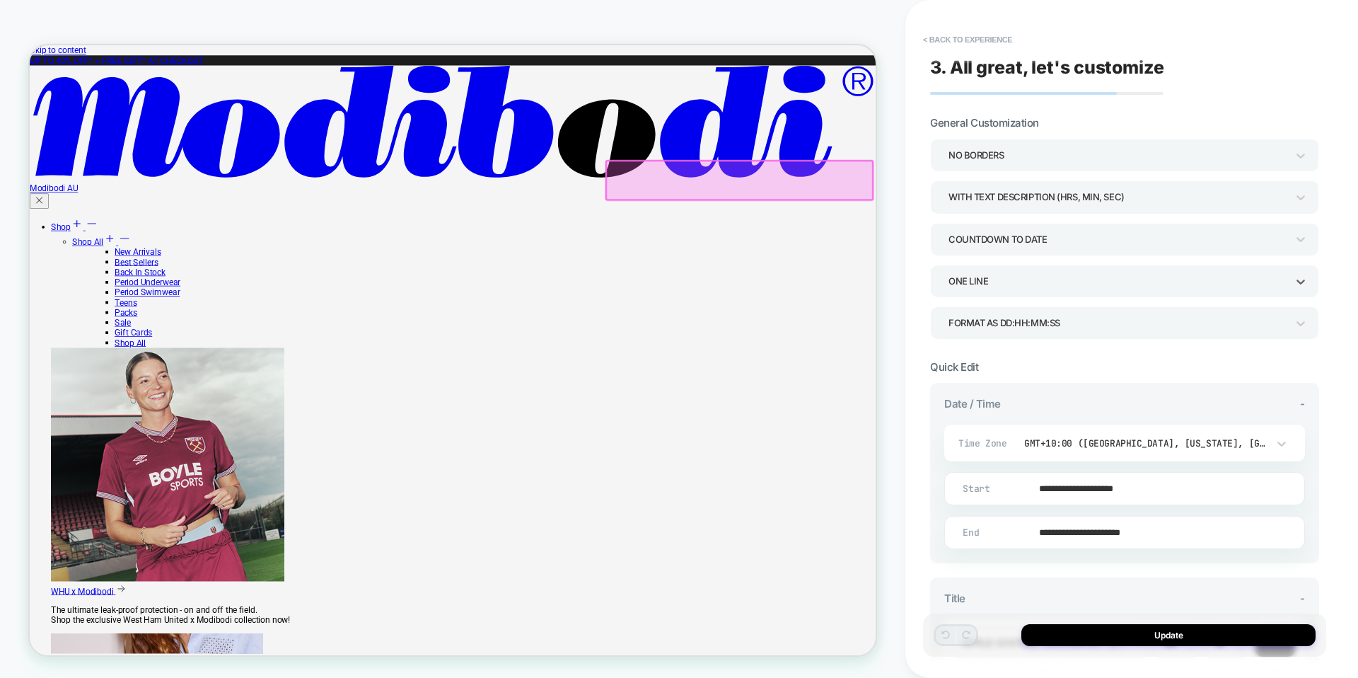
click at [1014, 270] on div "ONE LINE" at bounding box center [1118, 281] width 352 height 22
